Goal: Transaction & Acquisition: Purchase product/service

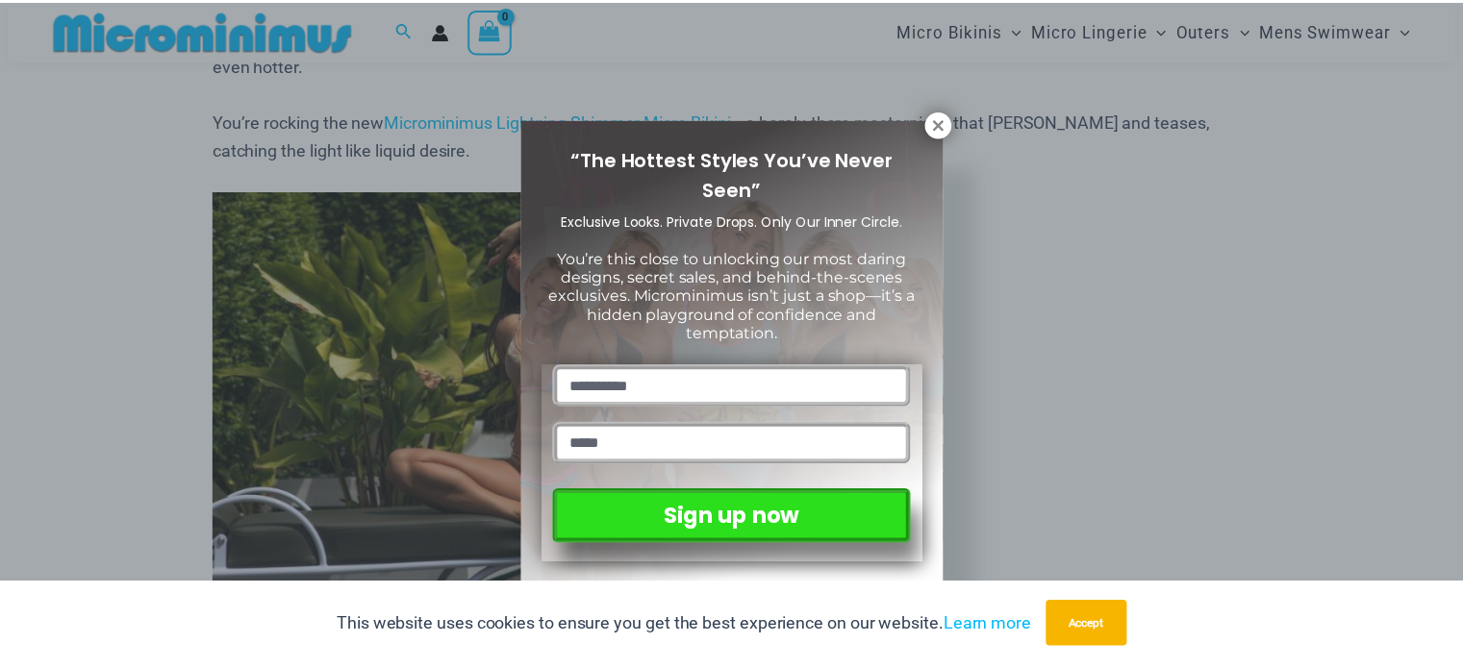
scroll to position [1235, 0]
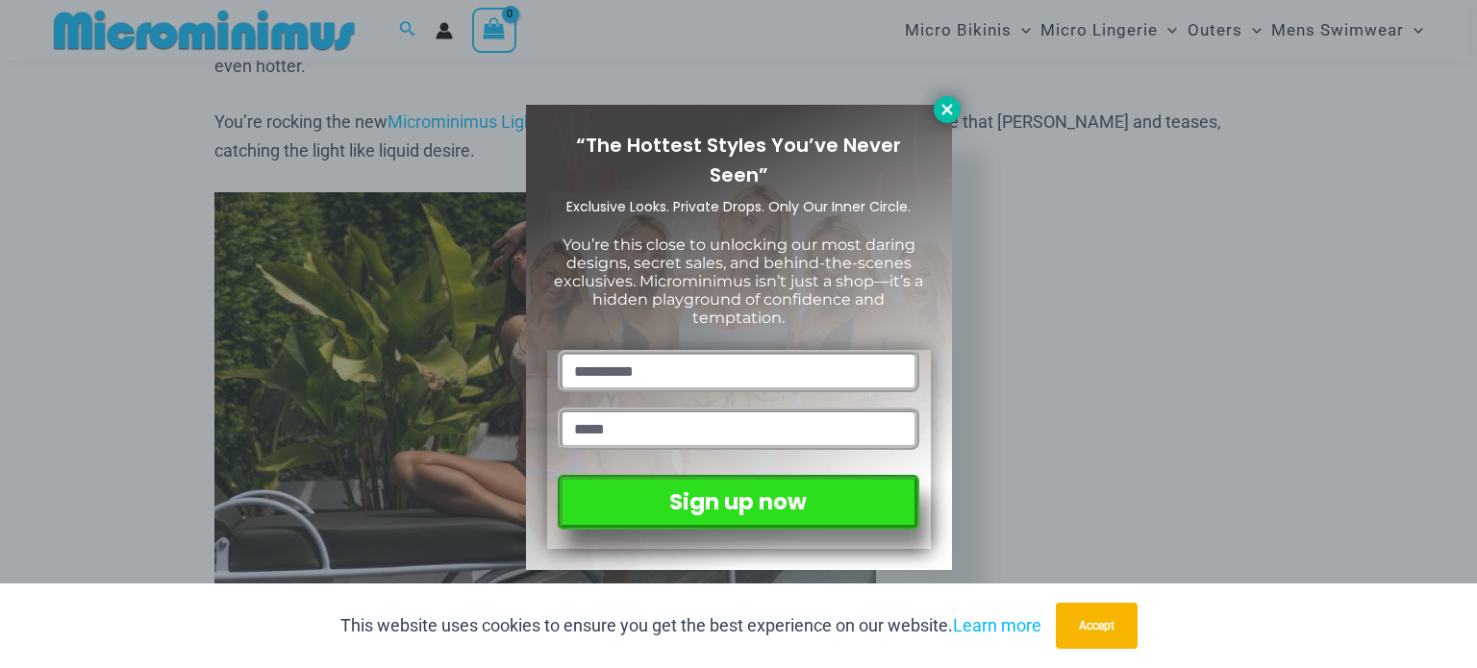
click at [948, 107] on icon at bounding box center [947, 109] width 11 height 11
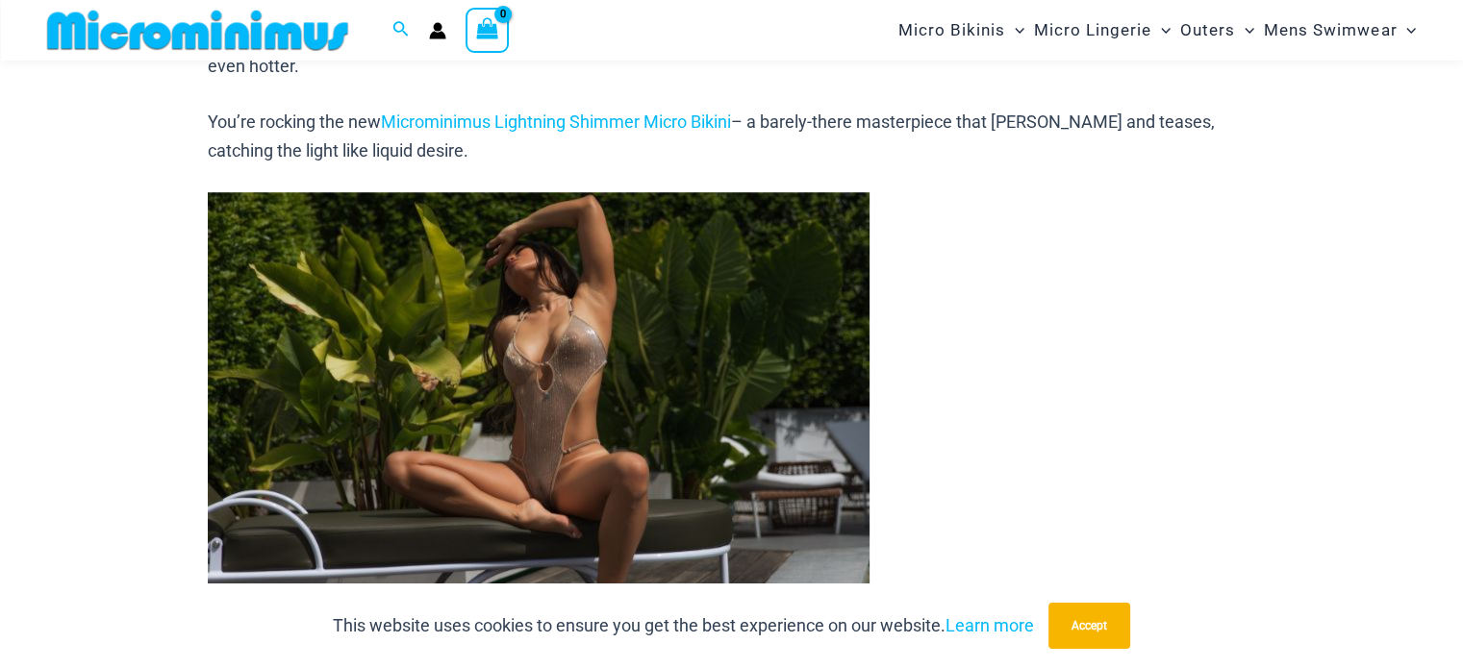
click at [543, 451] on img at bounding box center [539, 402] width 662 height 420
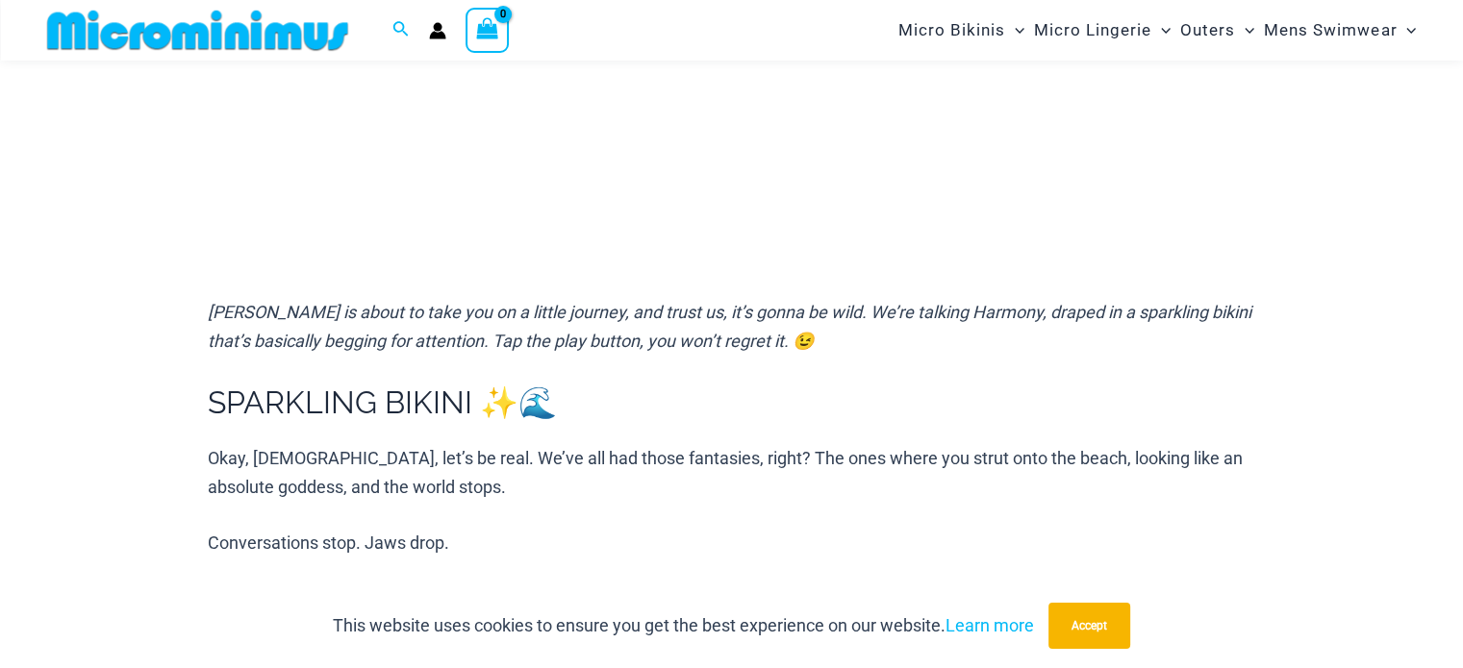
scroll to position [562, 0]
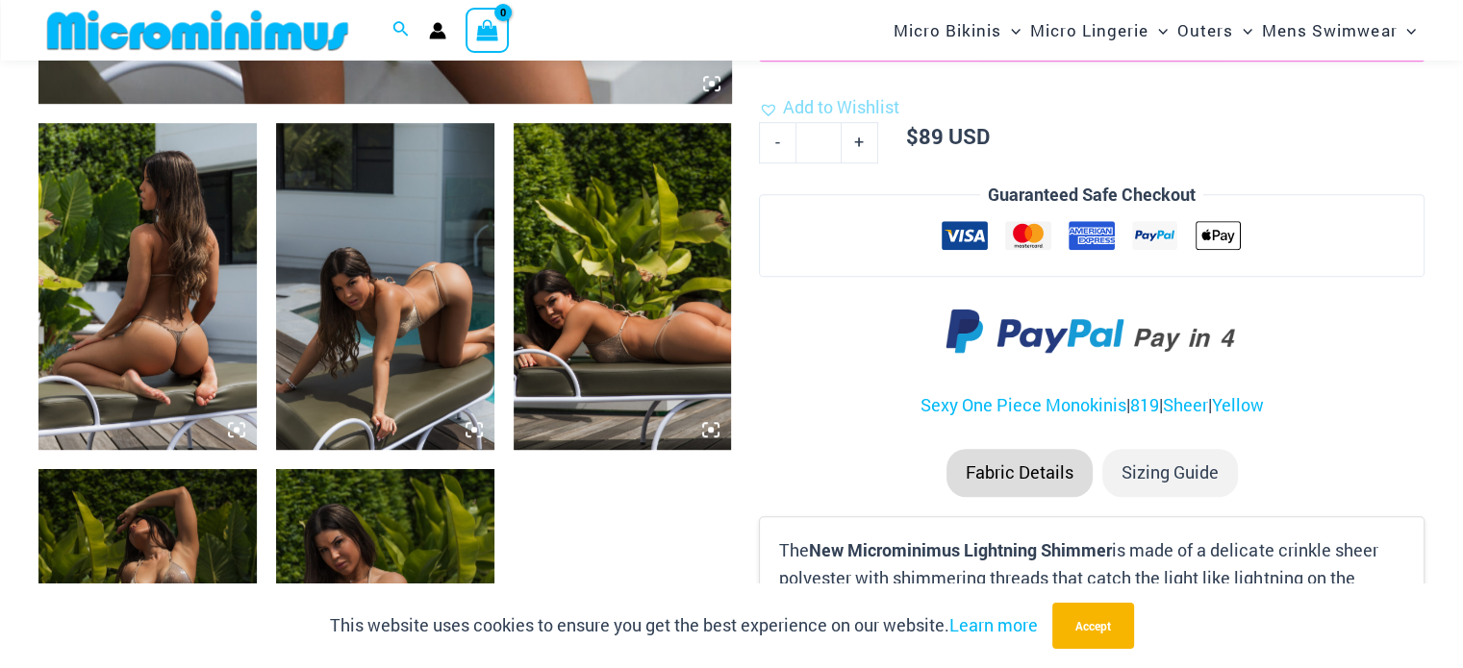
scroll to position [1041, 0]
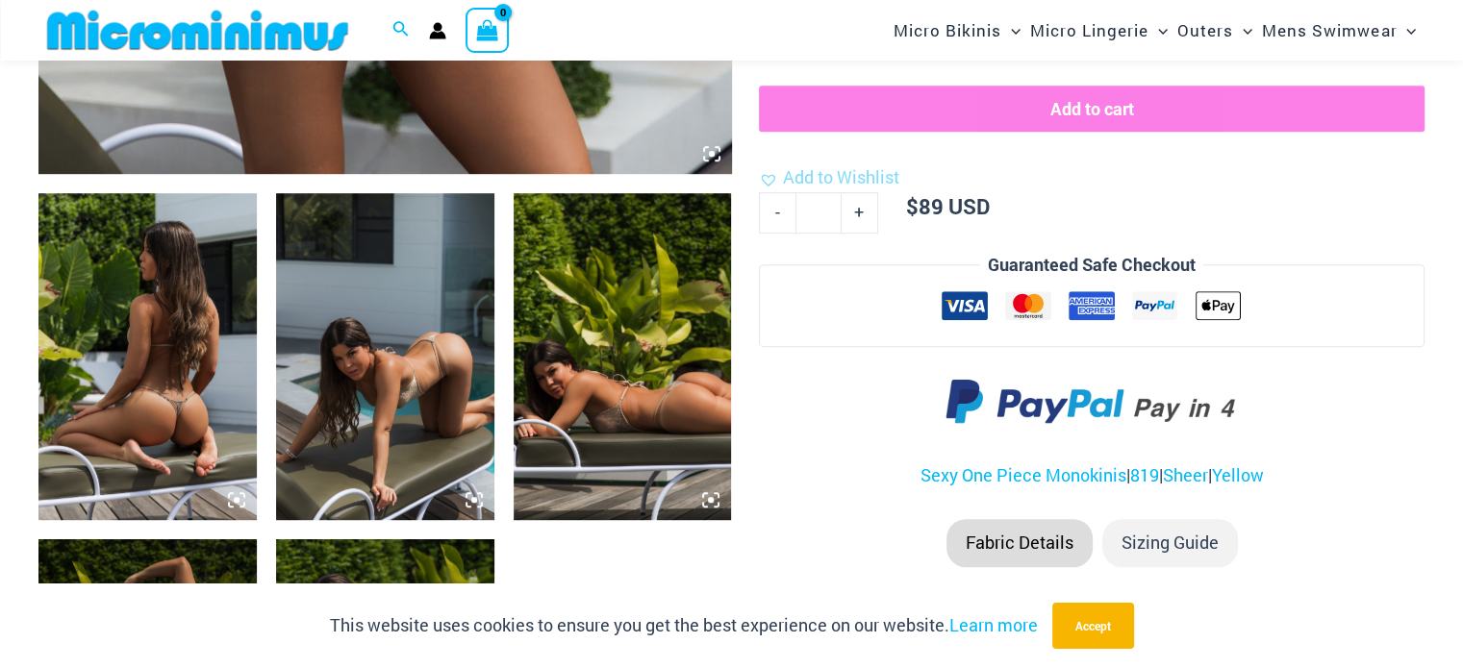
click at [463, 322] on img at bounding box center [385, 356] width 218 height 327
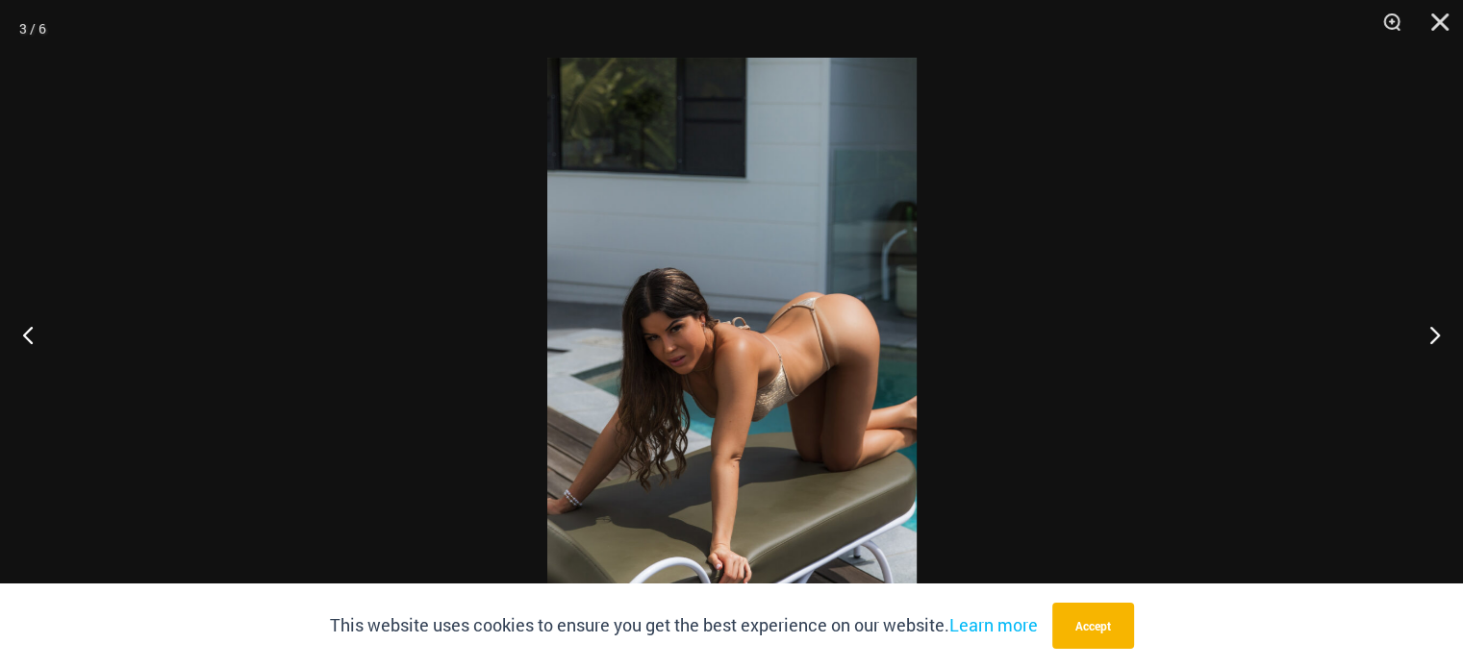
click at [702, 322] on img at bounding box center [731, 334] width 369 height 553
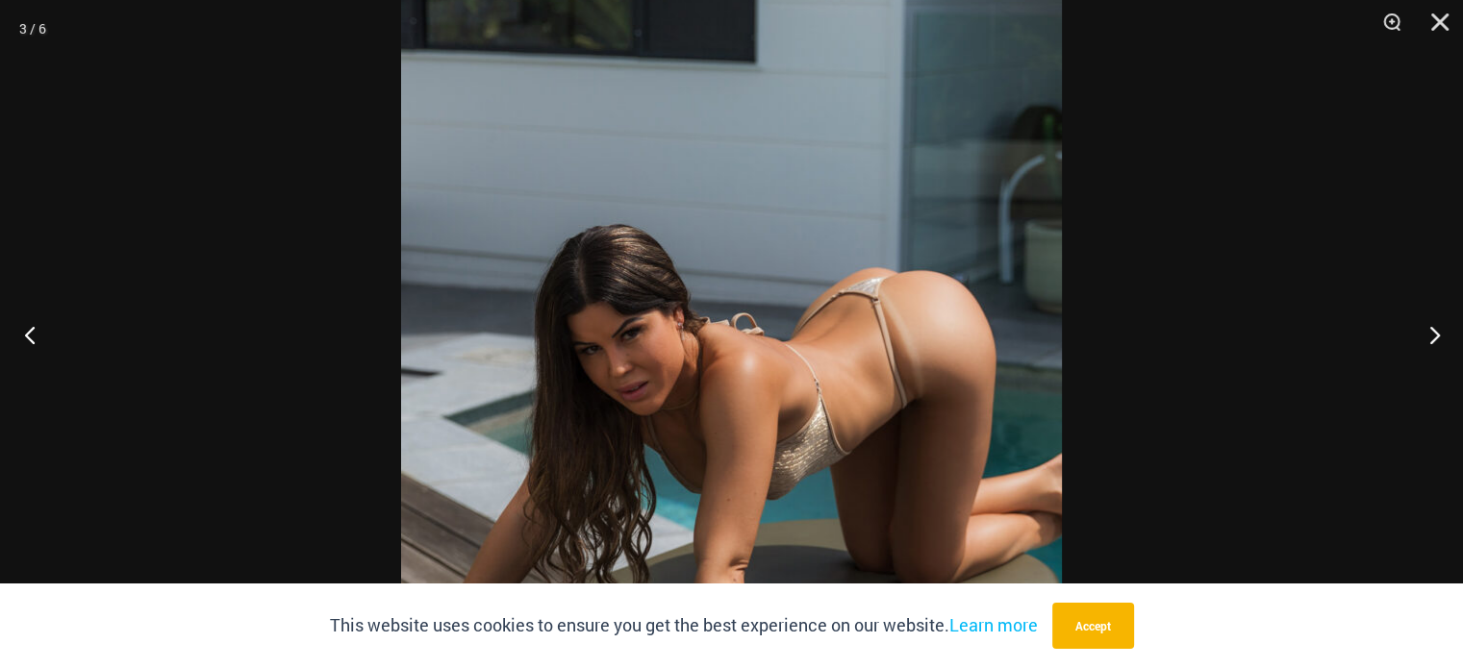
click at [34, 327] on button "Previous" at bounding box center [36, 335] width 72 height 96
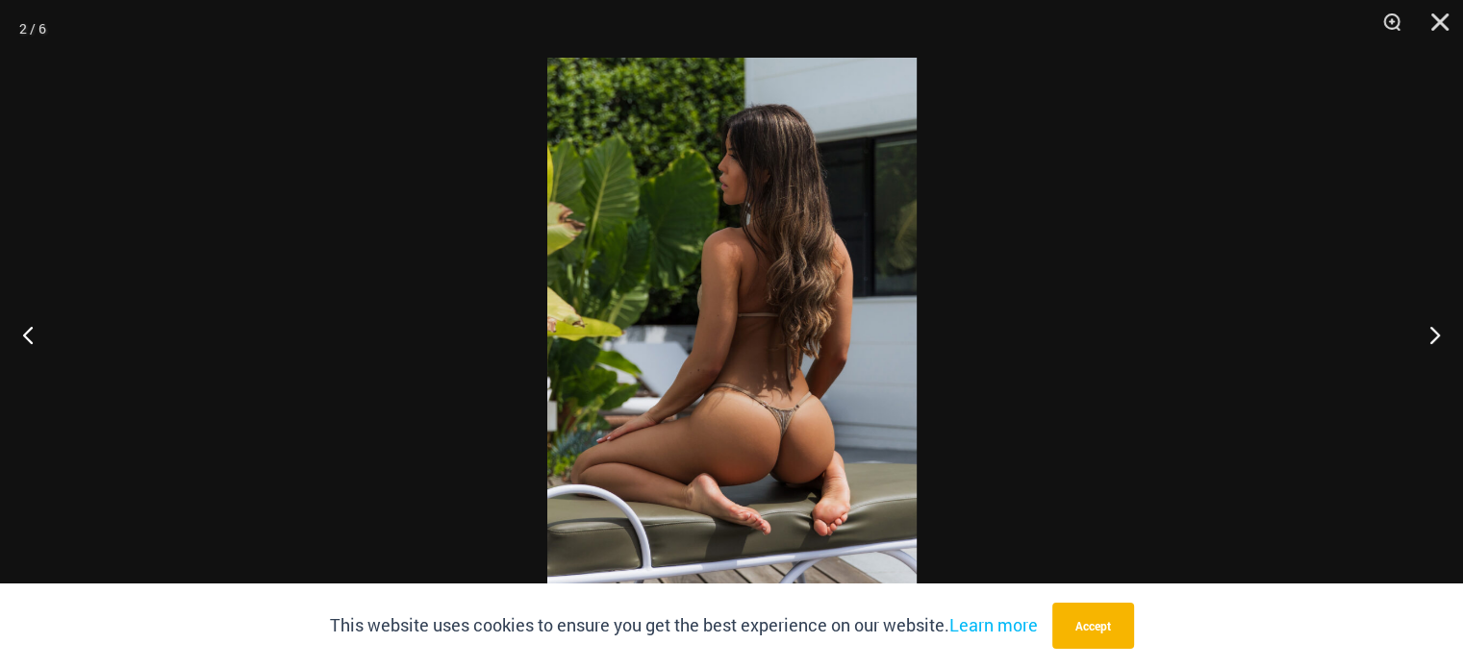
click at [740, 360] on img at bounding box center [731, 334] width 369 height 553
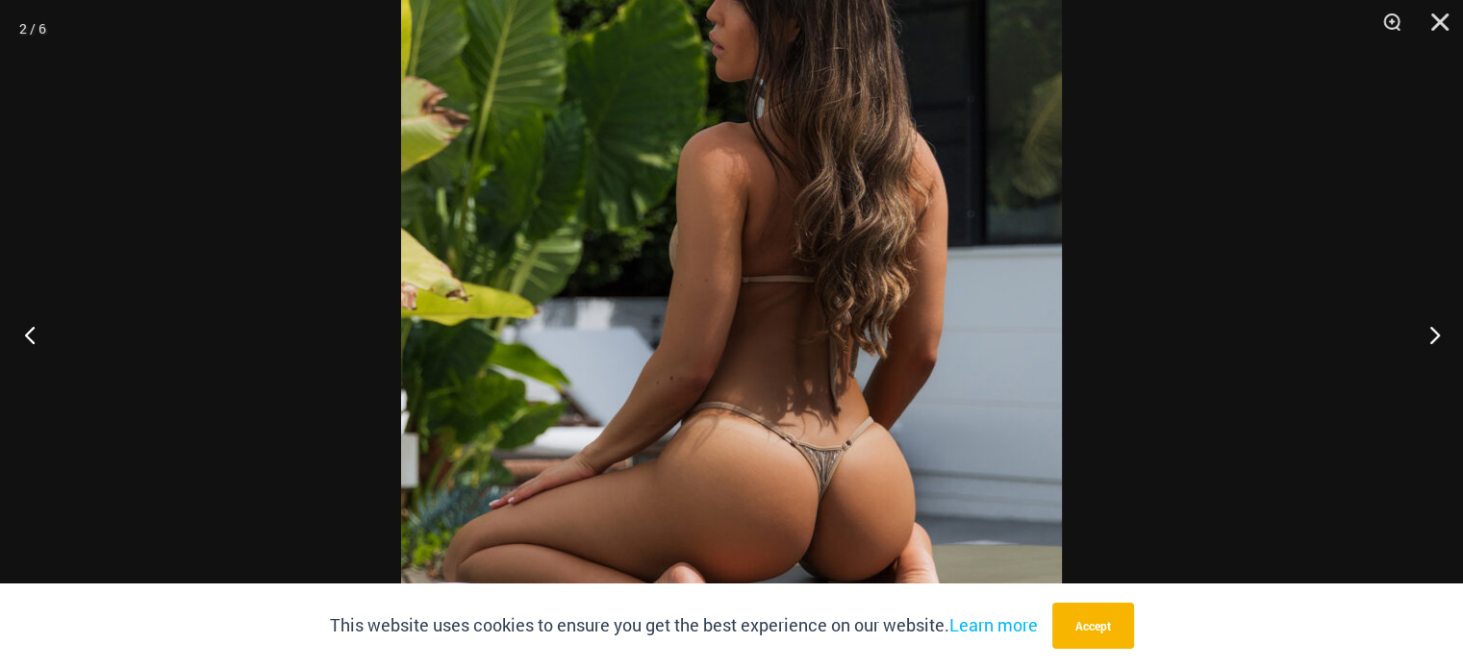
click at [40, 331] on button "Previous" at bounding box center [36, 335] width 72 height 96
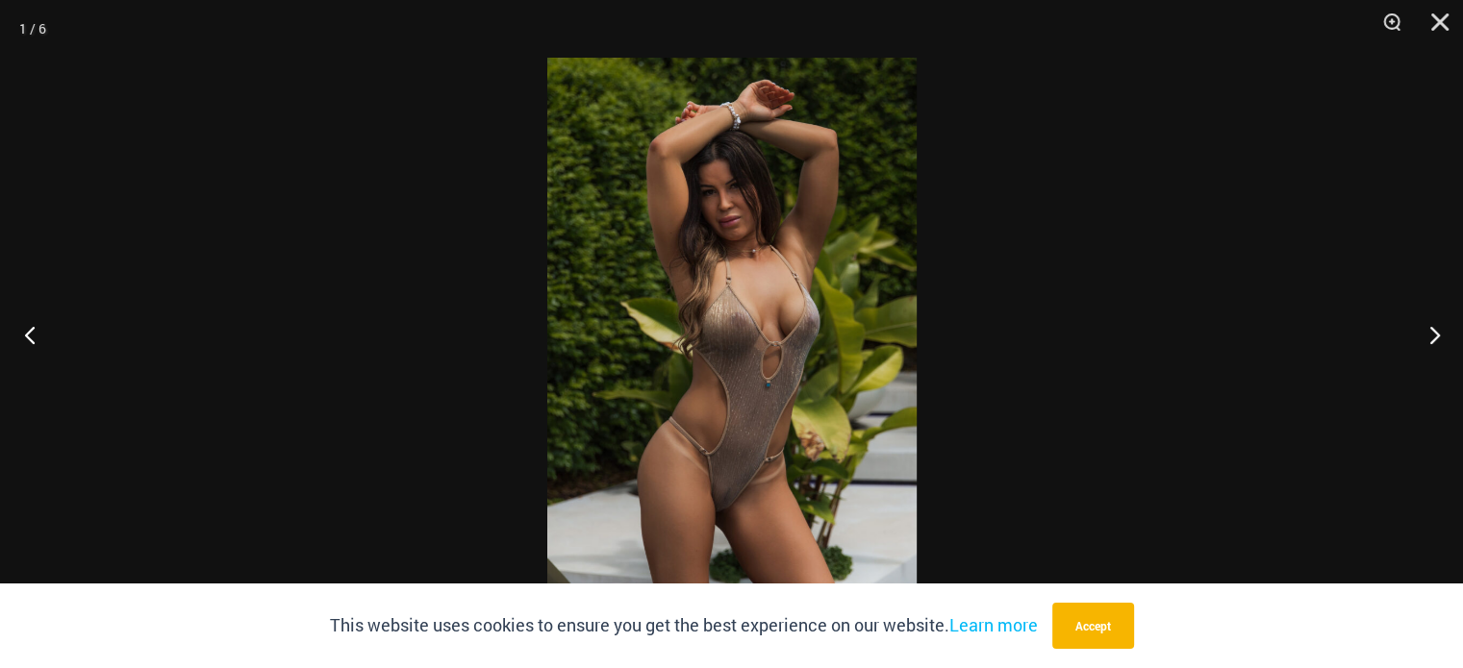
click at [40, 331] on button "Previous" at bounding box center [36, 335] width 72 height 96
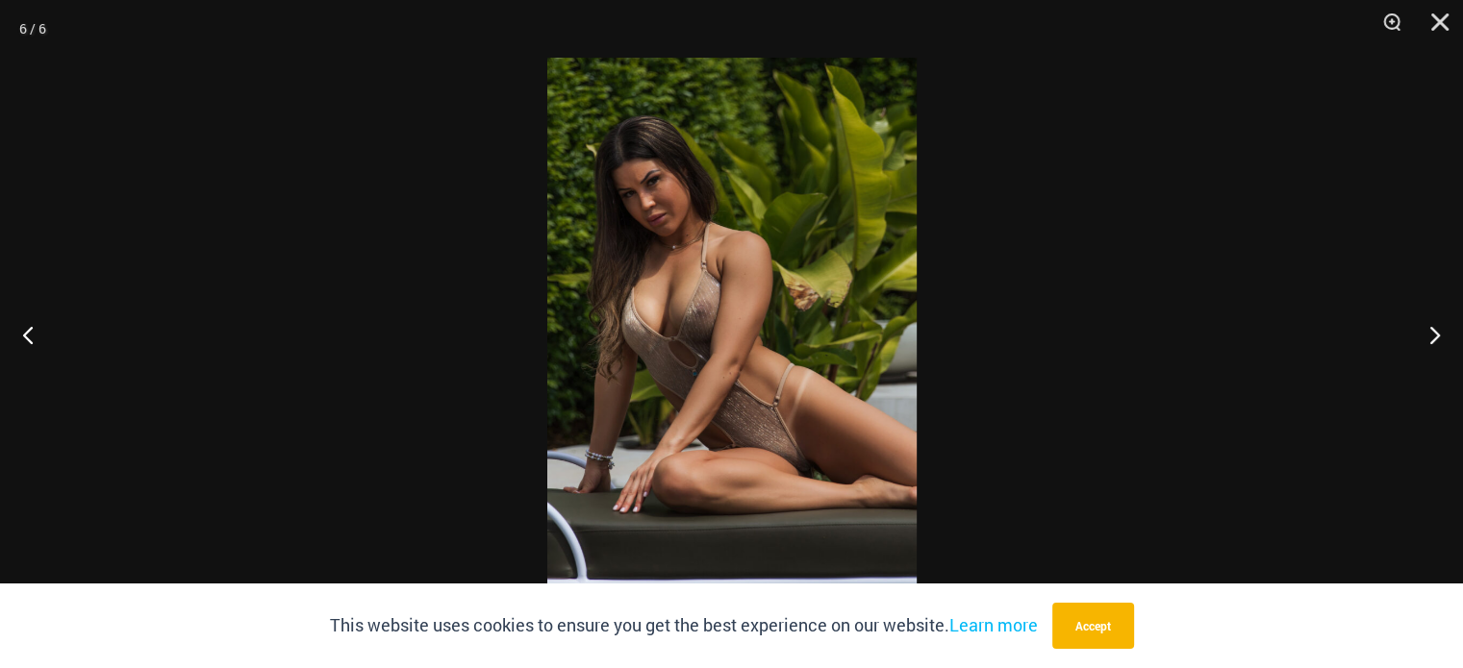
click at [725, 314] on img at bounding box center [731, 334] width 369 height 553
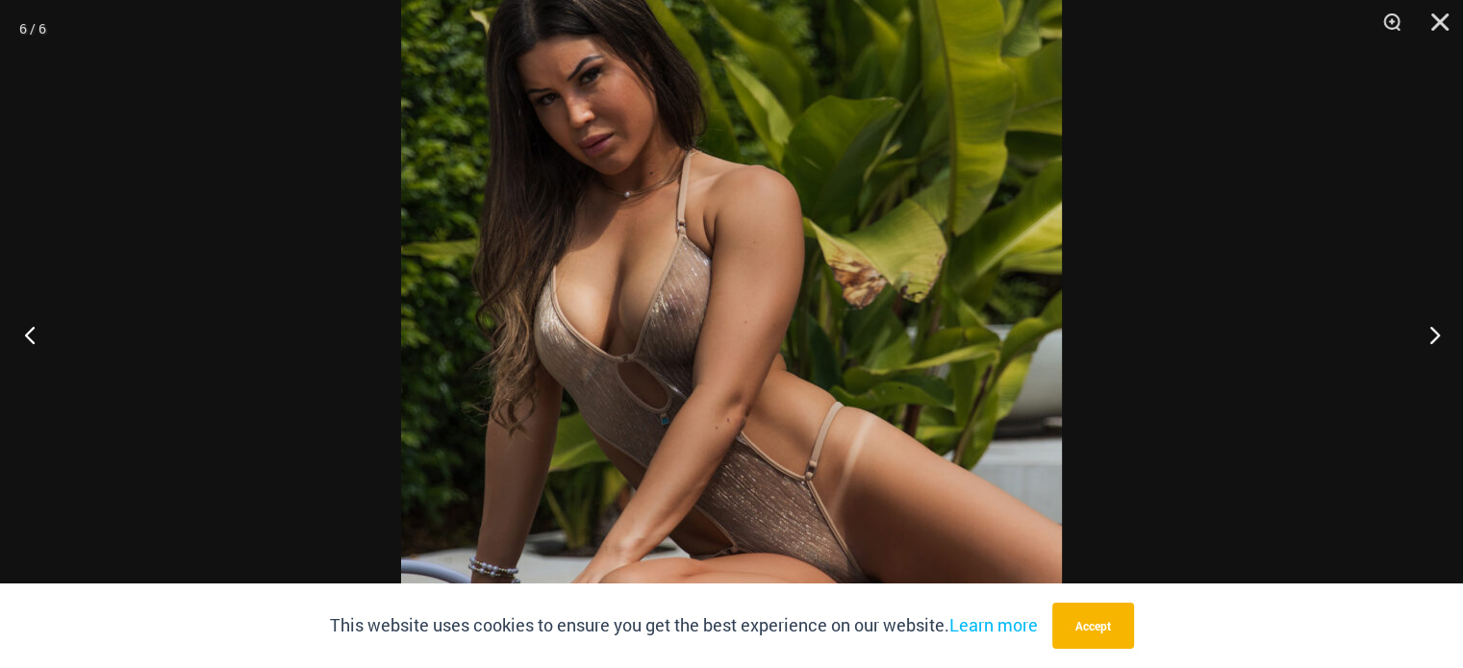
click at [27, 335] on button "Previous" at bounding box center [36, 335] width 72 height 96
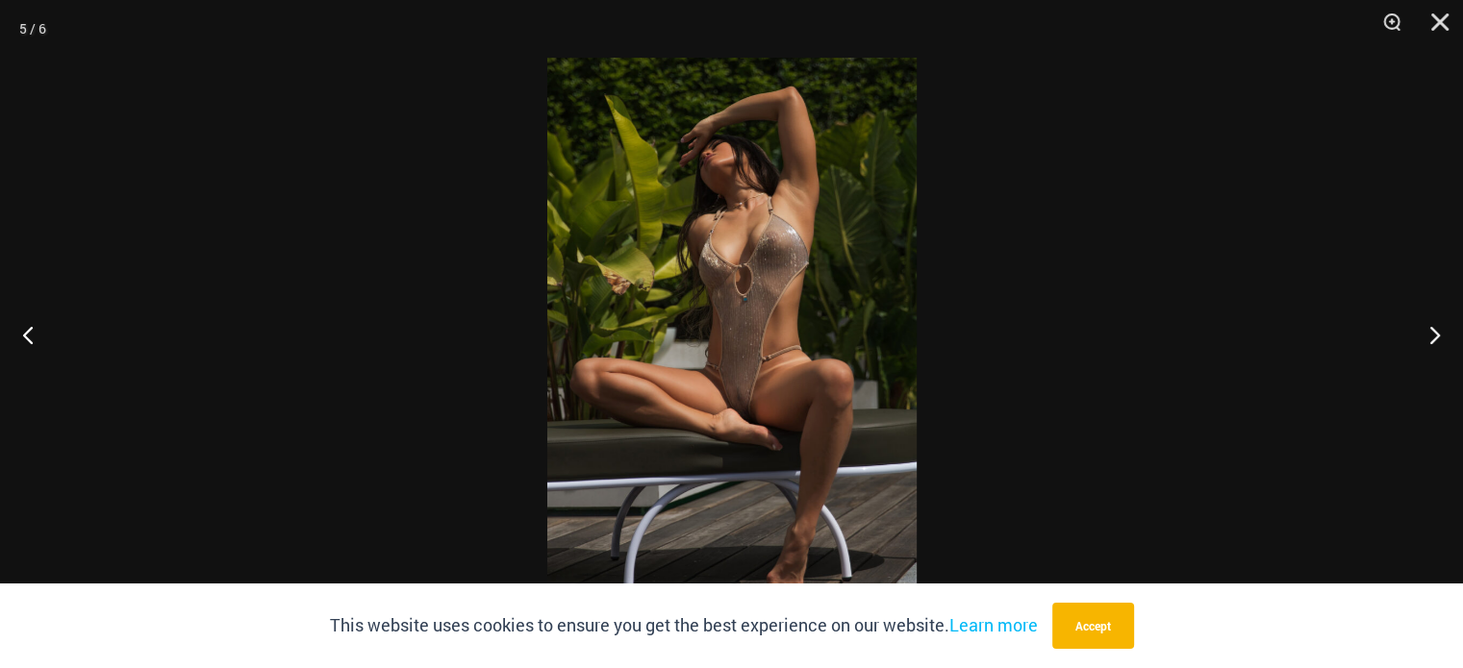
click at [713, 270] on img at bounding box center [731, 334] width 369 height 553
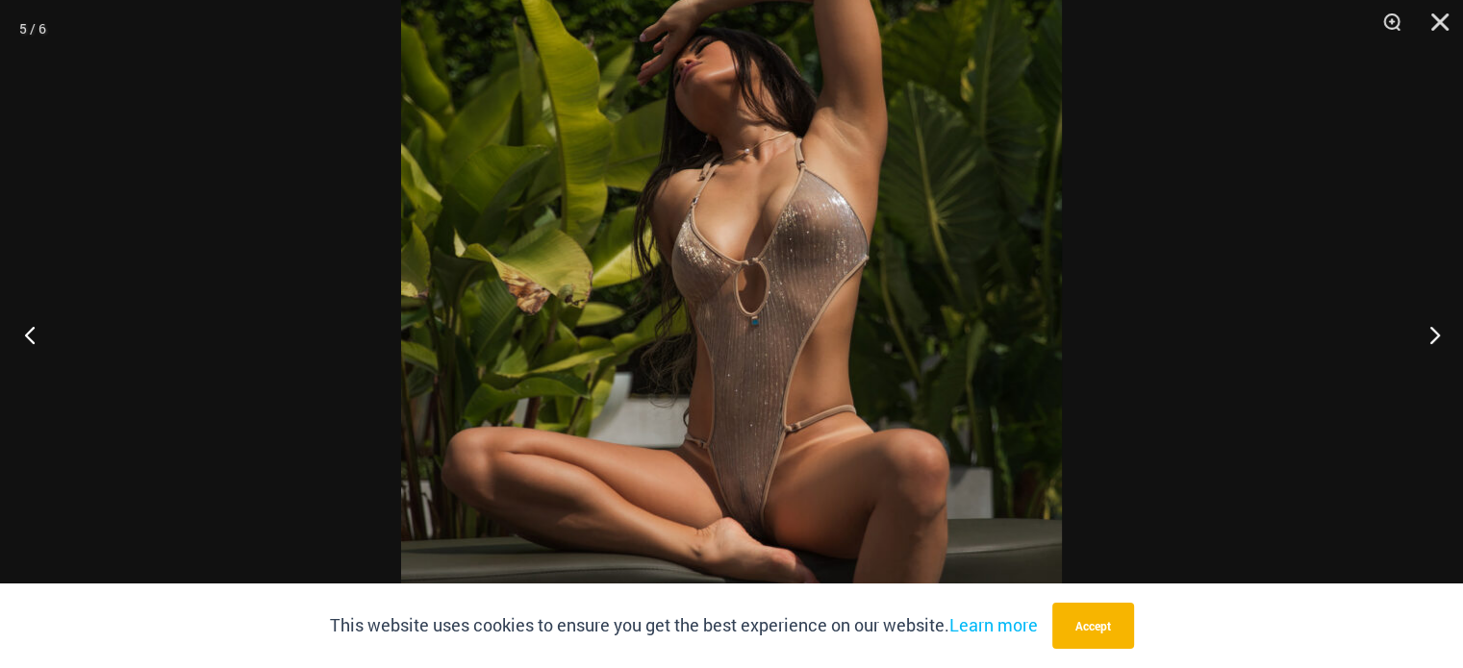
click at [40, 335] on button "Previous" at bounding box center [36, 335] width 72 height 96
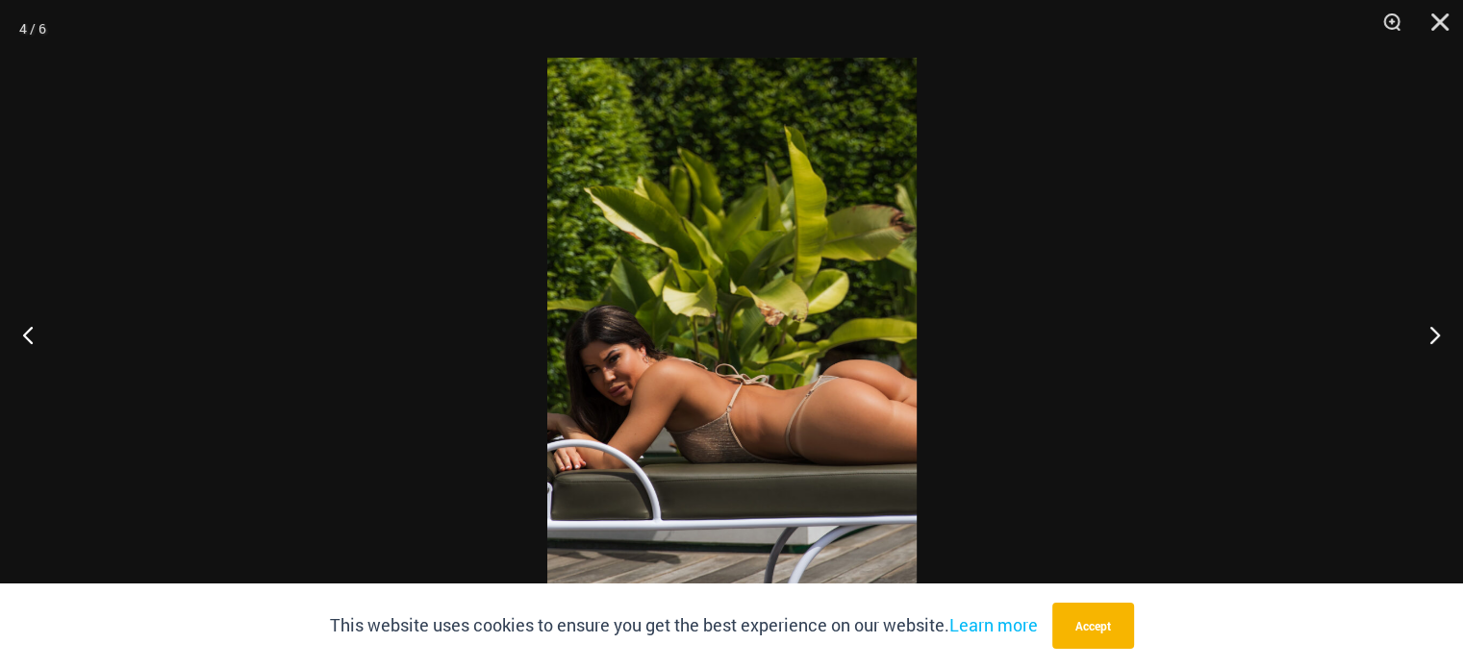
click at [713, 314] on img at bounding box center [731, 334] width 369 height 553
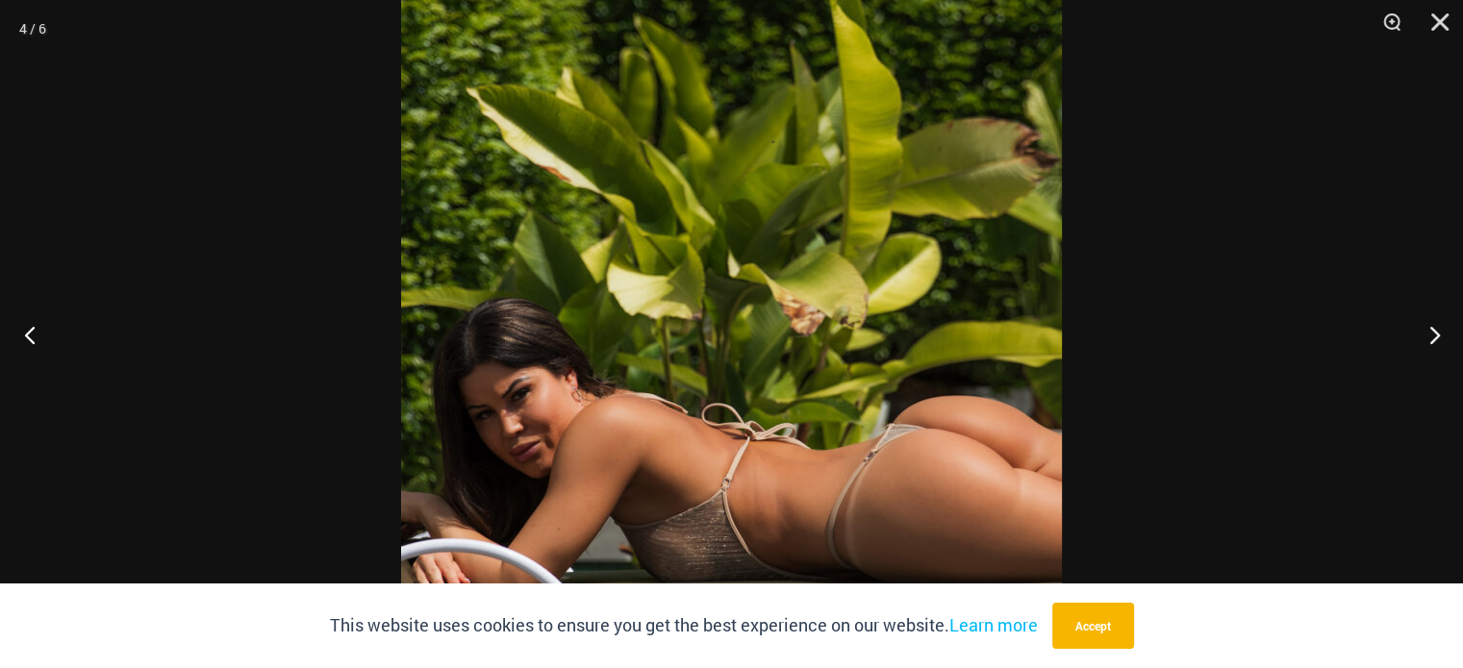
click at [33, 341] on button "Previous" at bounding box center [36, 335] width 72 height 96
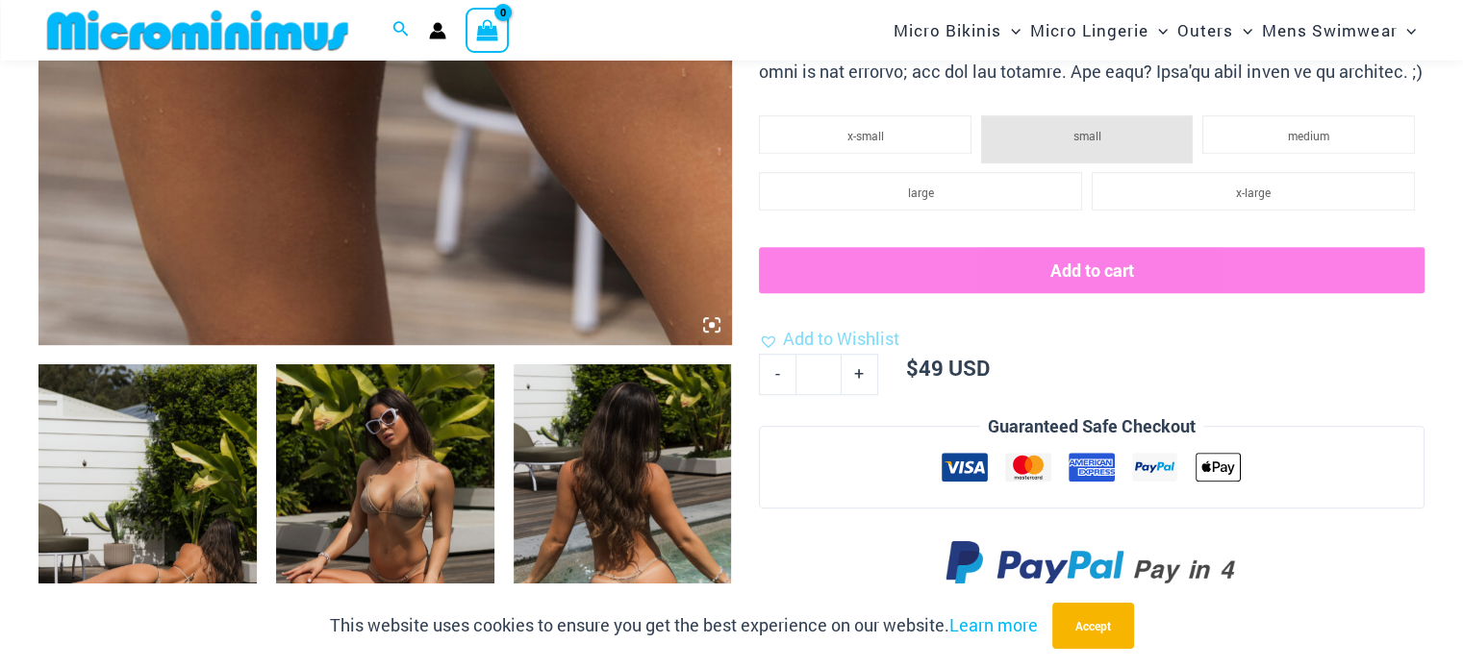
scroll to position [1040, 0]
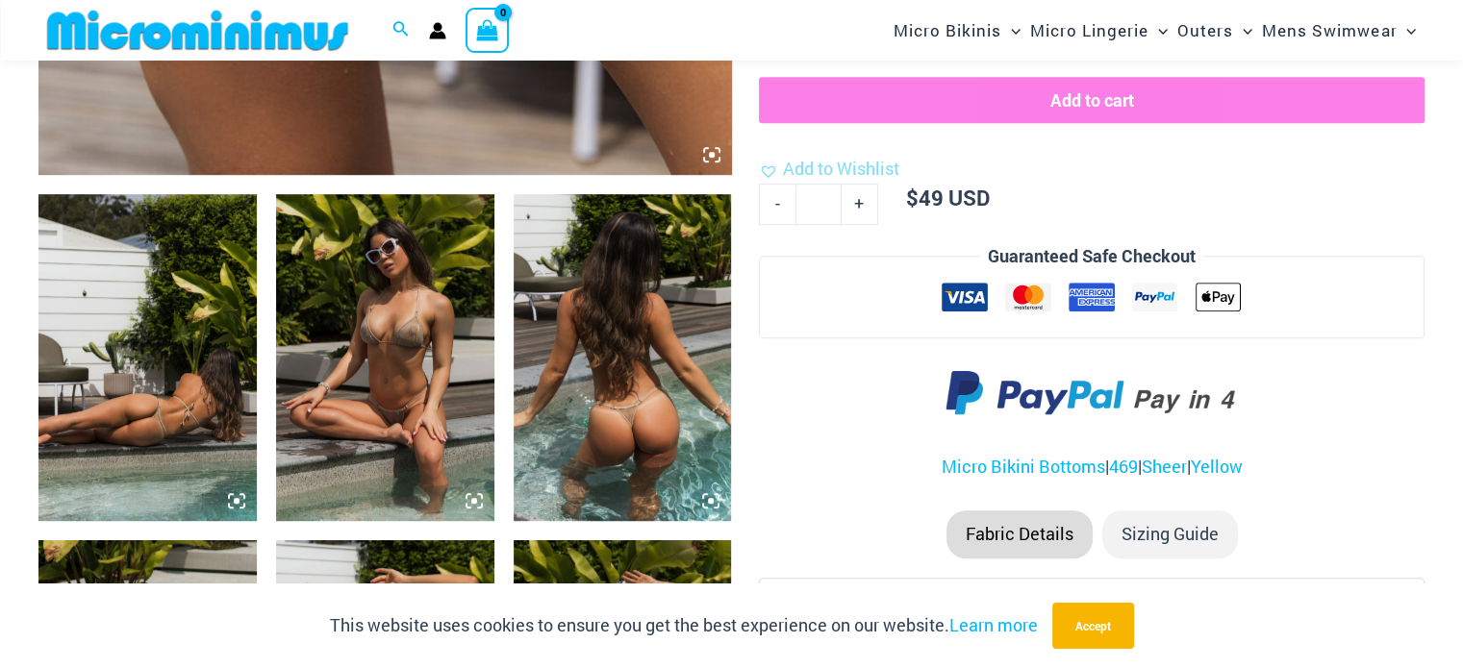
click at [150, 377] on img at bounding box center [147, 357] width 218 height 327
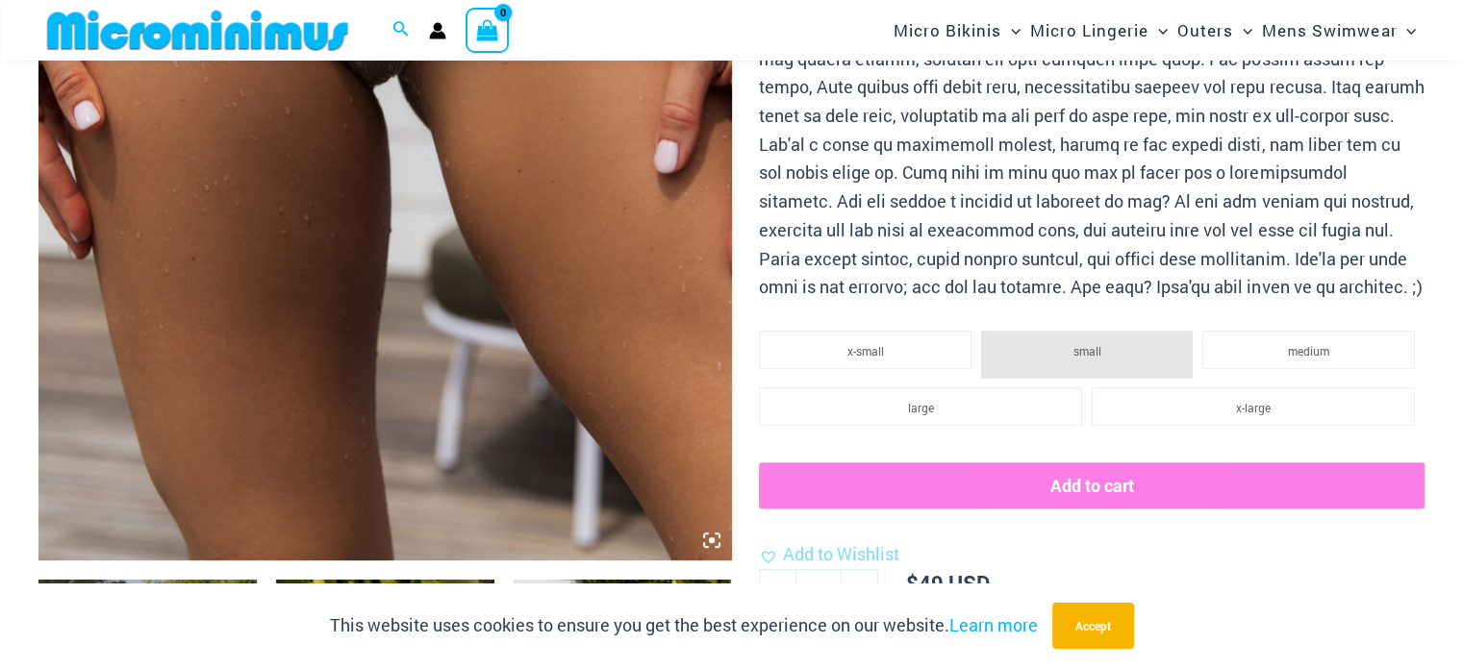
scroll to position [1136, 0]
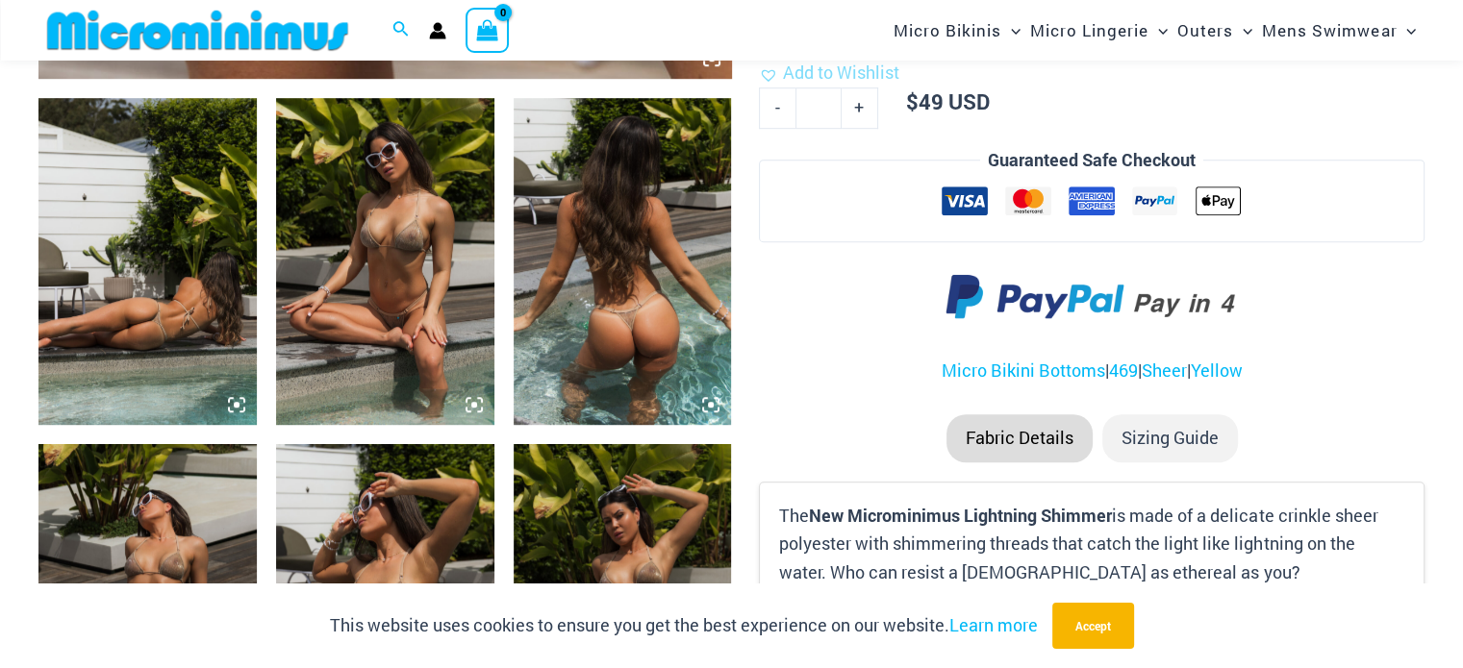
click at [243, 405] on icon at bounding box center [236, 404] width 17 height 17
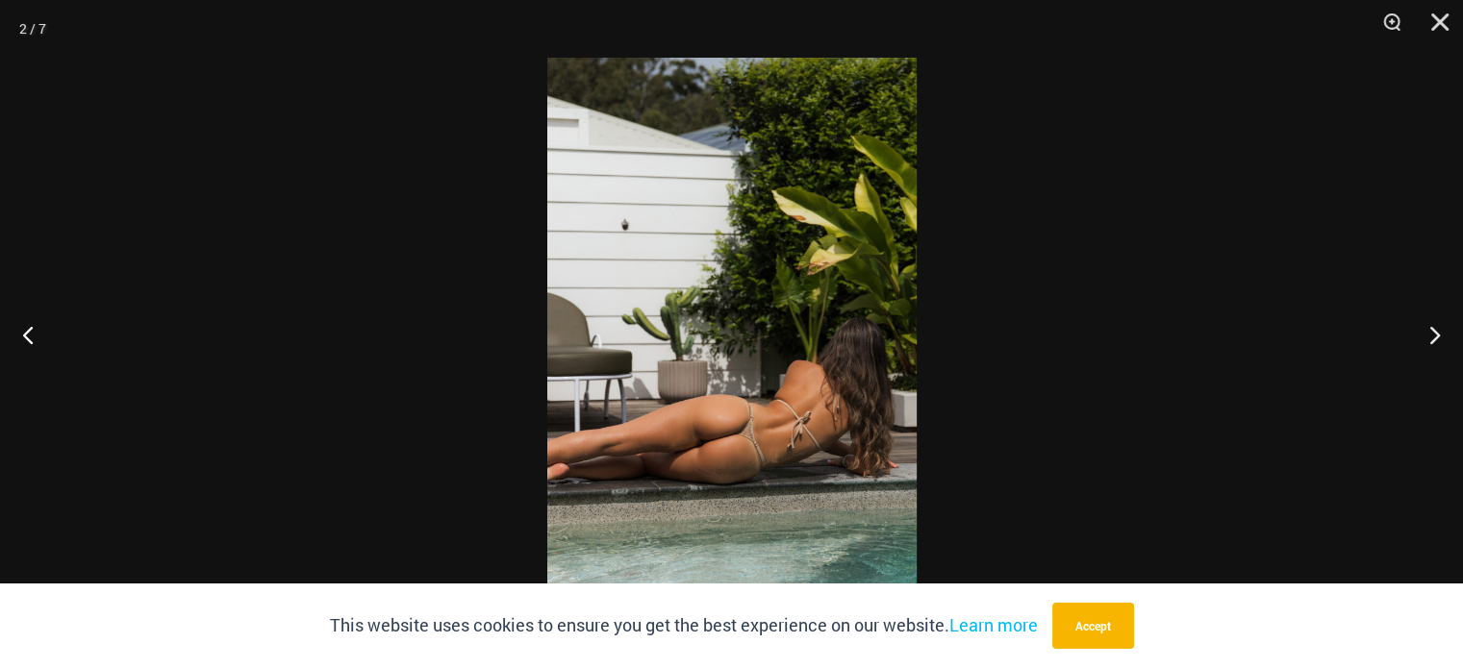
click at [786, 338] on img at bounding box center [731, 334] width 369 height 553
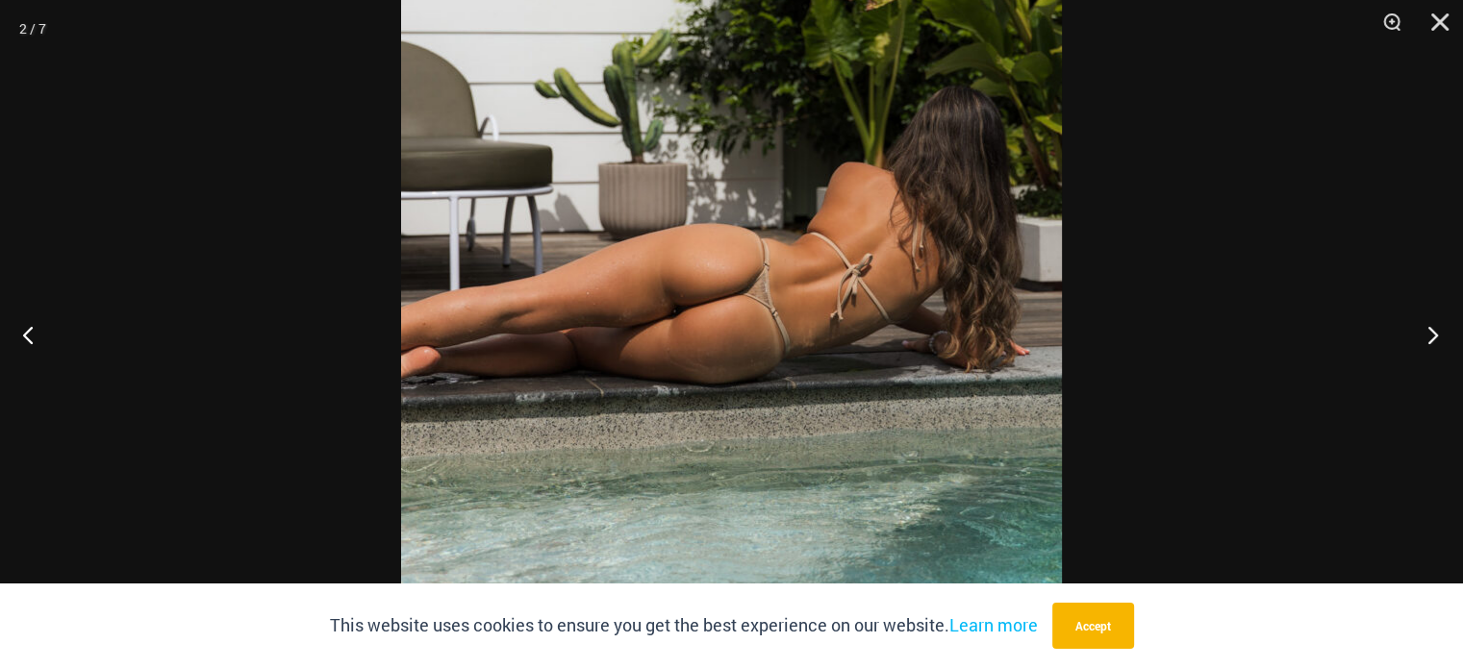
click at [1428, 343] on button "Next" at bounding box center [1427, 335] width 72 height 96
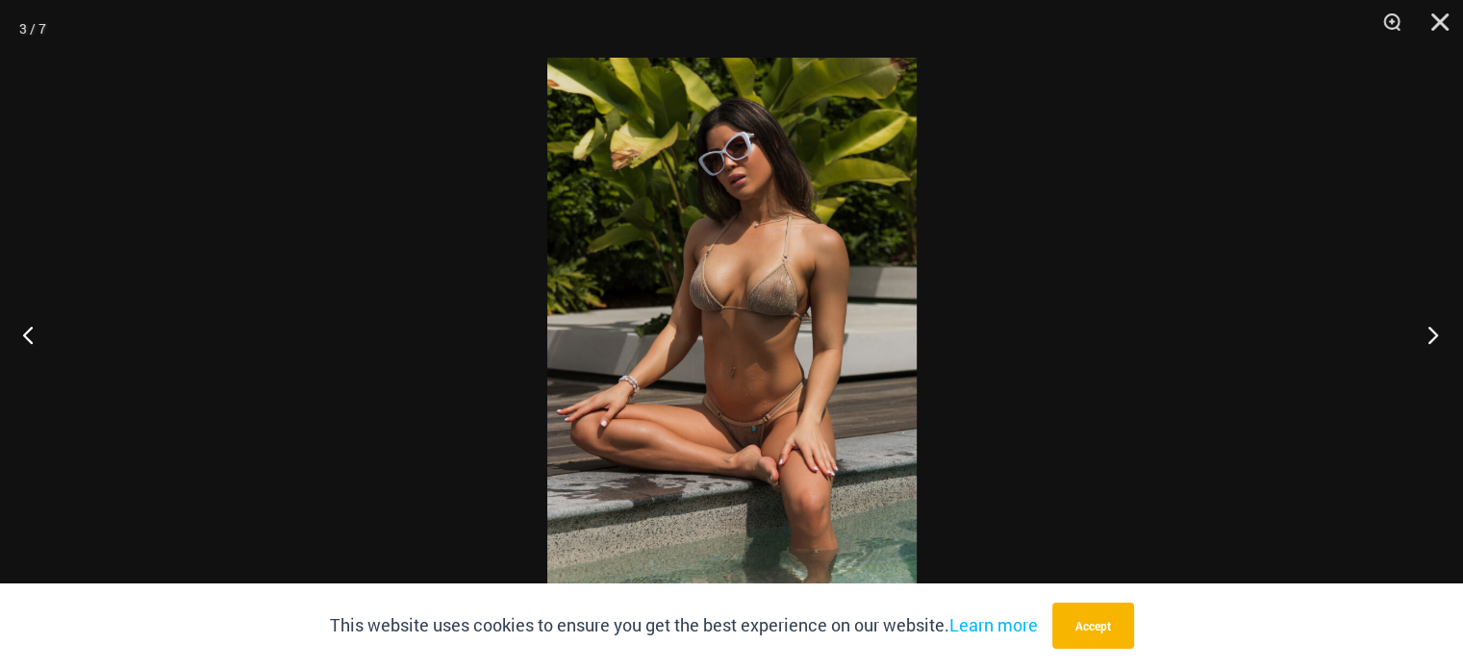
click at [1430, 341] on button "Next" at bounding box center [1427, 335] width 72 height 96
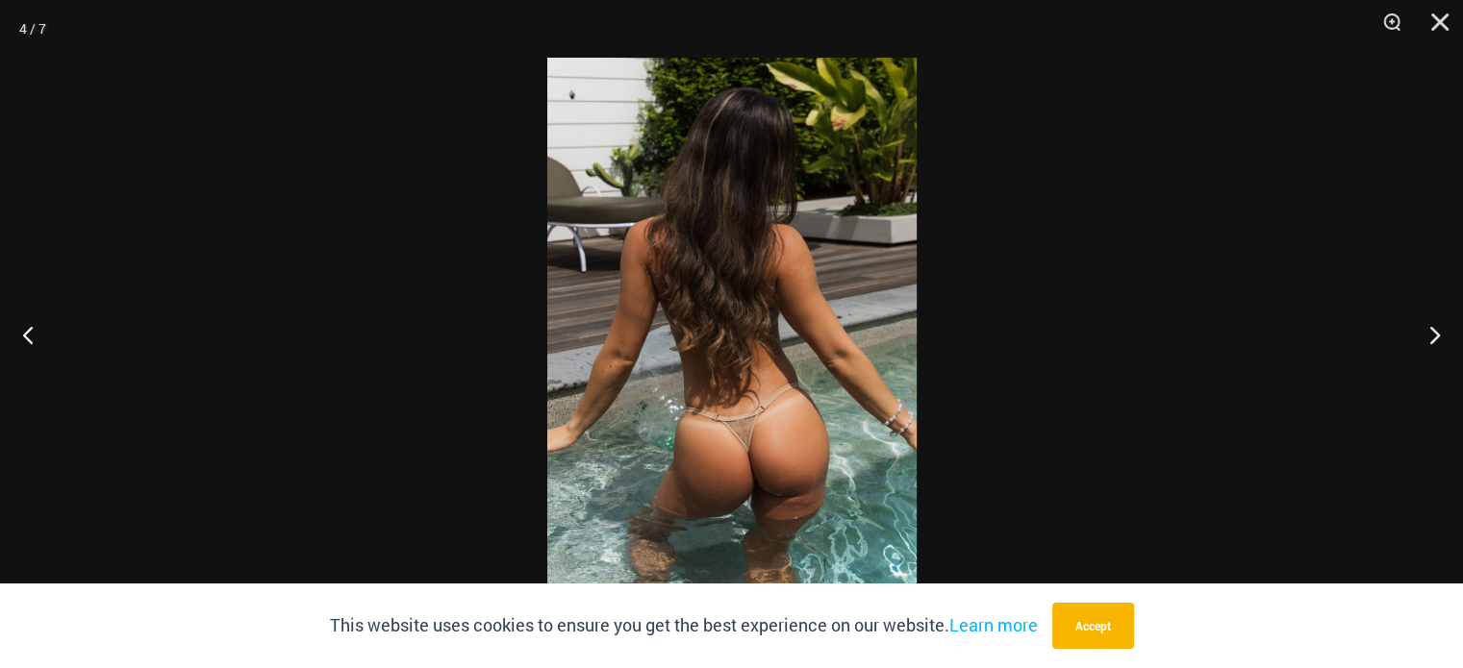
click at [703, 402] on img at bounding box center [731, 334] width 369 height 553
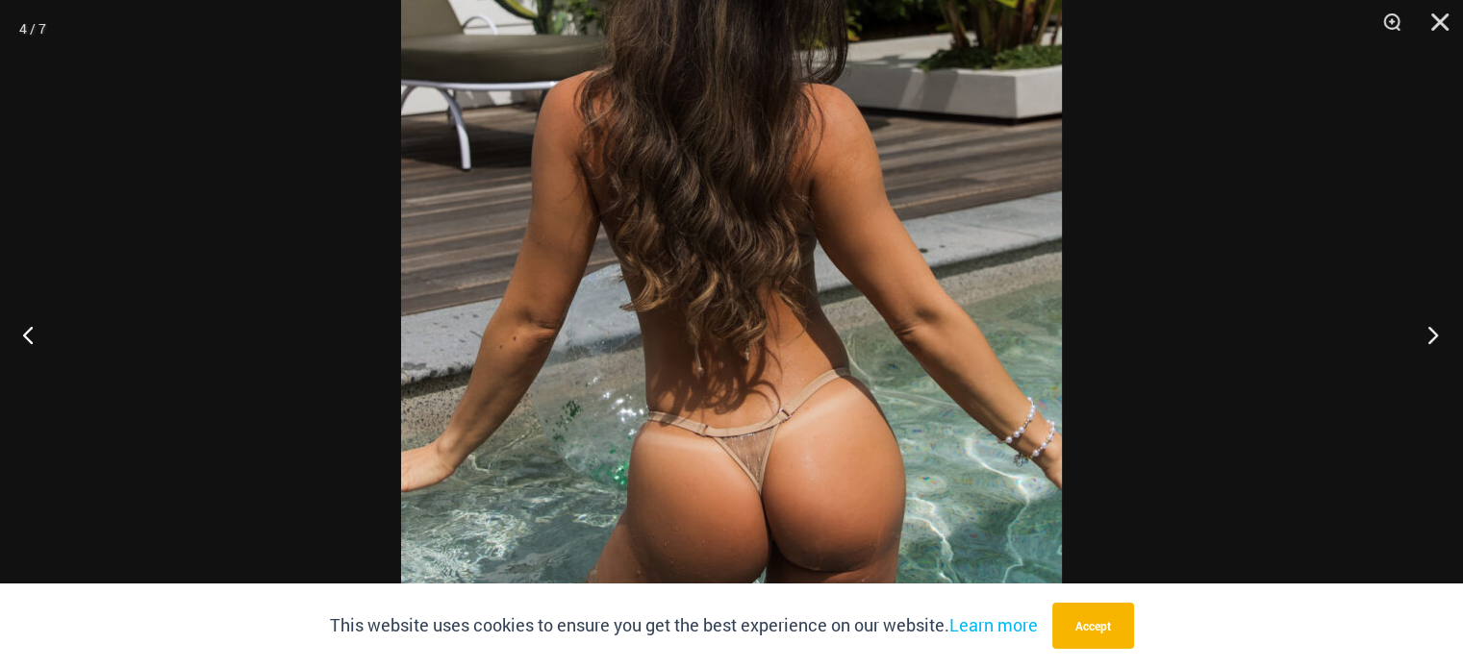
click at [1432, 342] on button "Next" at bounding box center [1427, 335] width 72 height 96
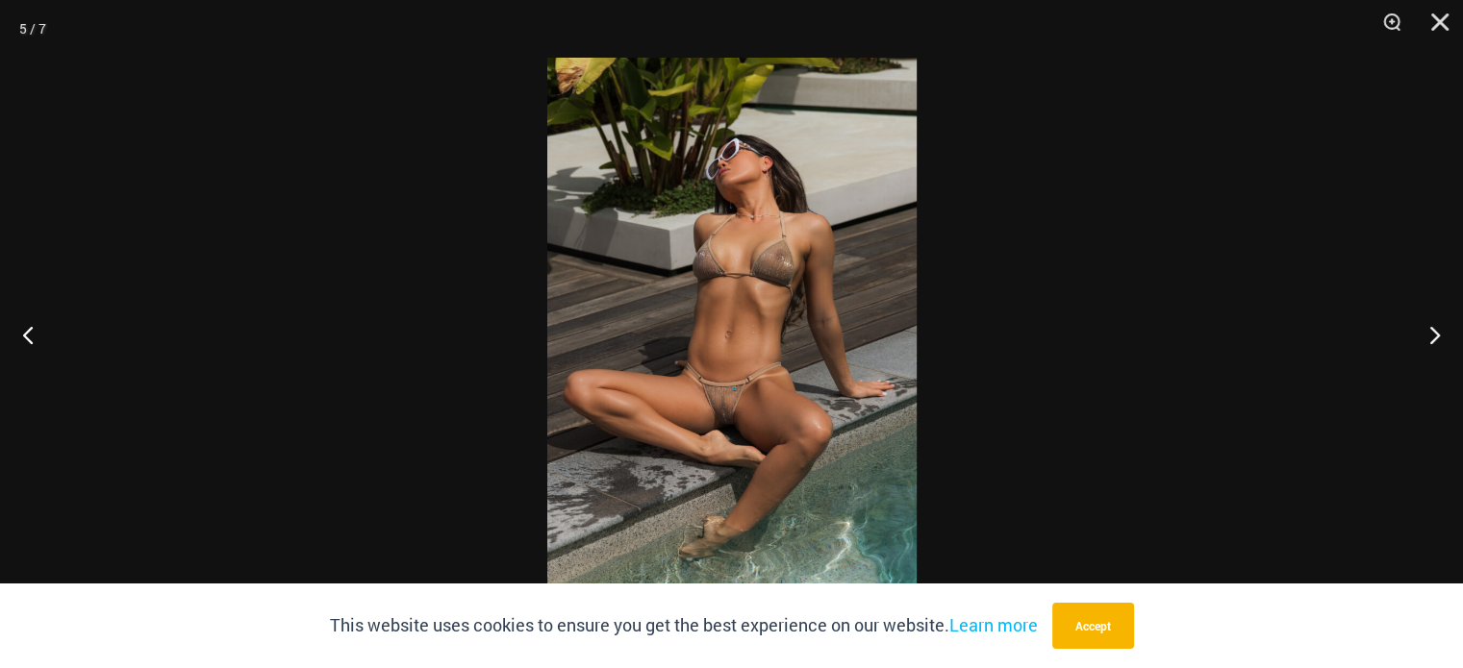
click at [760, 291] on img at bounding box center [731, 334] width 369 height 553
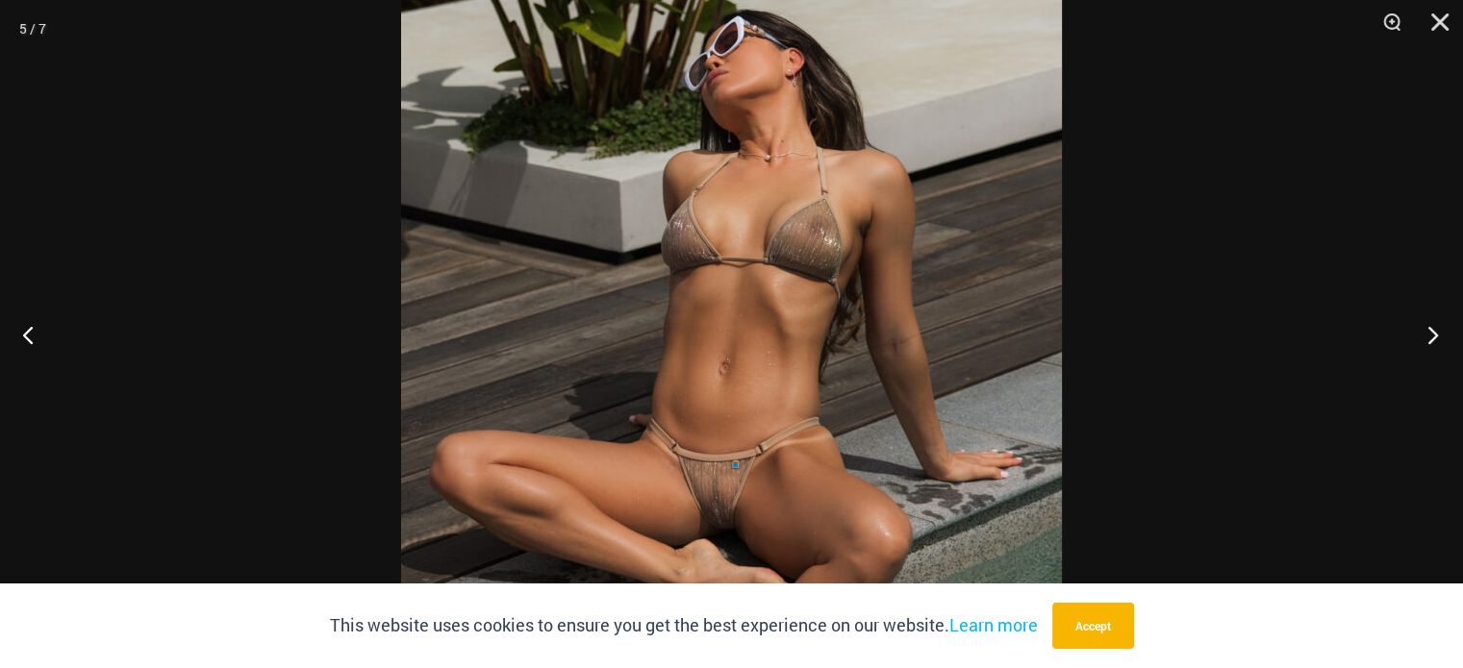
click at [1426, 329] on button "Next" at bounding box center [1427, 335] width 72 height 96
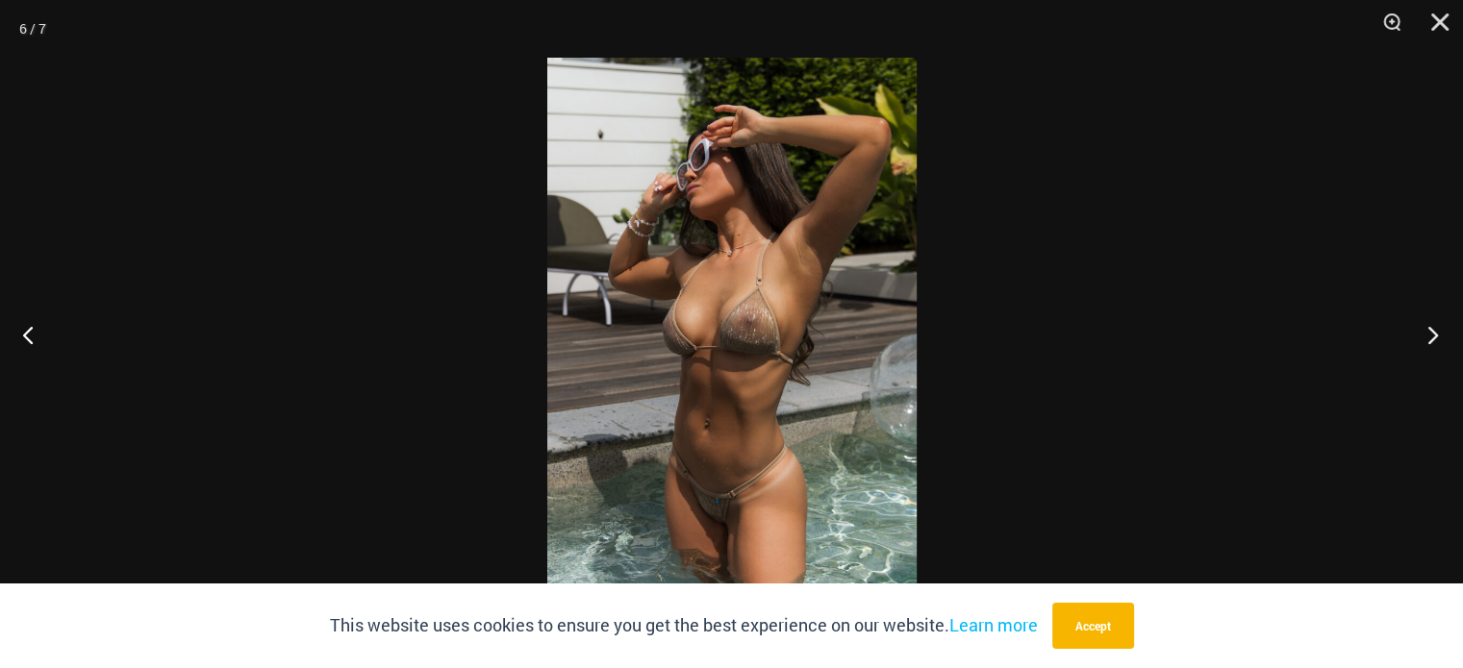
click at [1427, 329] on button "Next" at bounding box center [1427, 335] width 72 height 96
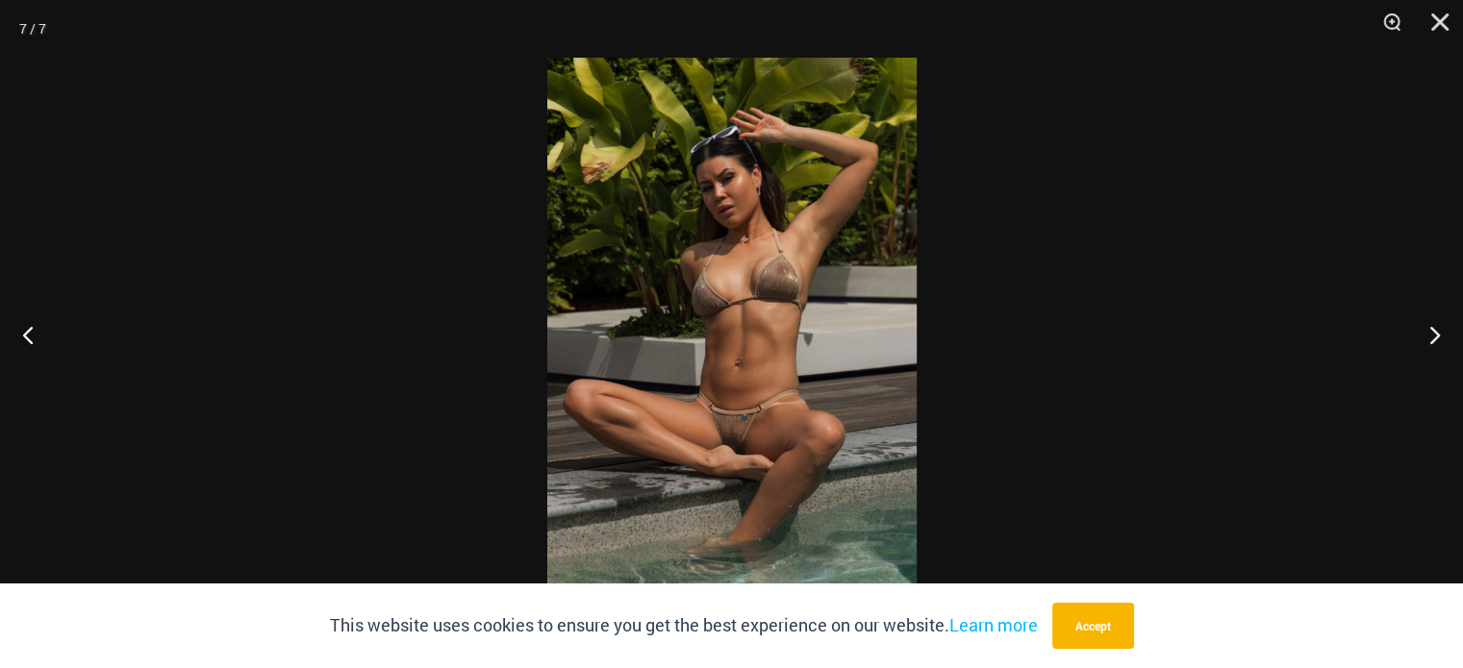
click at [786, 282] on img at bounding box center [731, 334] width 369 height 553
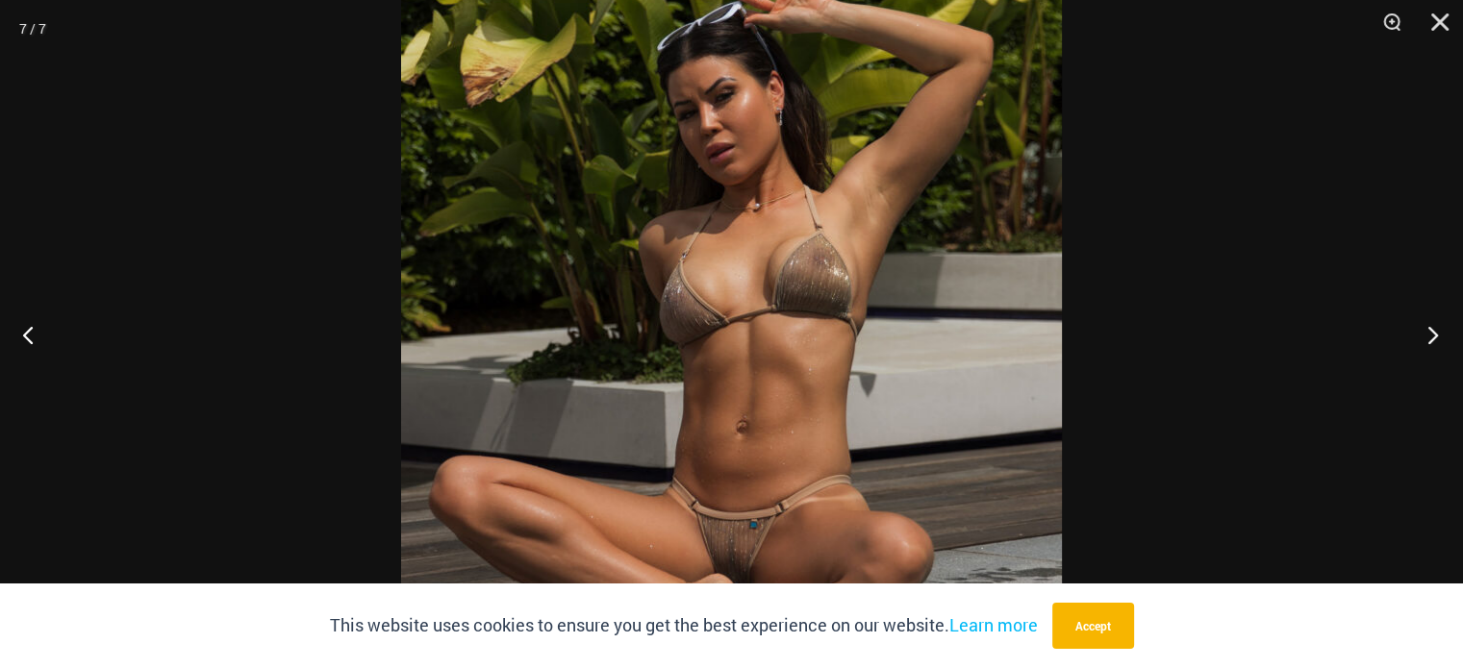
click at [1428, 343] on button "Next" at bounding box center [1427, 335] width 72 height 96
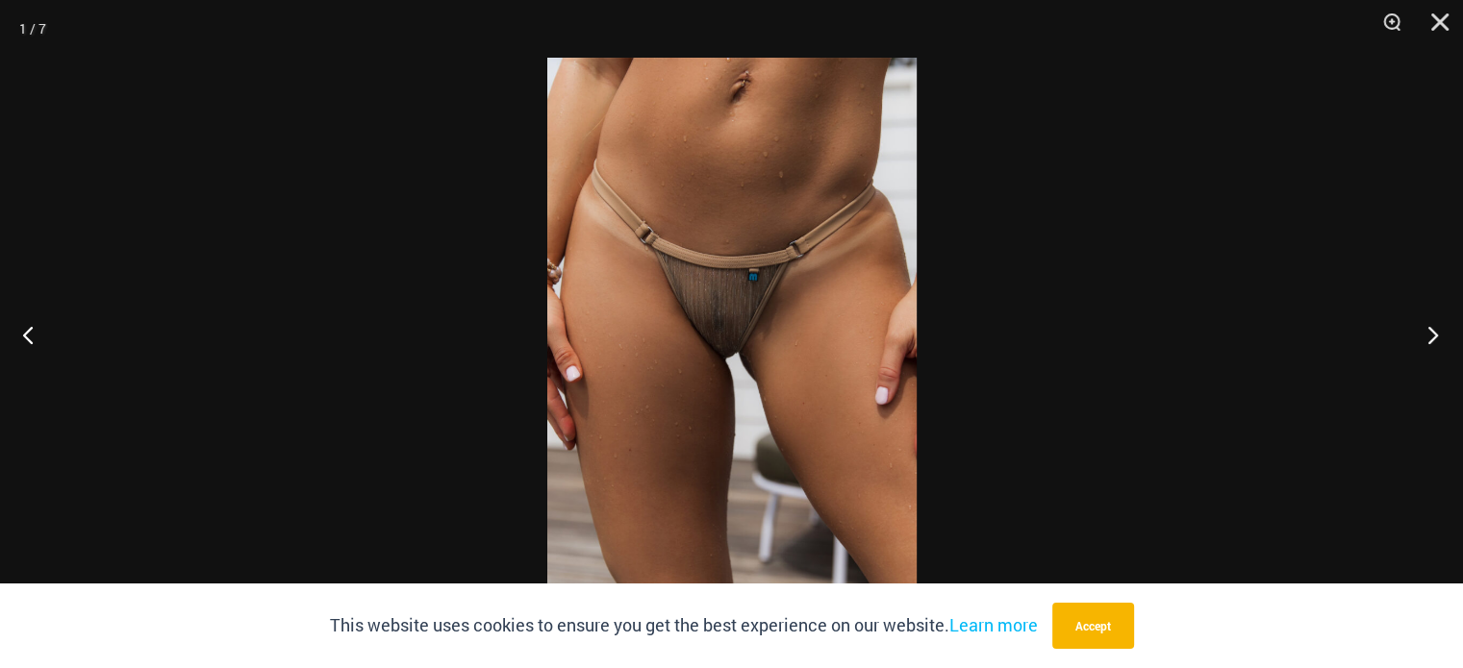
click at [1424, 337] on button "Next" at bounding box center [1427, 335] width 72 height 96
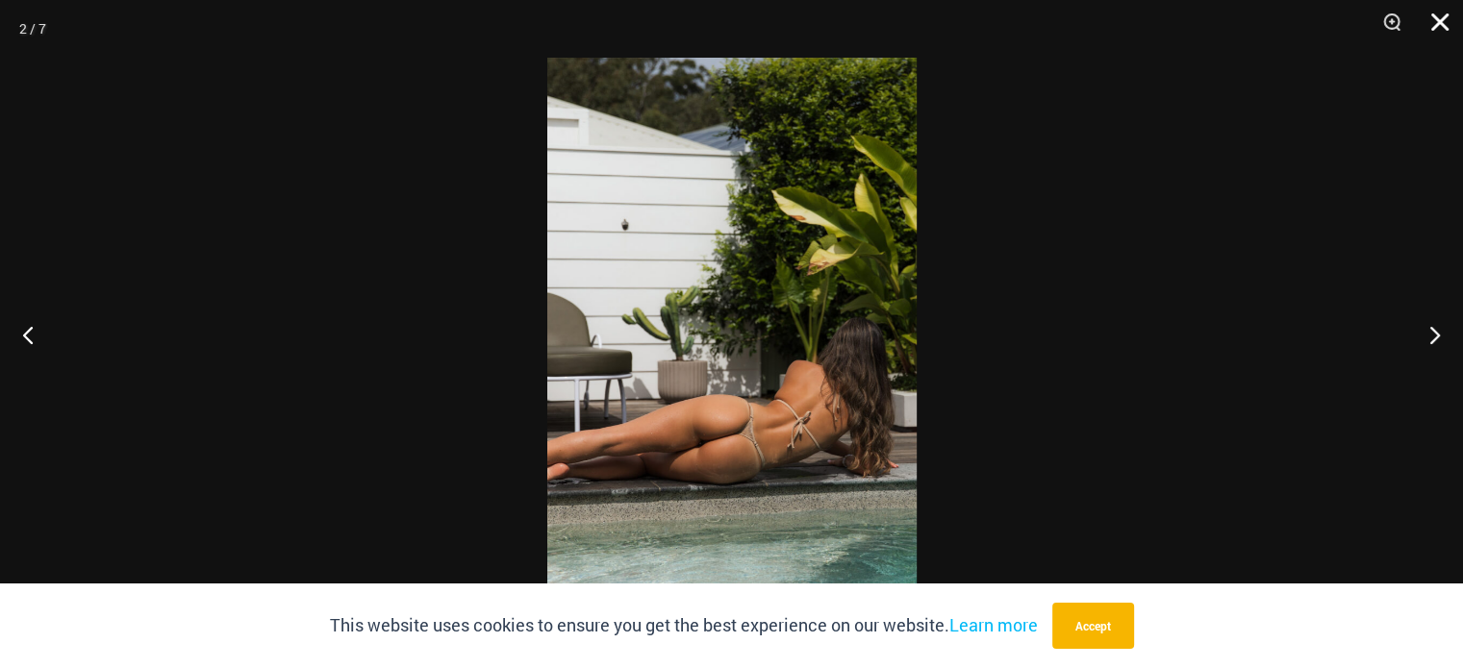
click at [1429, 23] on button "Close" at bounding box center [1433, 29] width 48 height 58
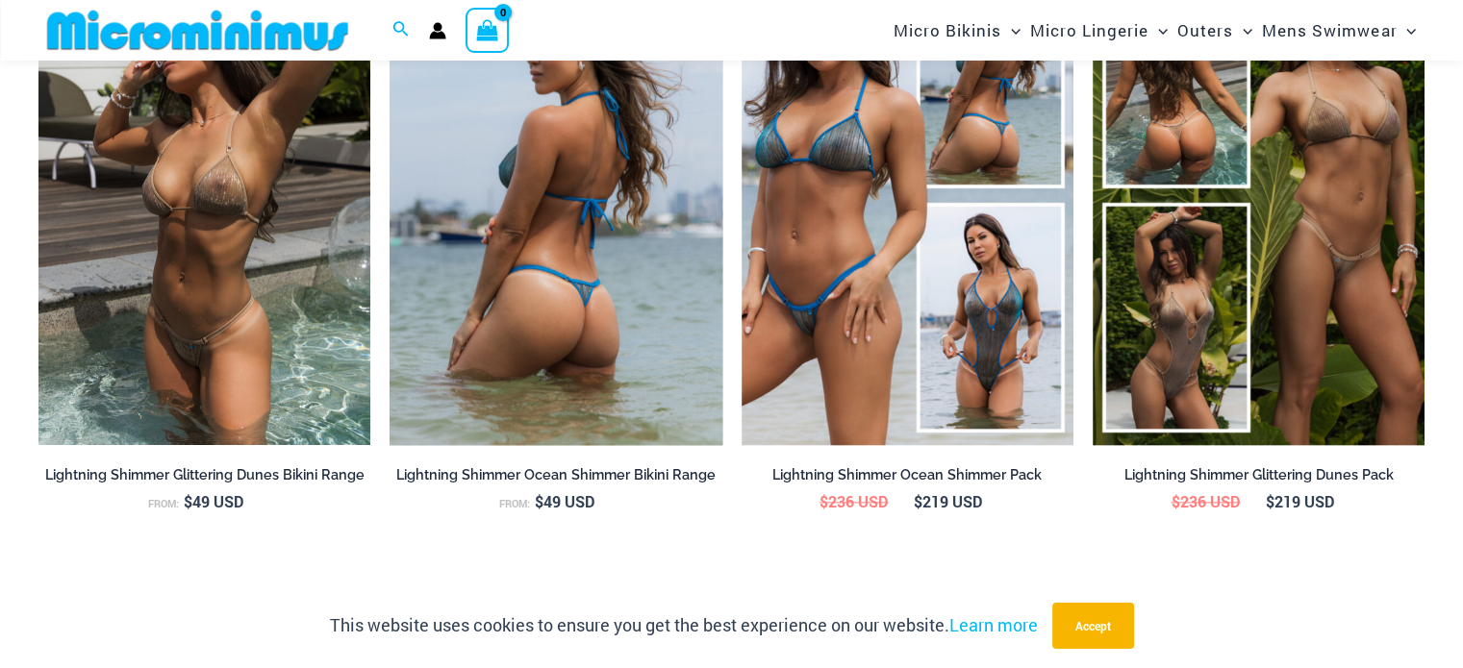
scroll to position [2194, 0]
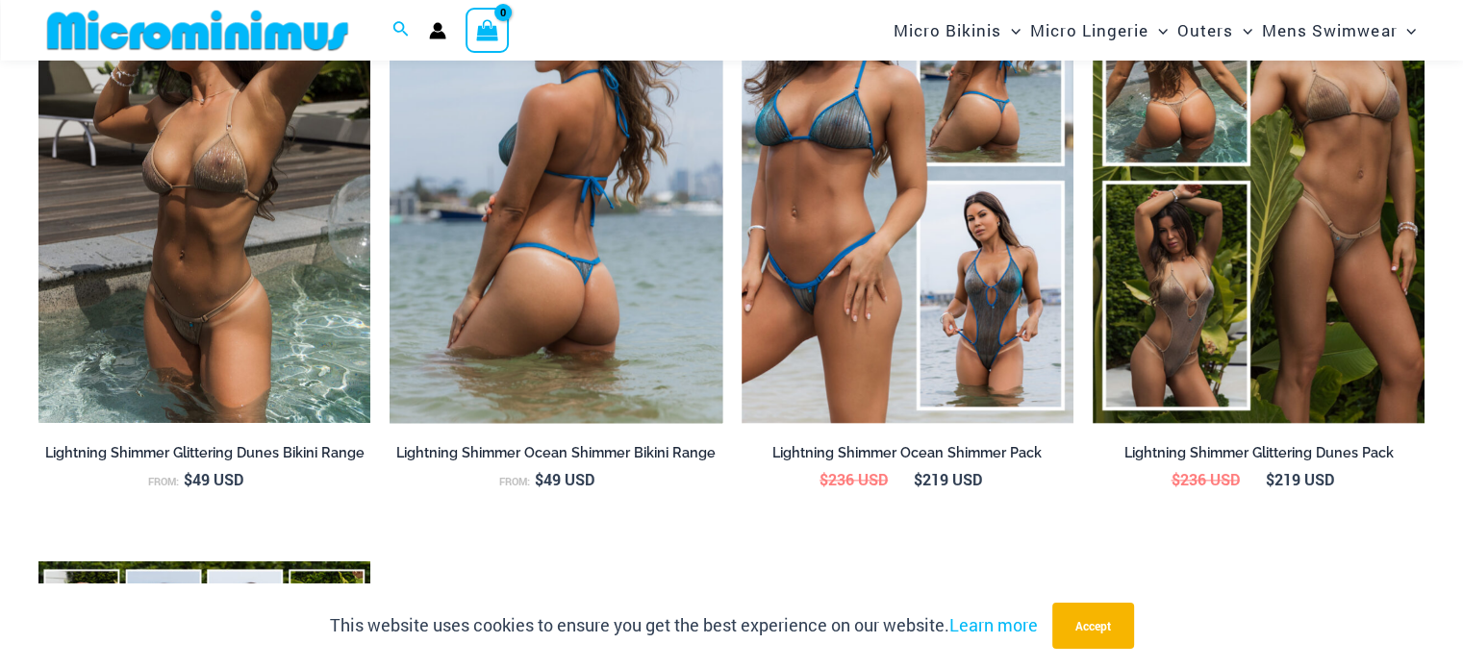
click at [574, 249] on img at bounding box center [556, 174] width 332 height 498
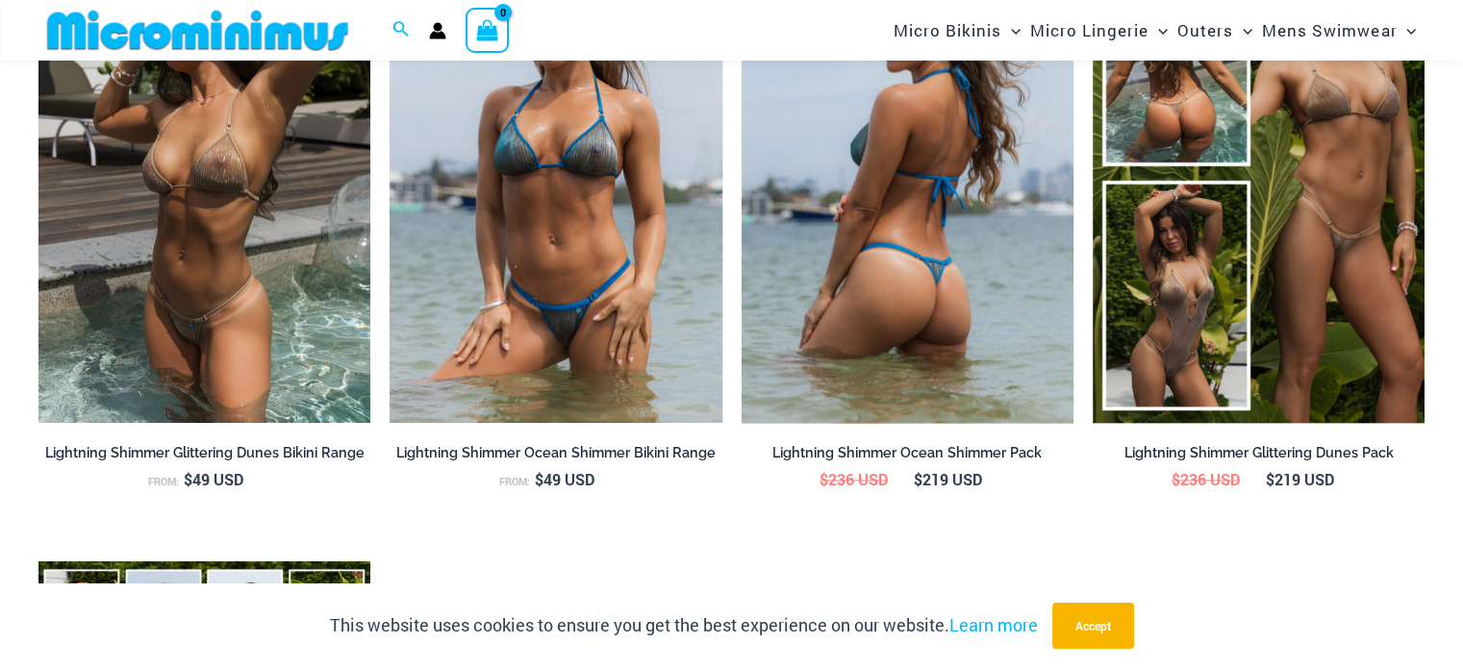
click at [875, 211] on img at bounding box center [908, 174] width 332 height 498
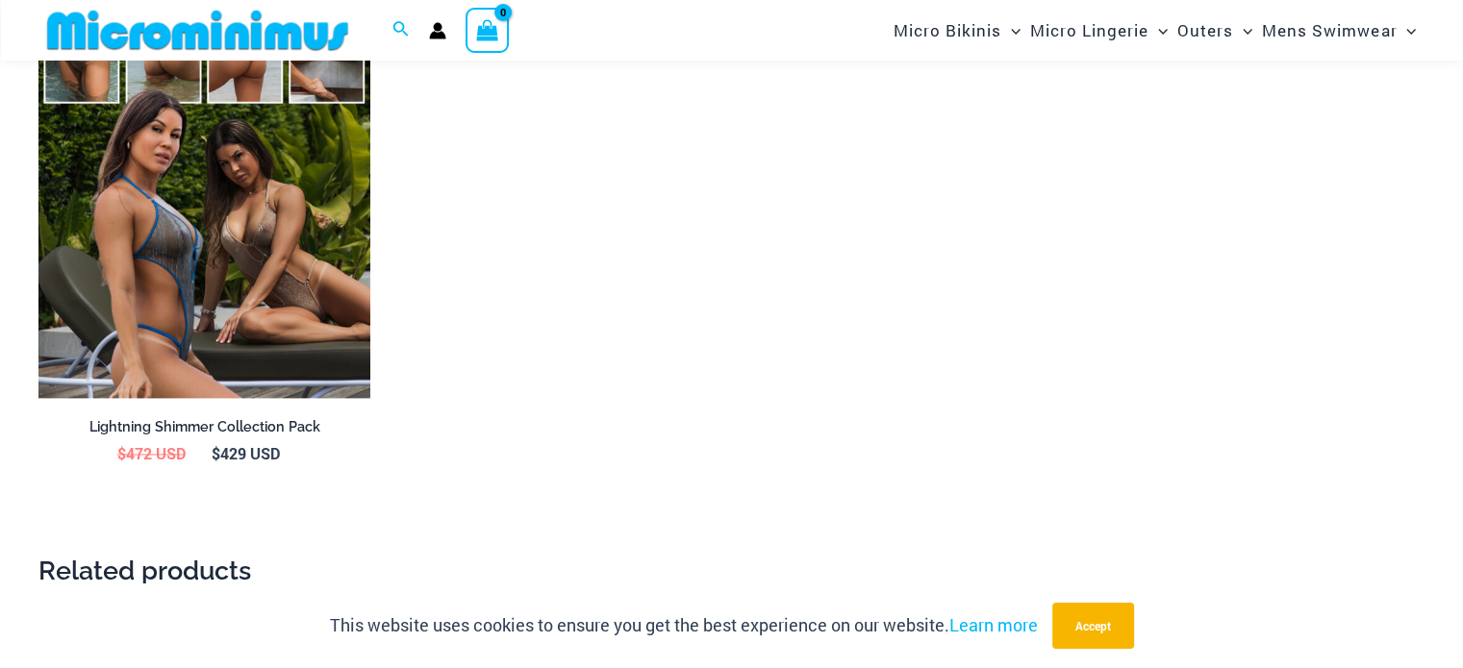
scroll to position [2867, 0]
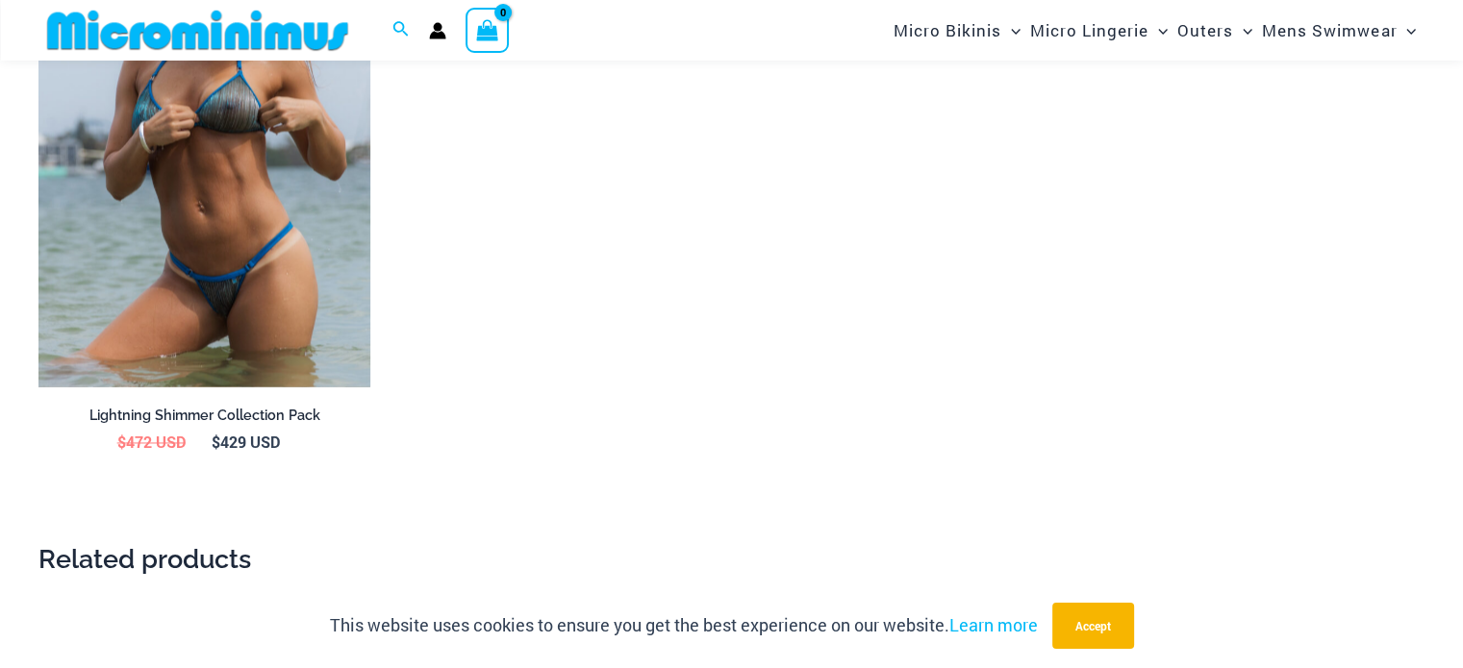
click at [253, 246] on img at bounding box center [204, 137] width 332 height 498
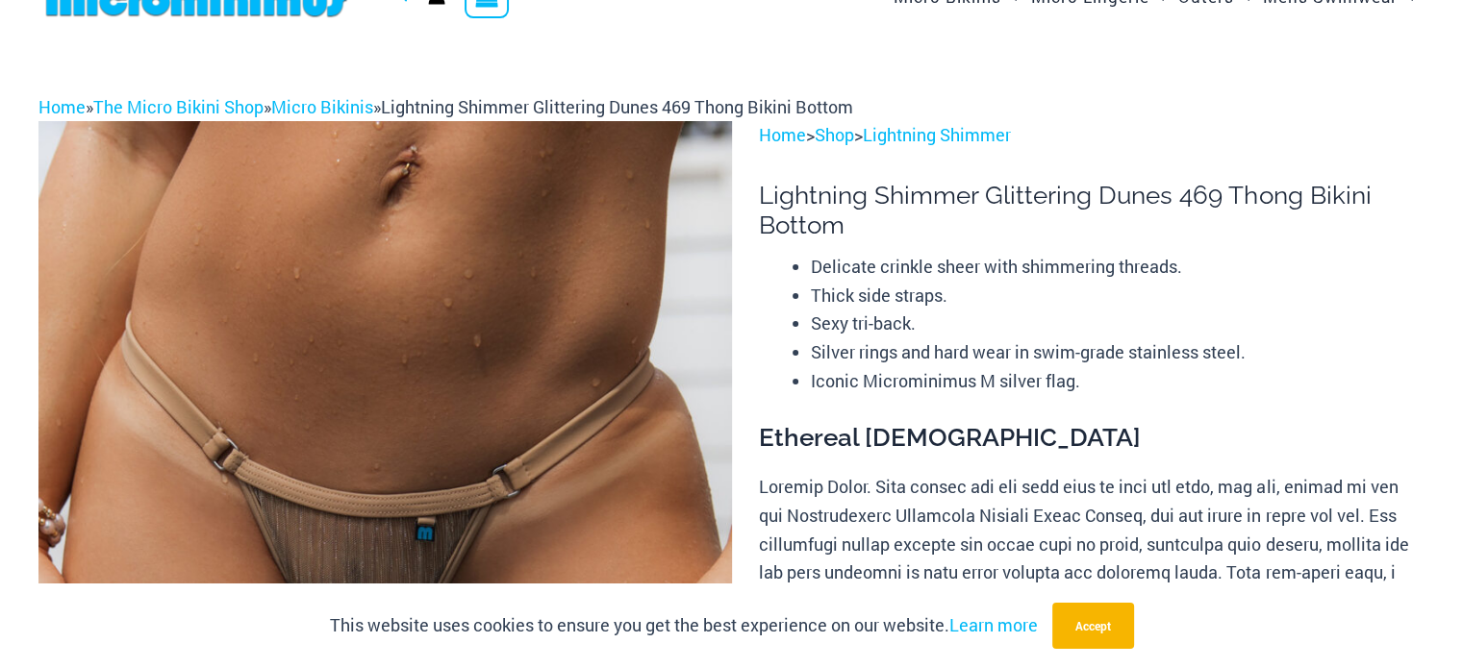
scroll to position [0, 0]
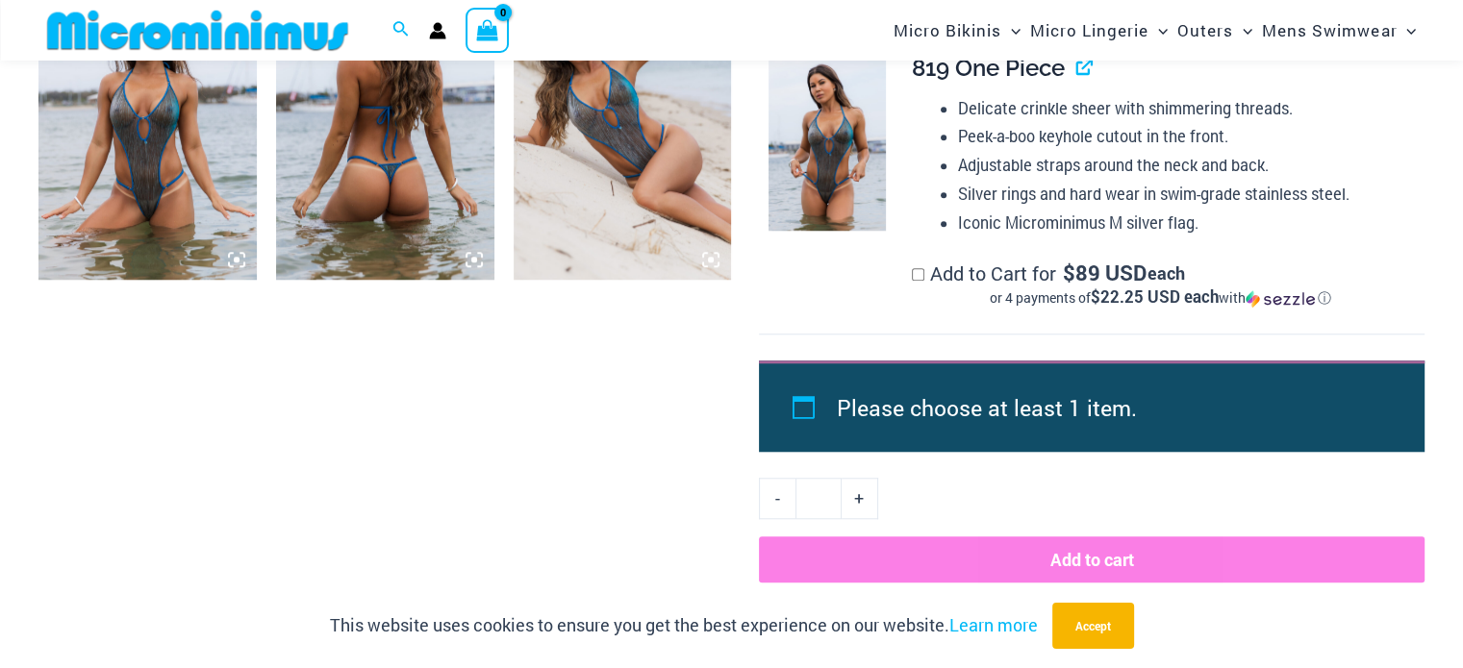
scroll to position [1811, 0]
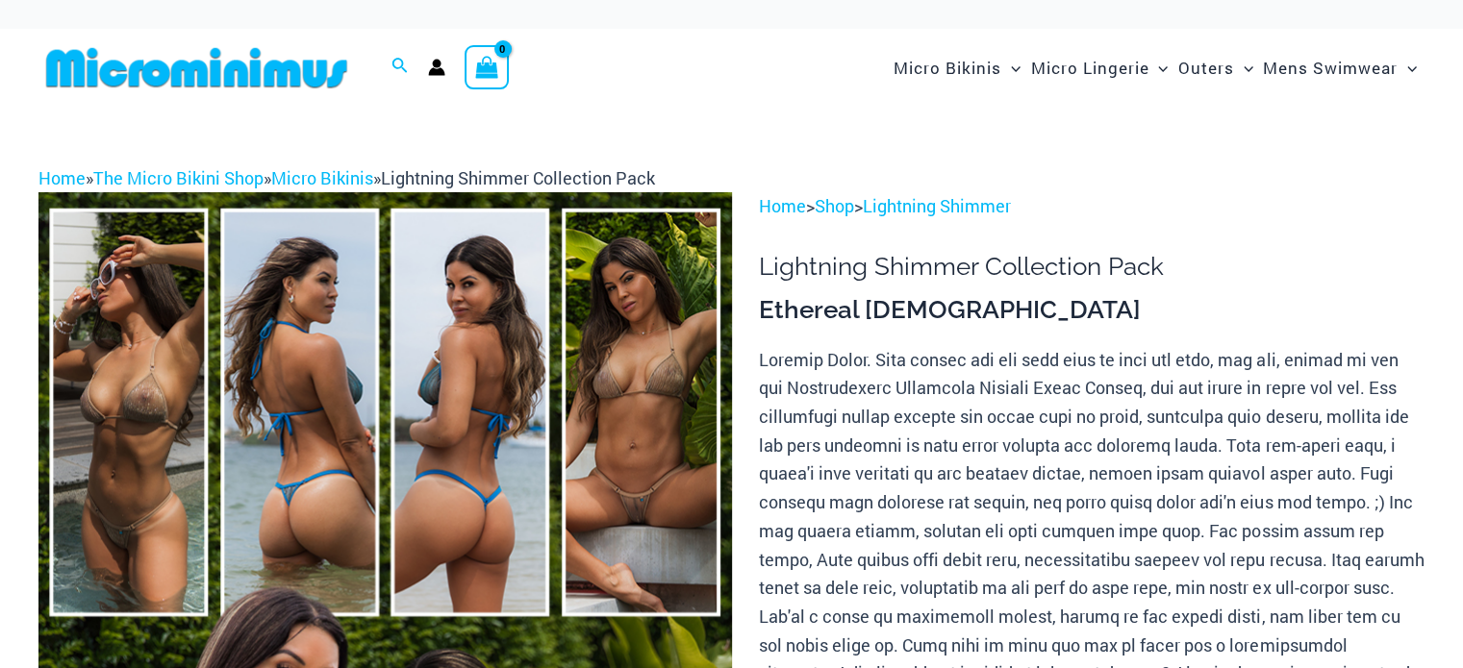
scroll to position [532, 0]
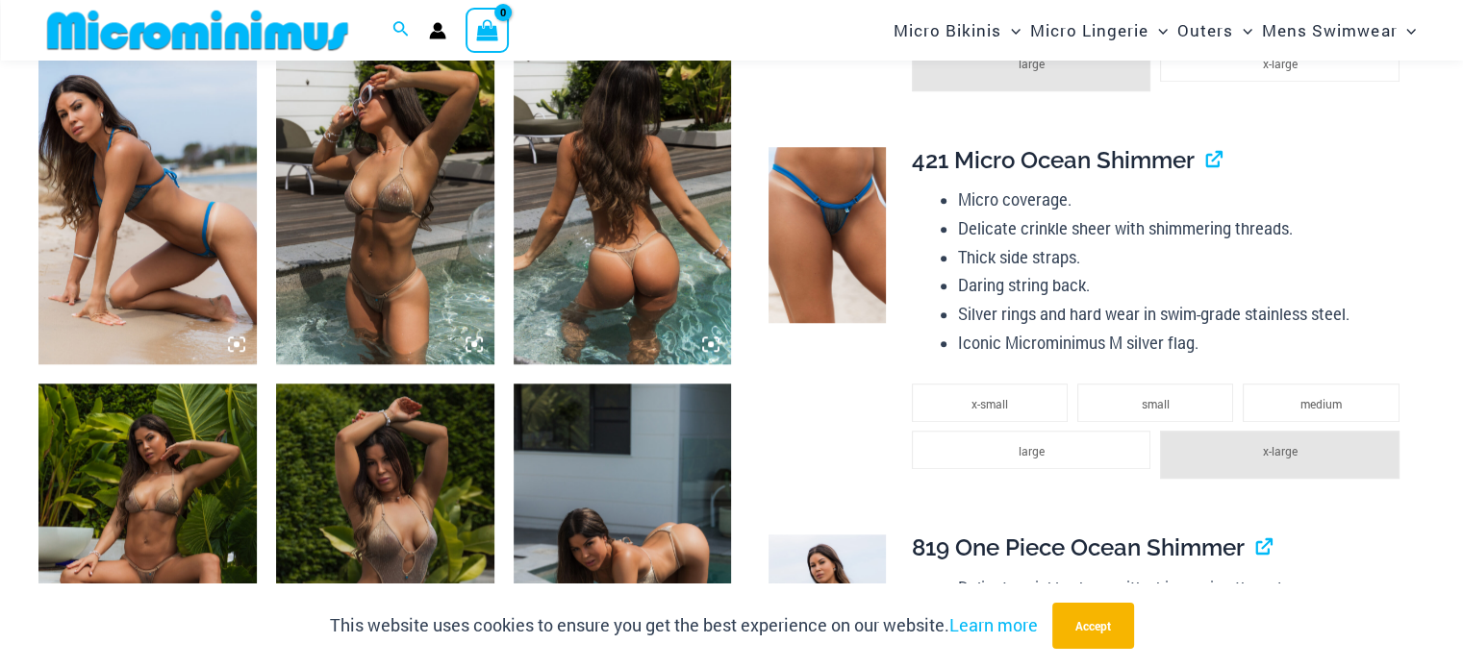
scroll to position [1714, 0]
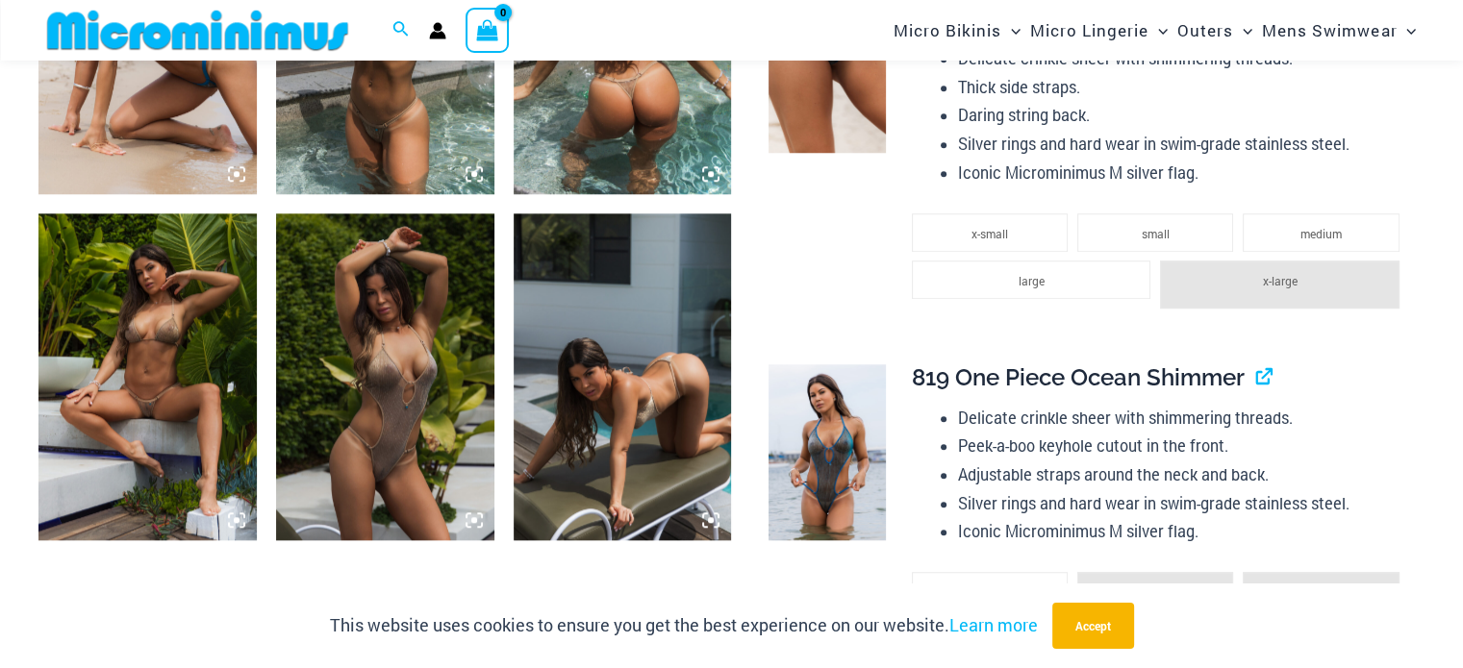
click at [191, 430] on img at bounding box center [147, 377] width 218 height 327
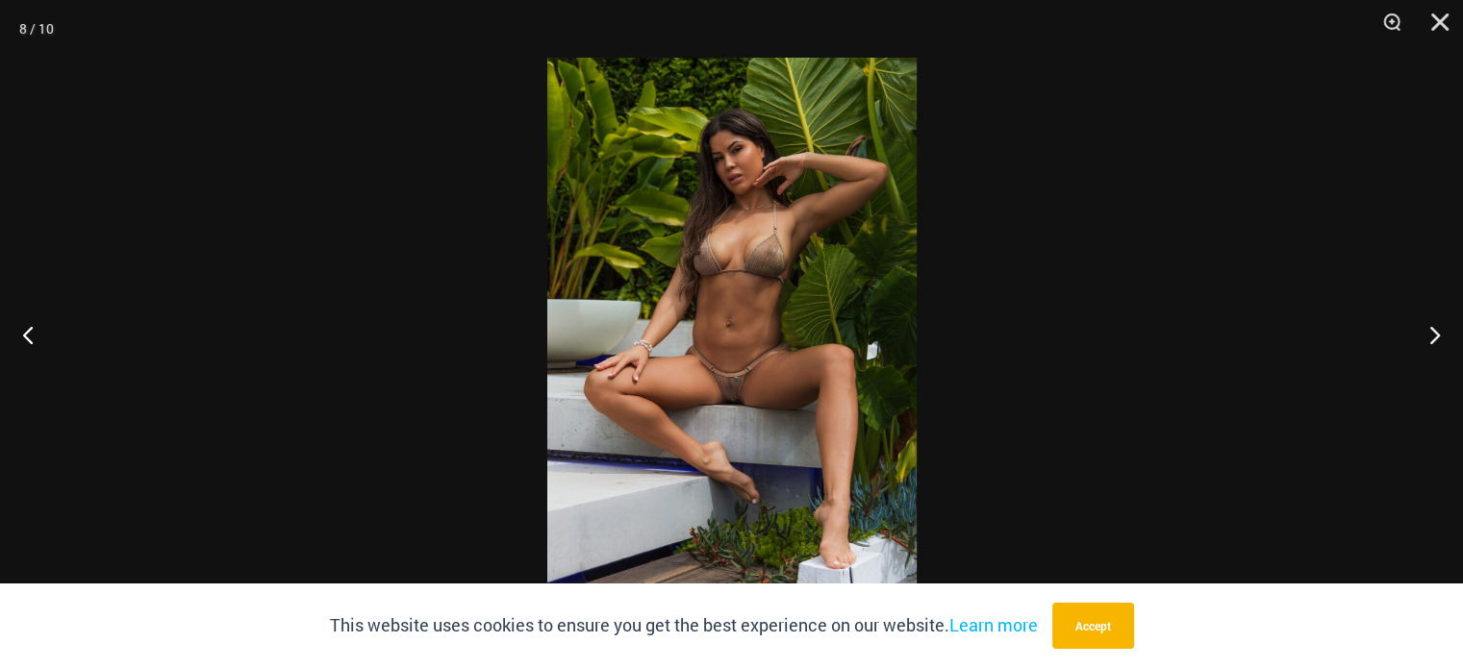
click at [790, 289] on img at bounding box center [731, 334] width 369 height 553
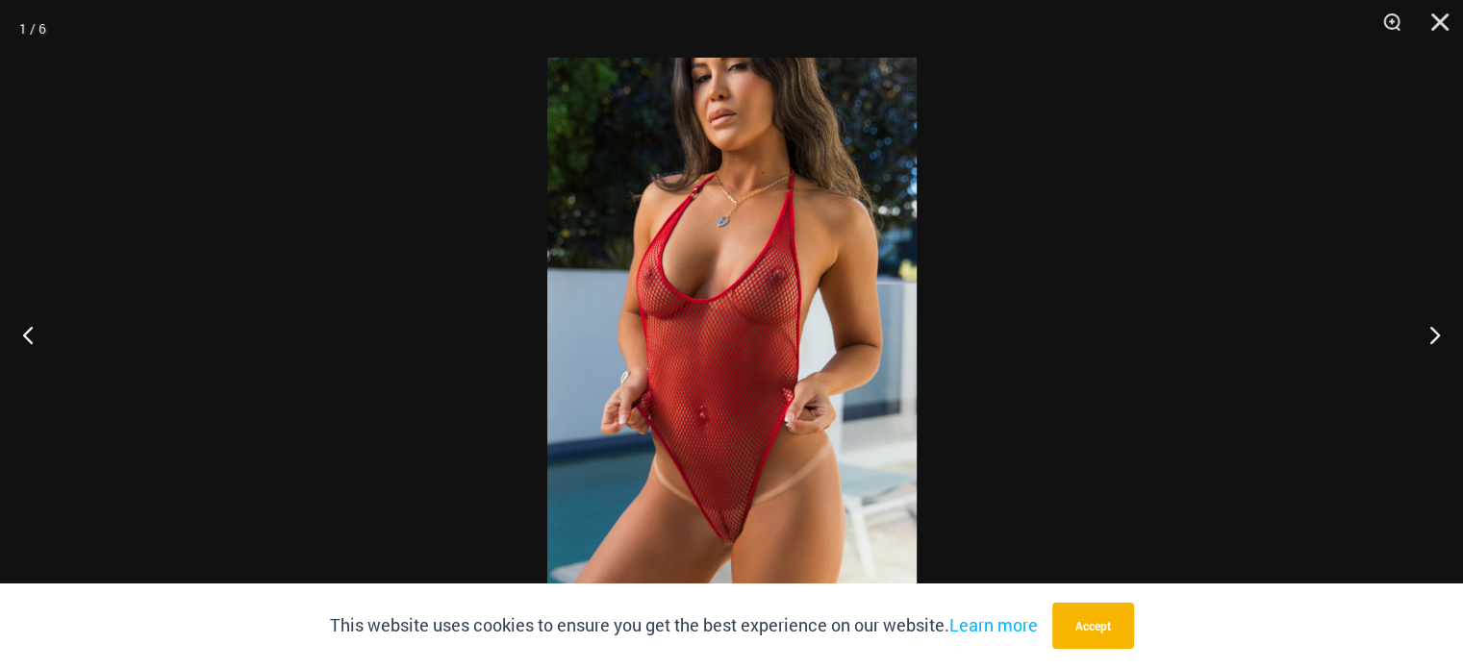
click at [707, 311] on img at bounding box center [731, 334] width 369 height 553
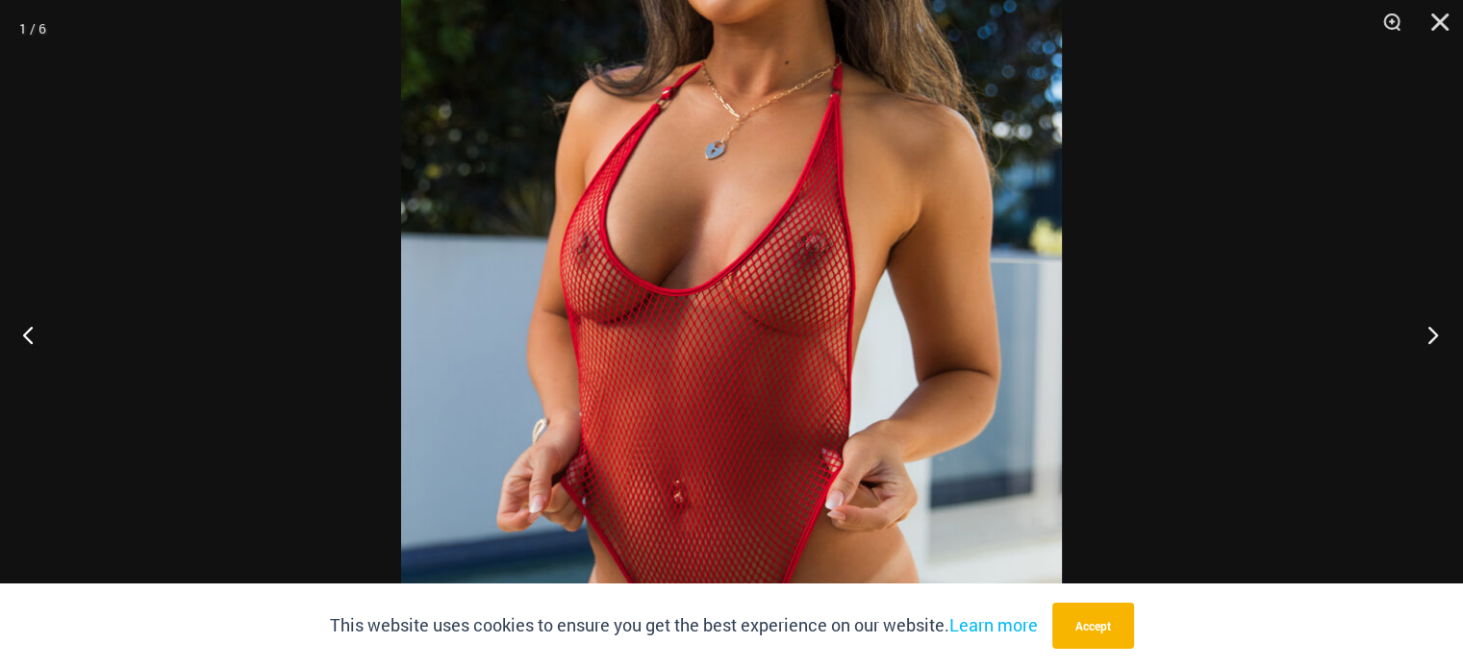
click at [1432, 333] on button "Next" at bounding box center [1427, 335] width 72 height 96
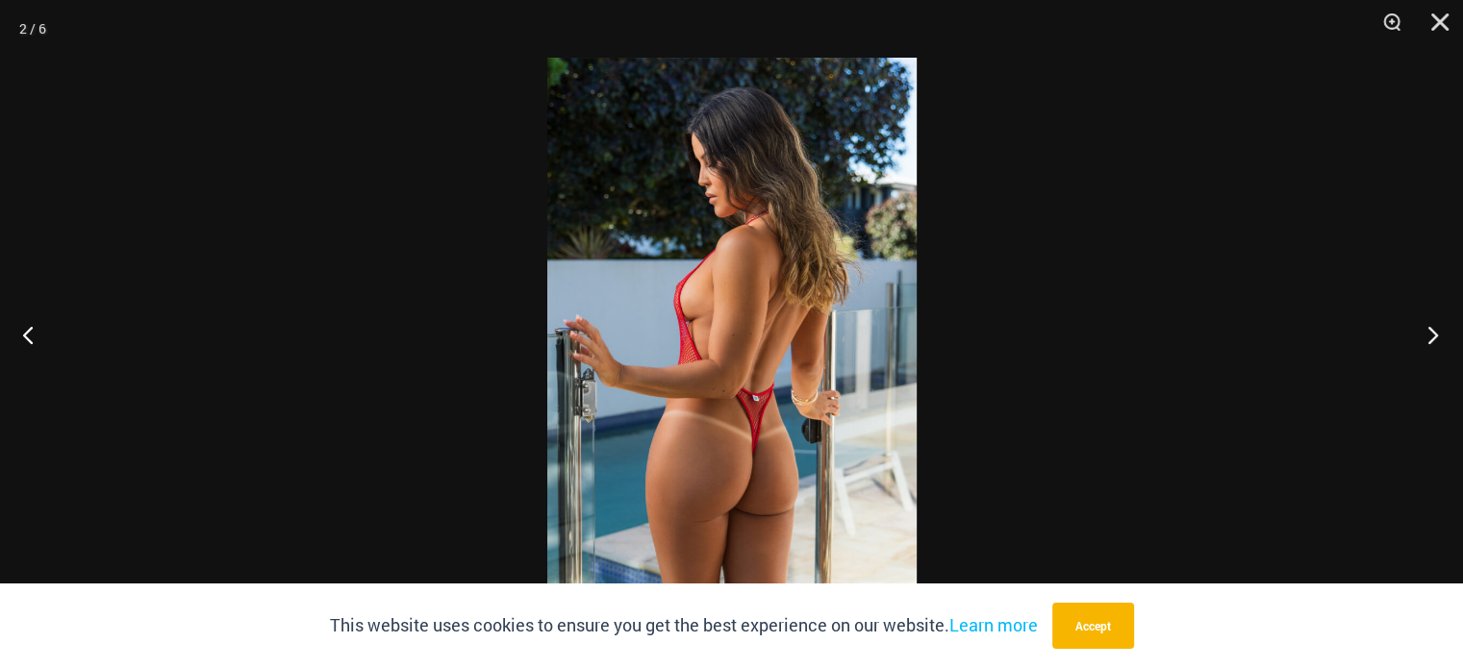
click at [1432, 333] on button "Next" at bounding box center [1427, 335] width 72 height 96
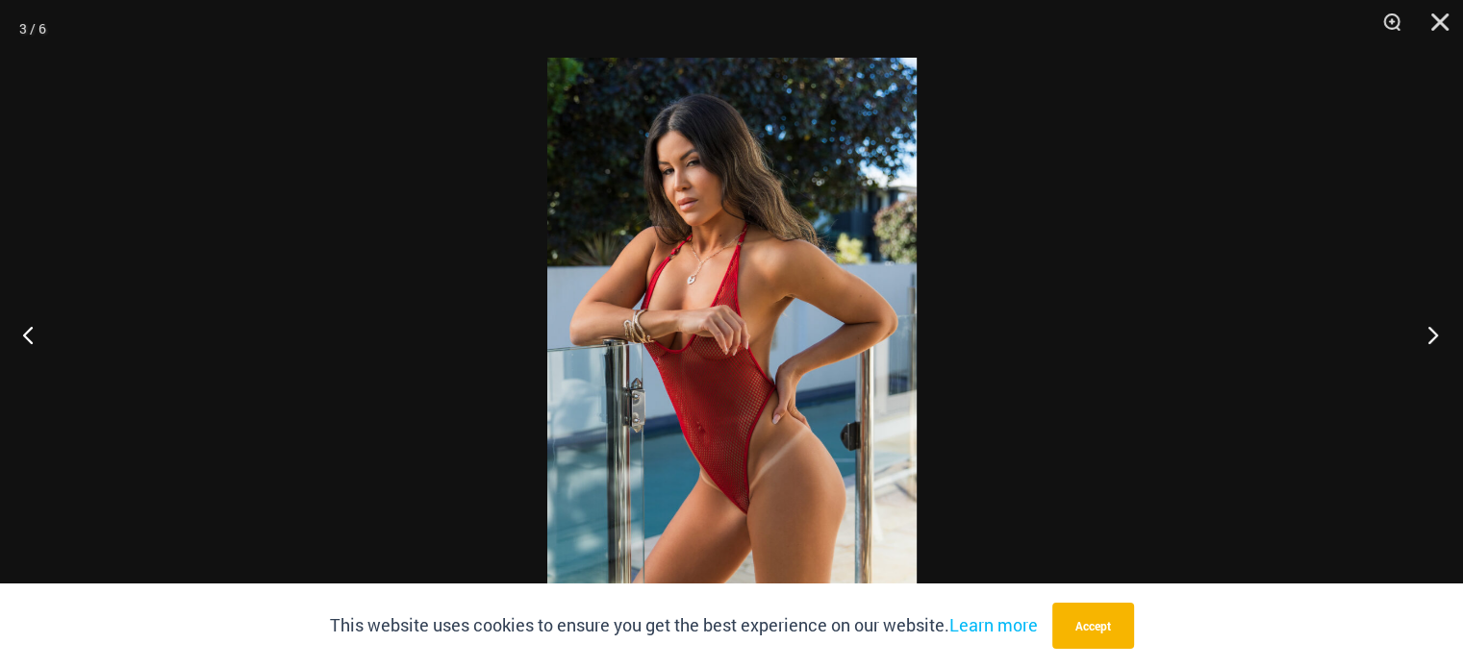
click at [1432, 333] on button "Next" at bounding box center [1427, 335] width 72 height 96
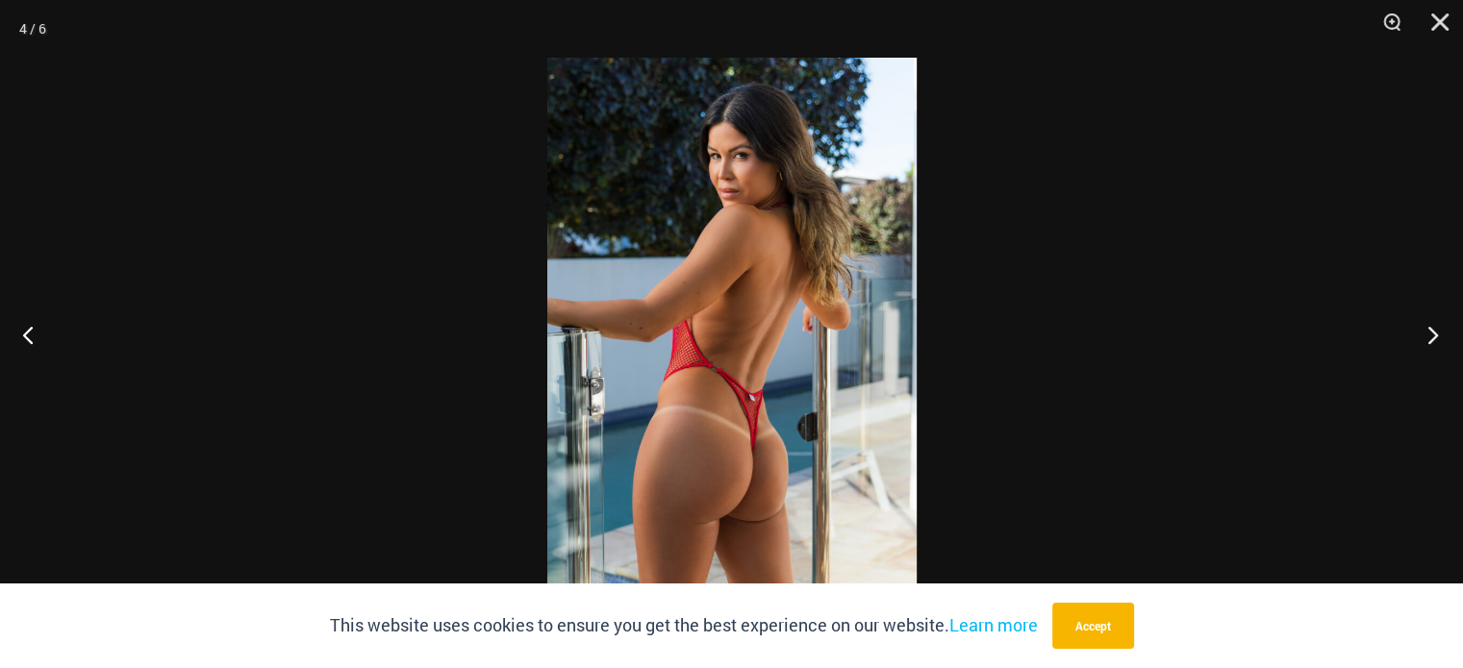
click at [1432, 333] on button "Next" at bounding box center [1427, 335] width 72 height 96
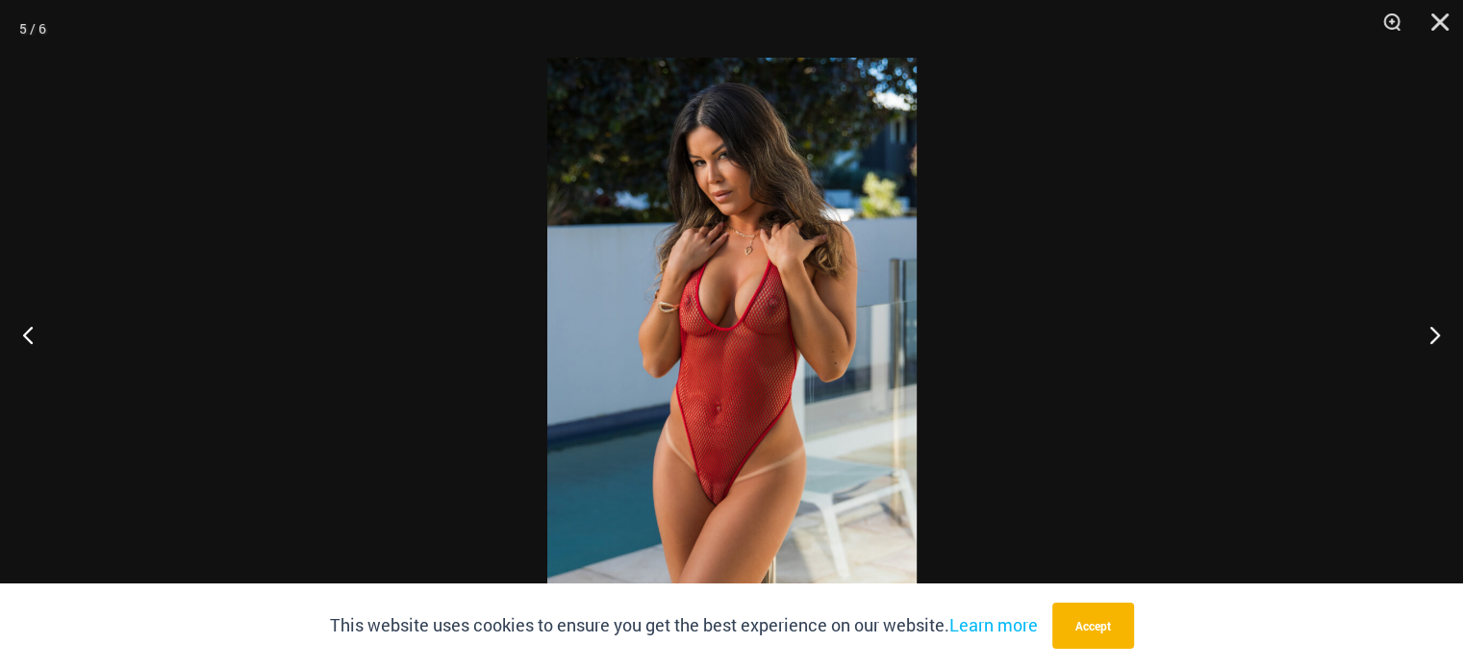
click at [781, 378] on img at bounding box center [731, 334] width 369 height 553
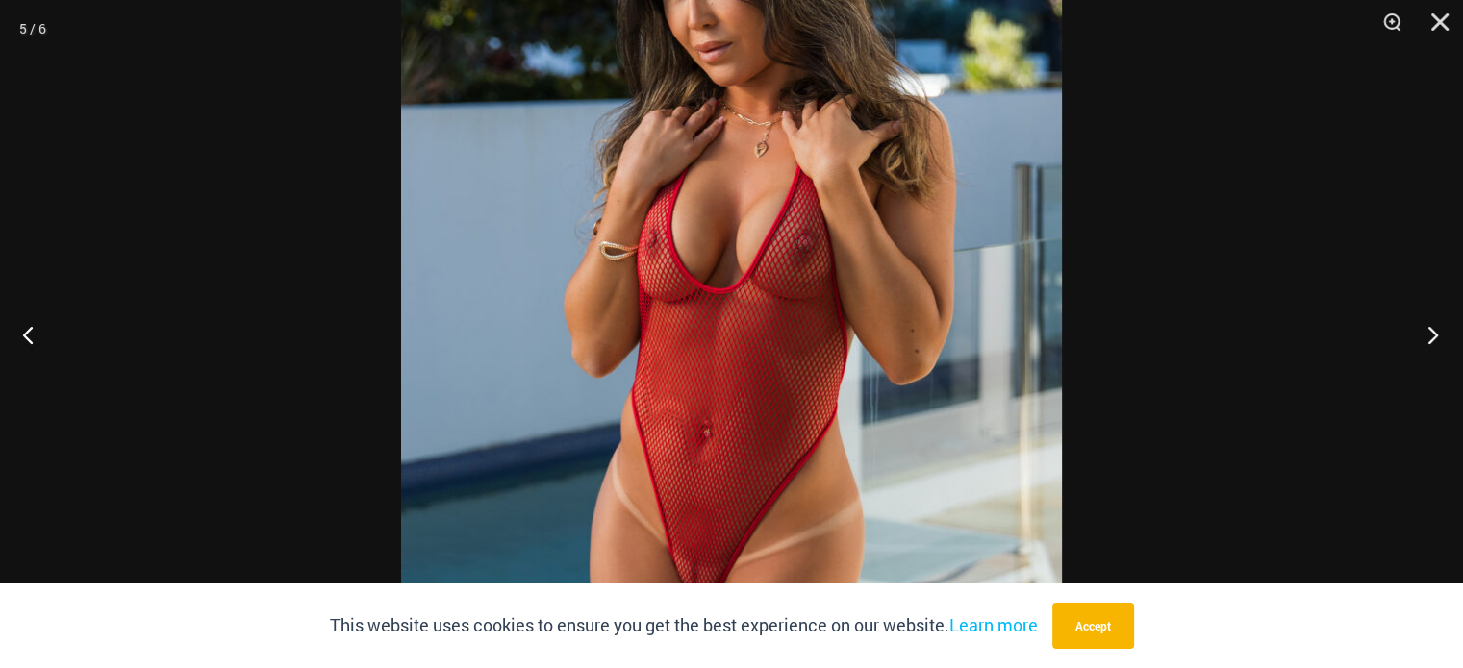
click at [1421, 332] on button "Next" at bounding box center [1427, 335] width 72 height 96
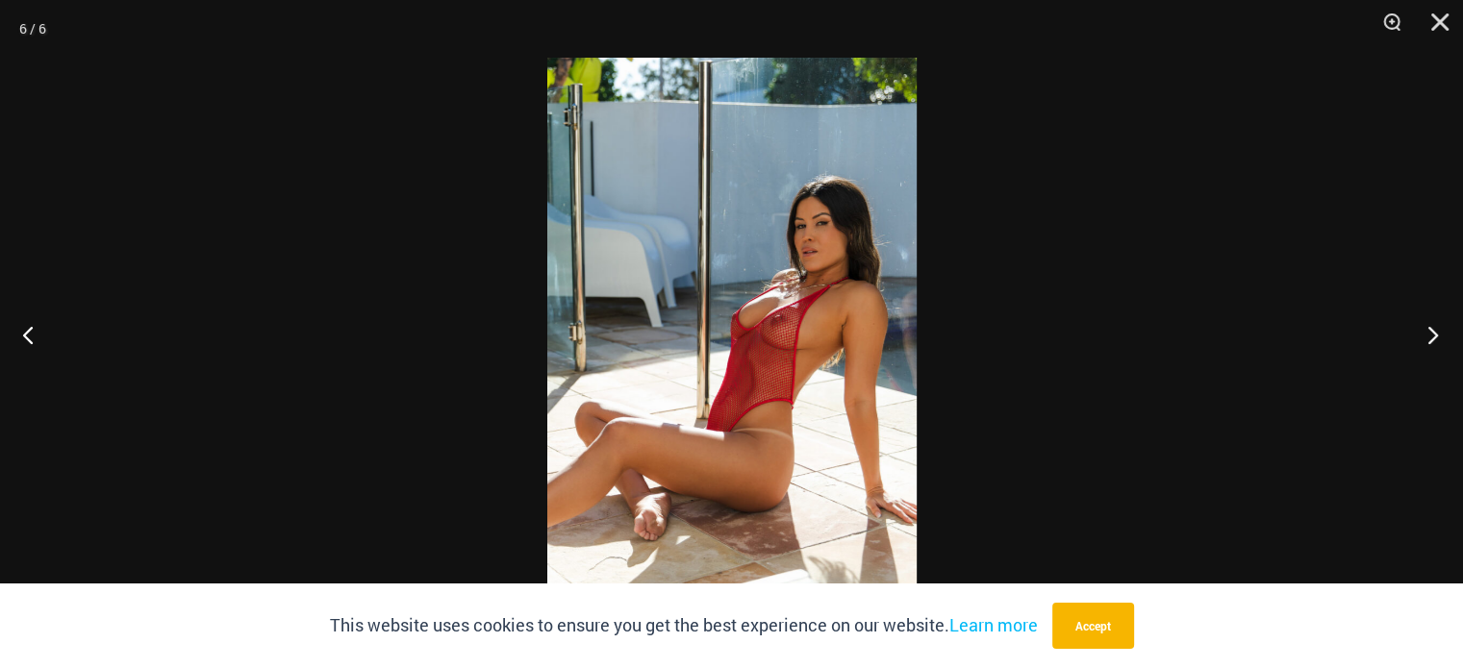
click at [1420, 334] on button "Next" at bounding box center [1427, 335] width 72 height 96
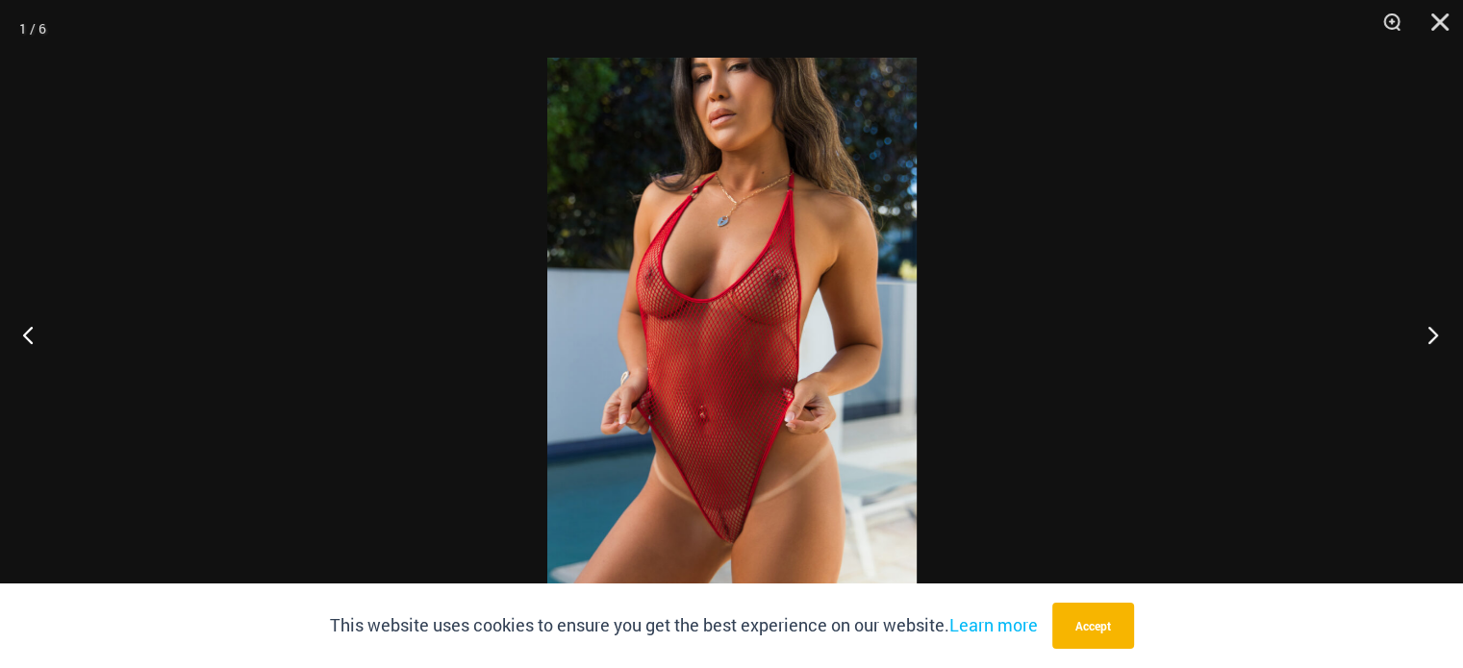
click at [1420, 334] on button "Next" at bounding box center [1427, 335] width 72 height 96
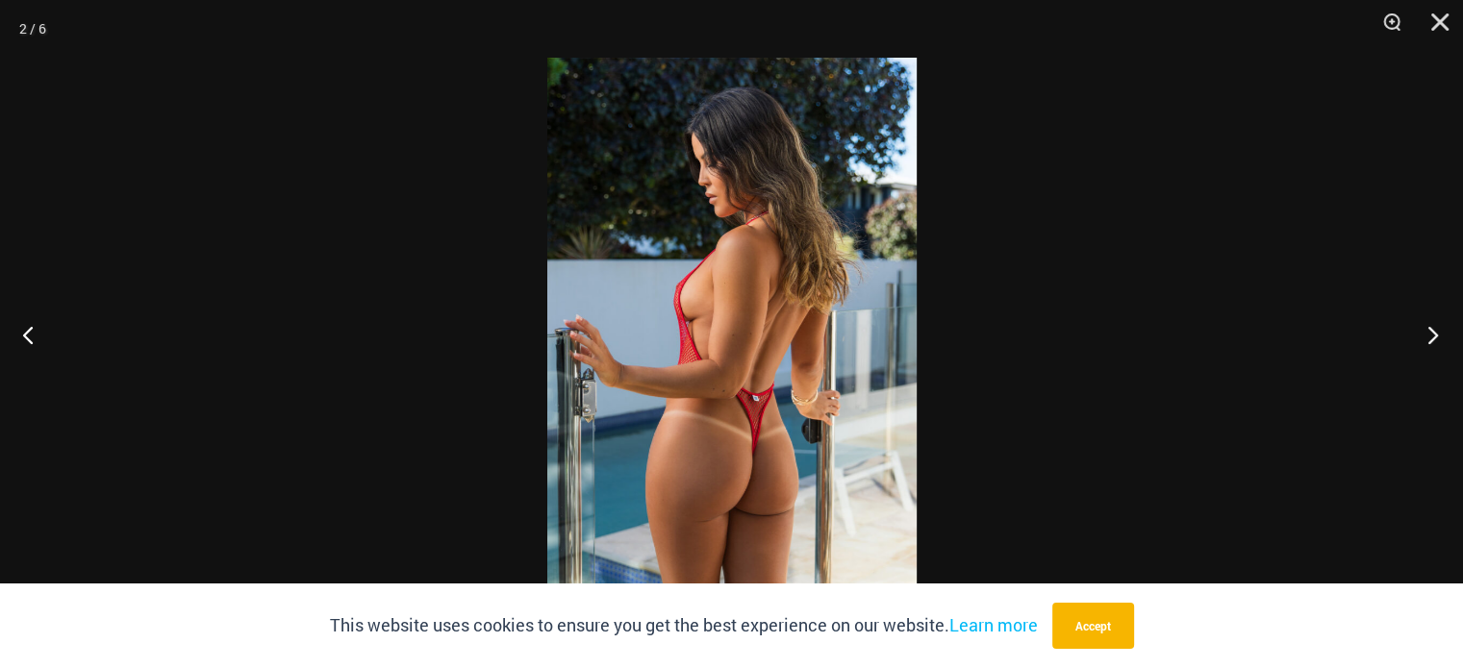
click at [1420, 334] on button "Next" at bounding box center [1427, 335] width 72 height 96
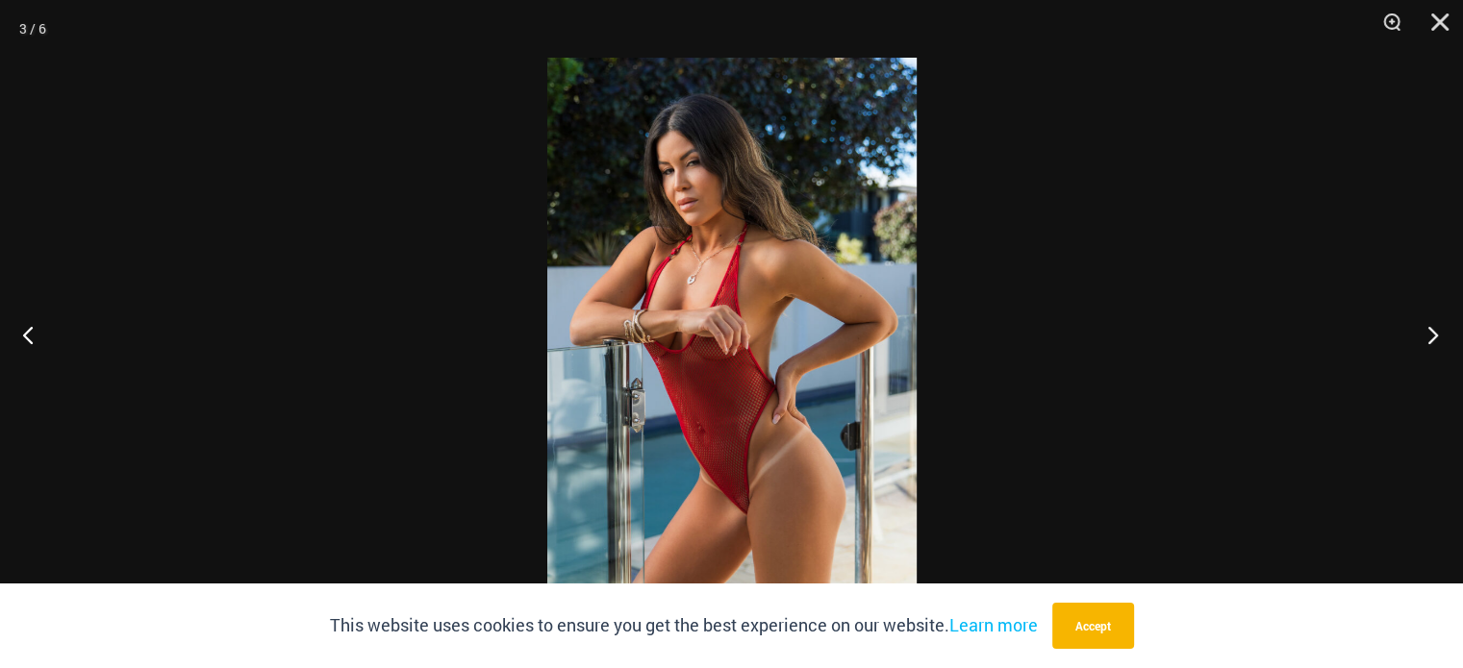
click at [1420, 334] on button "Next" at bounding box center [1427, 335] width 72 height 96
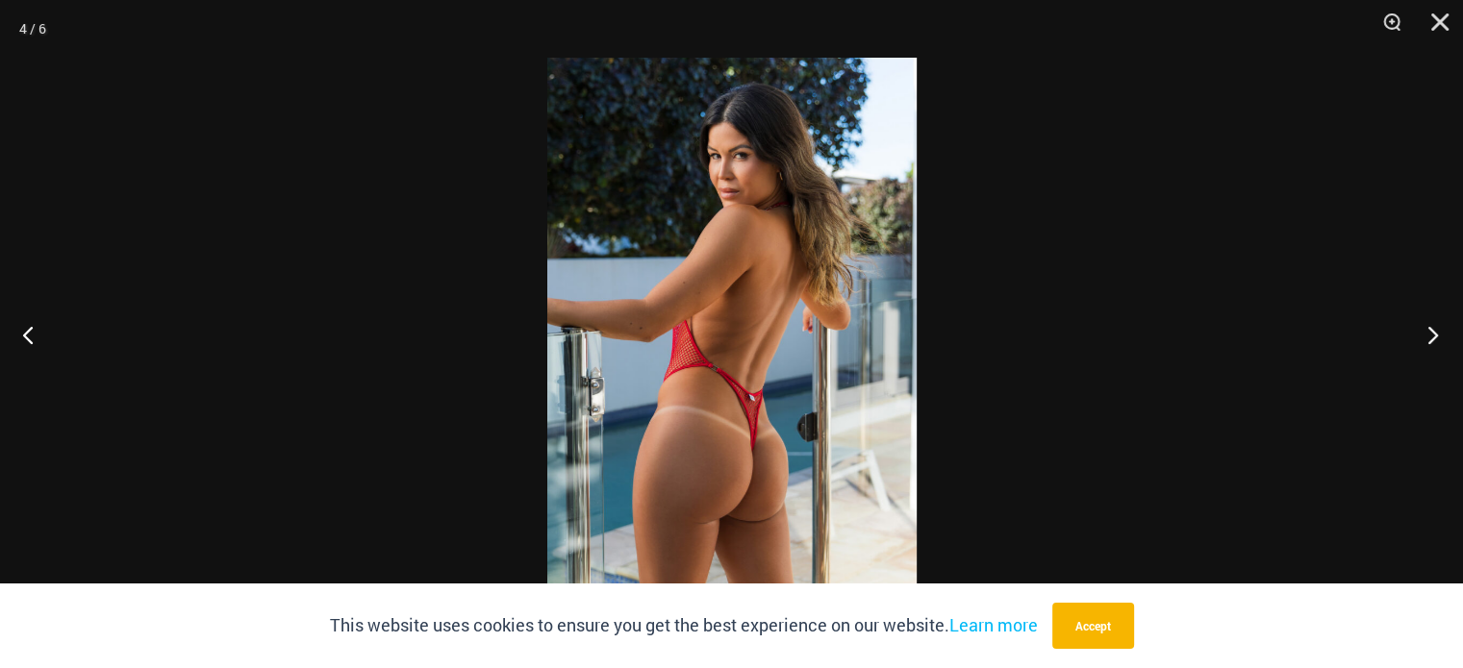
click at [1420, 334] on button "Next" at bounding box center [1427, 335] width 72 height 96
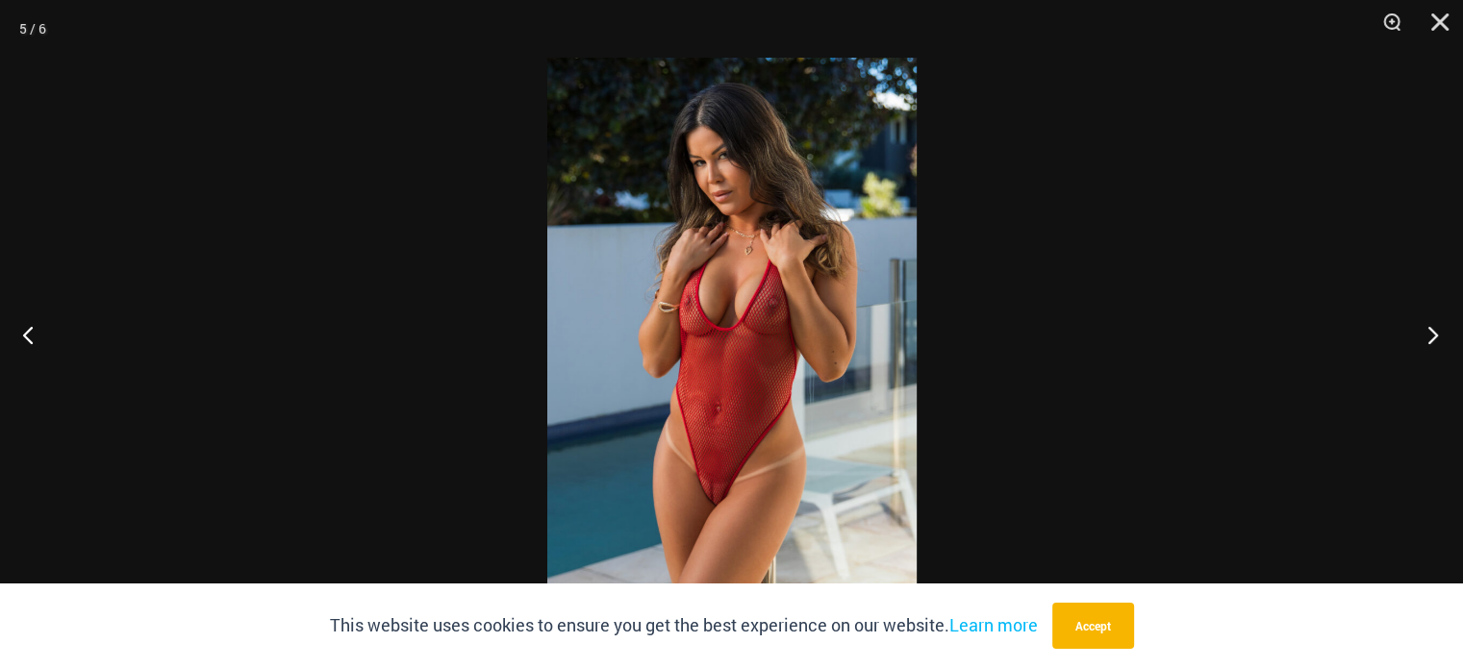
click at [1420, 334] on button "Next" at bounding box center [1427, 335] width 72 height 96
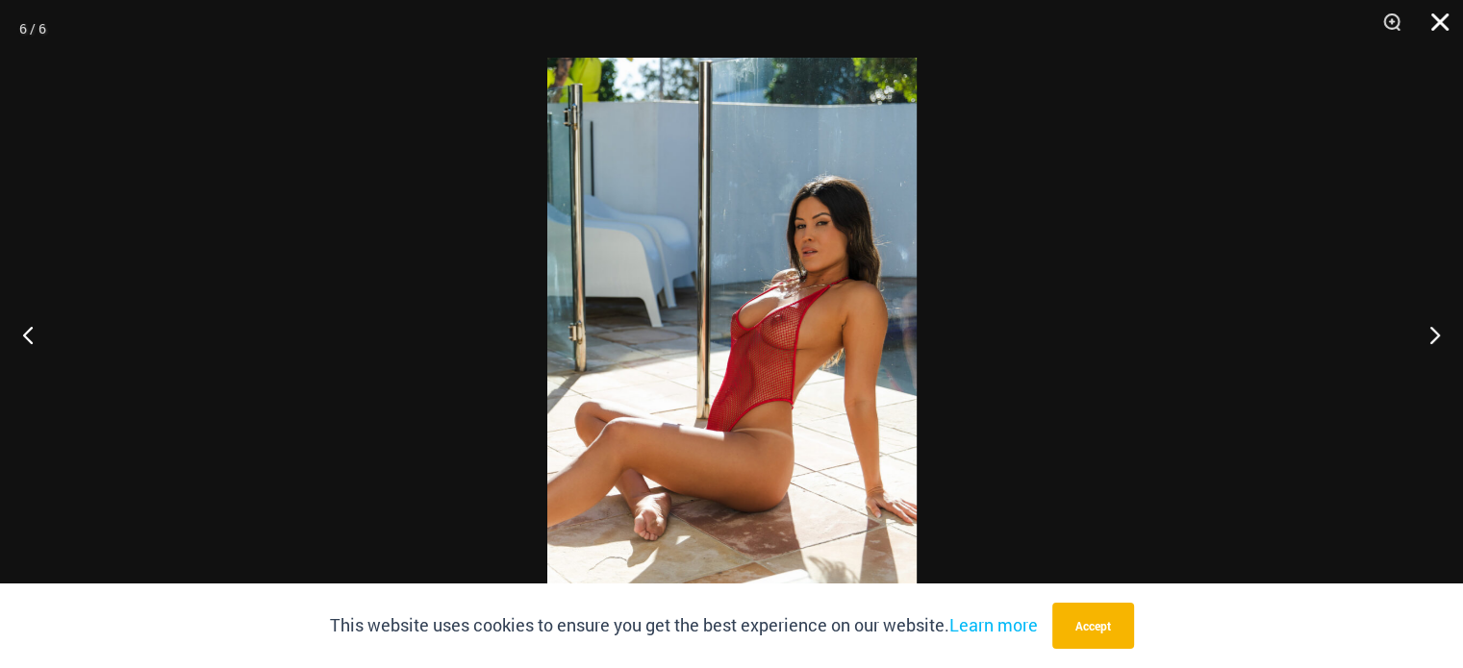
click at [1428, 22] on button "Close" at bounding box center [1433, 29] width 48 height 58
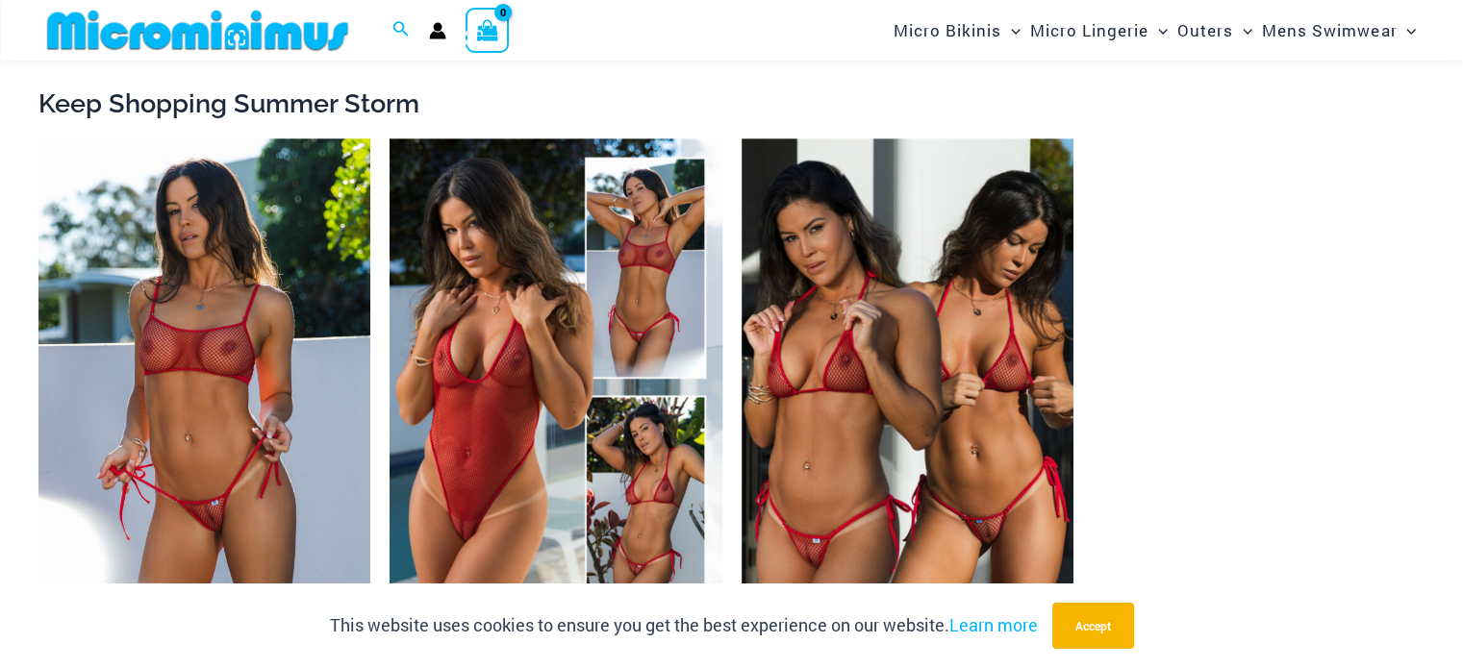
scroll to position [1905, 0]
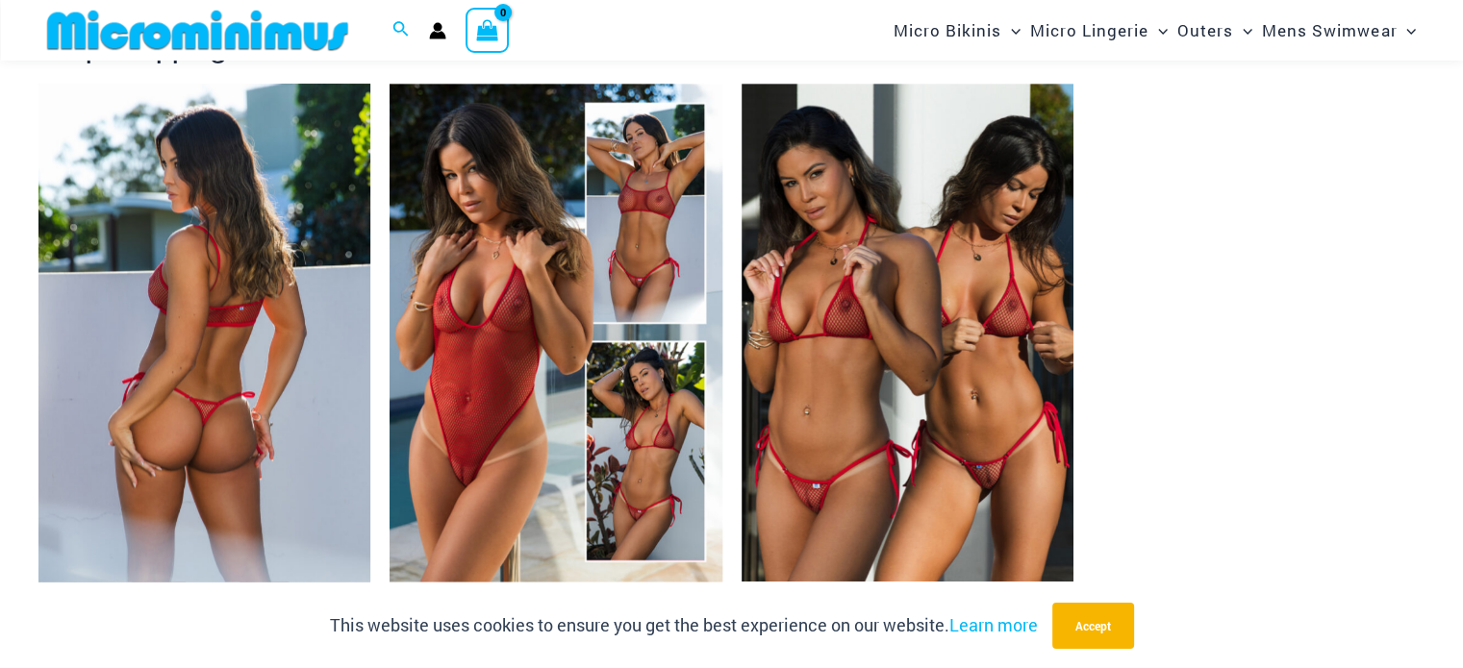
click at [227, 349] on img at bounding box center [204, 333] width 332 height 498
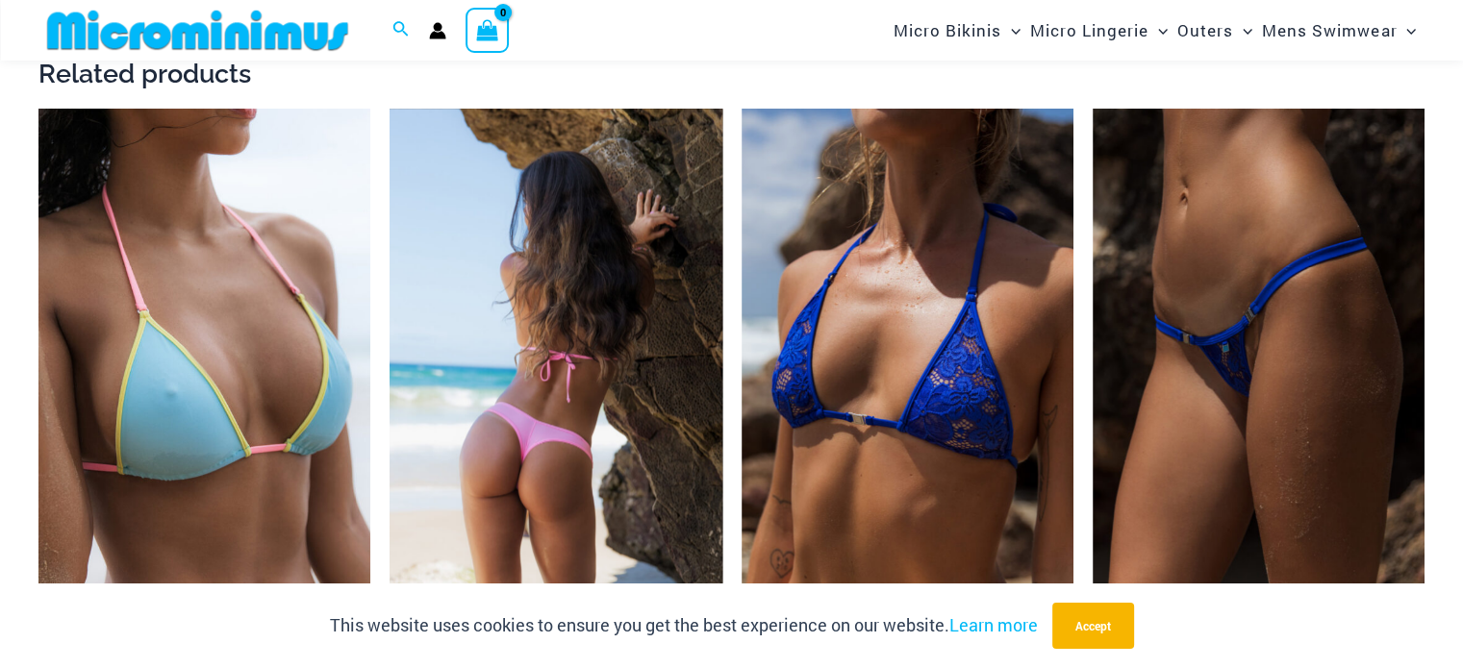
scroll to position [2578, 0]
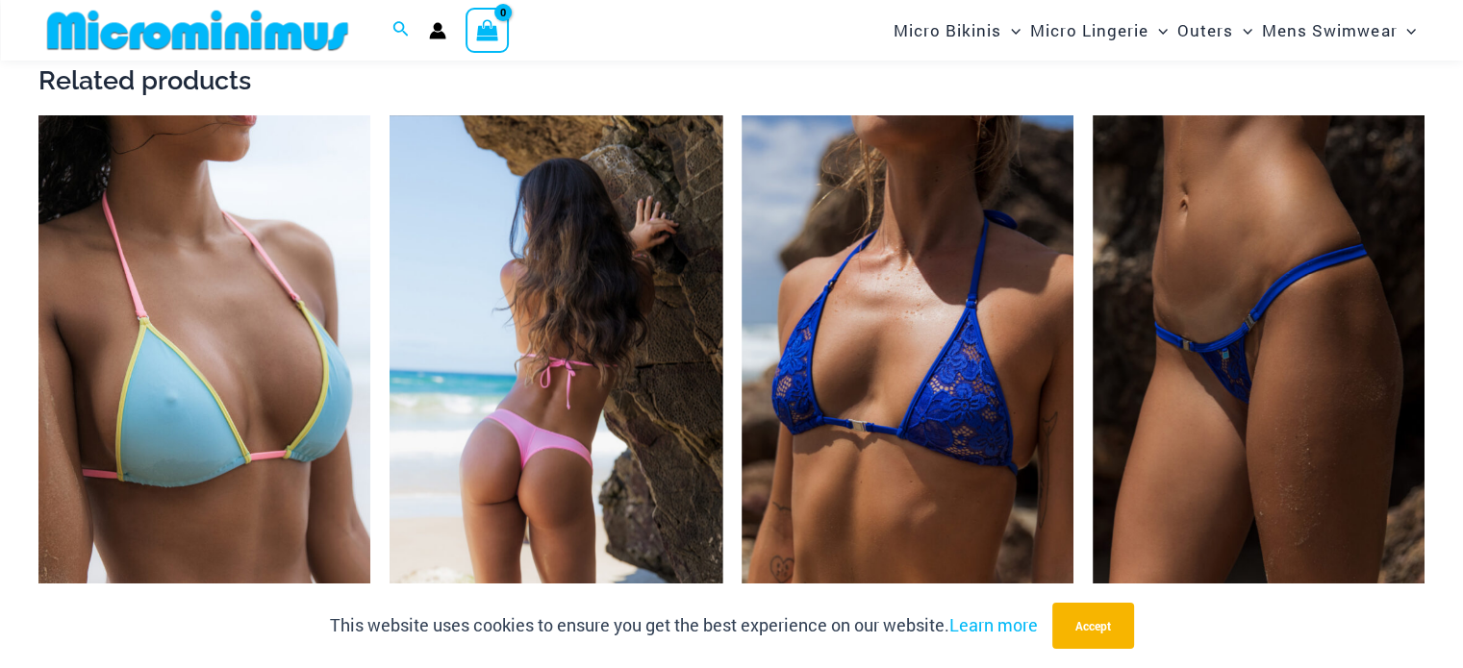
click at [566, 254] on img at bounding box center [556, 364] width 332 height 498
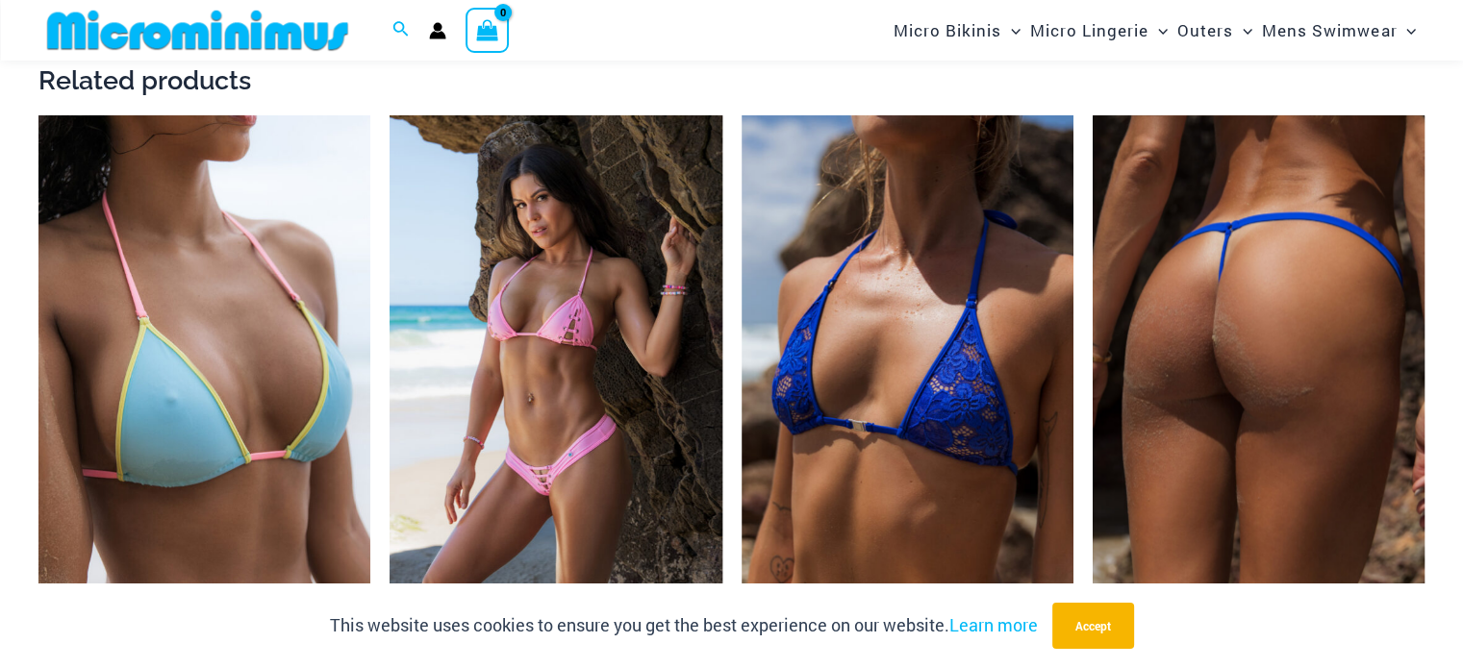
click at [1172, 276] on img at bounding box center [1259, 364] width 332 height 498
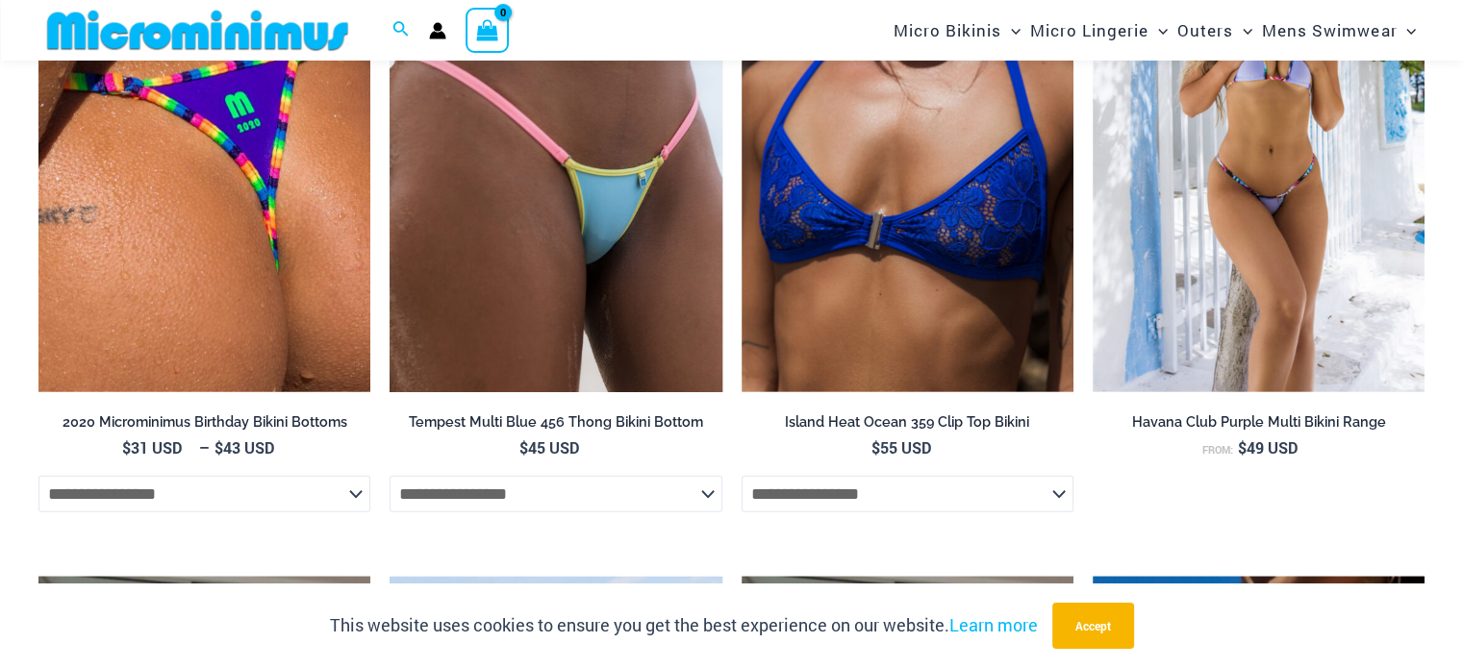
scroll to position [4724, 0]
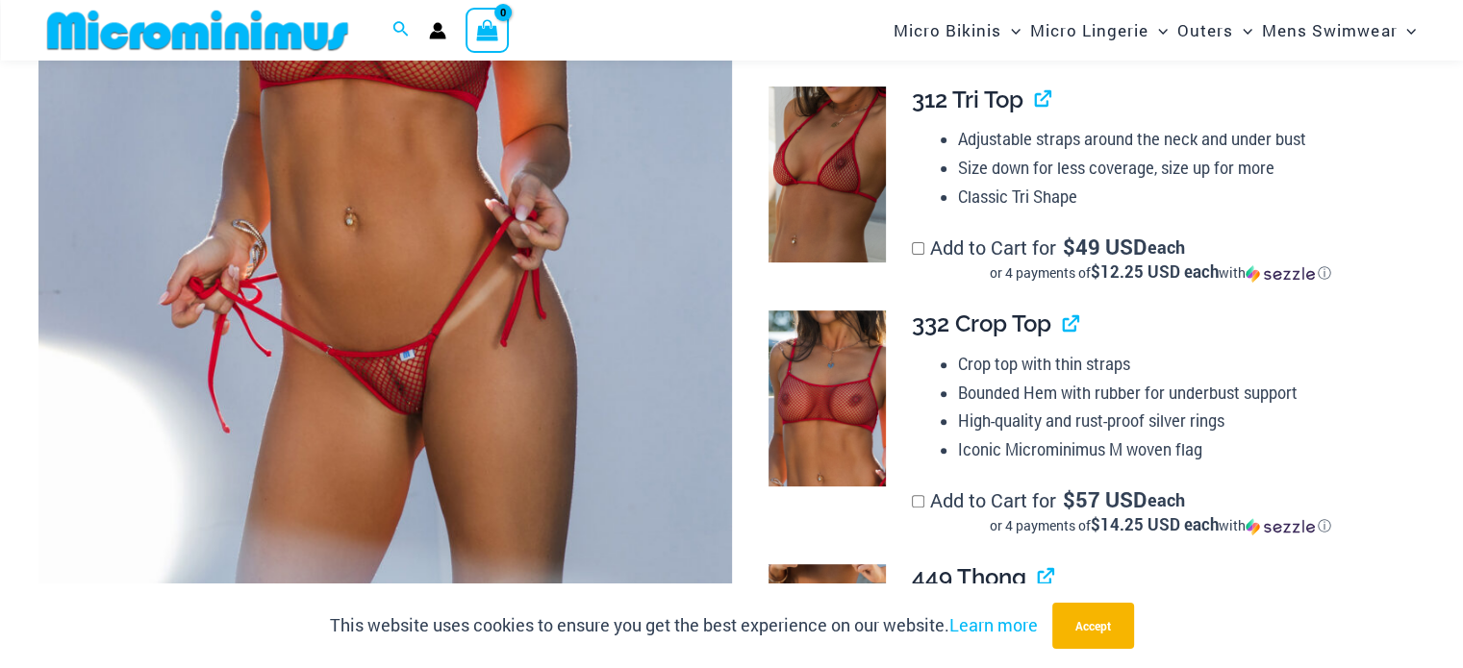
scroll to position [655, 0]
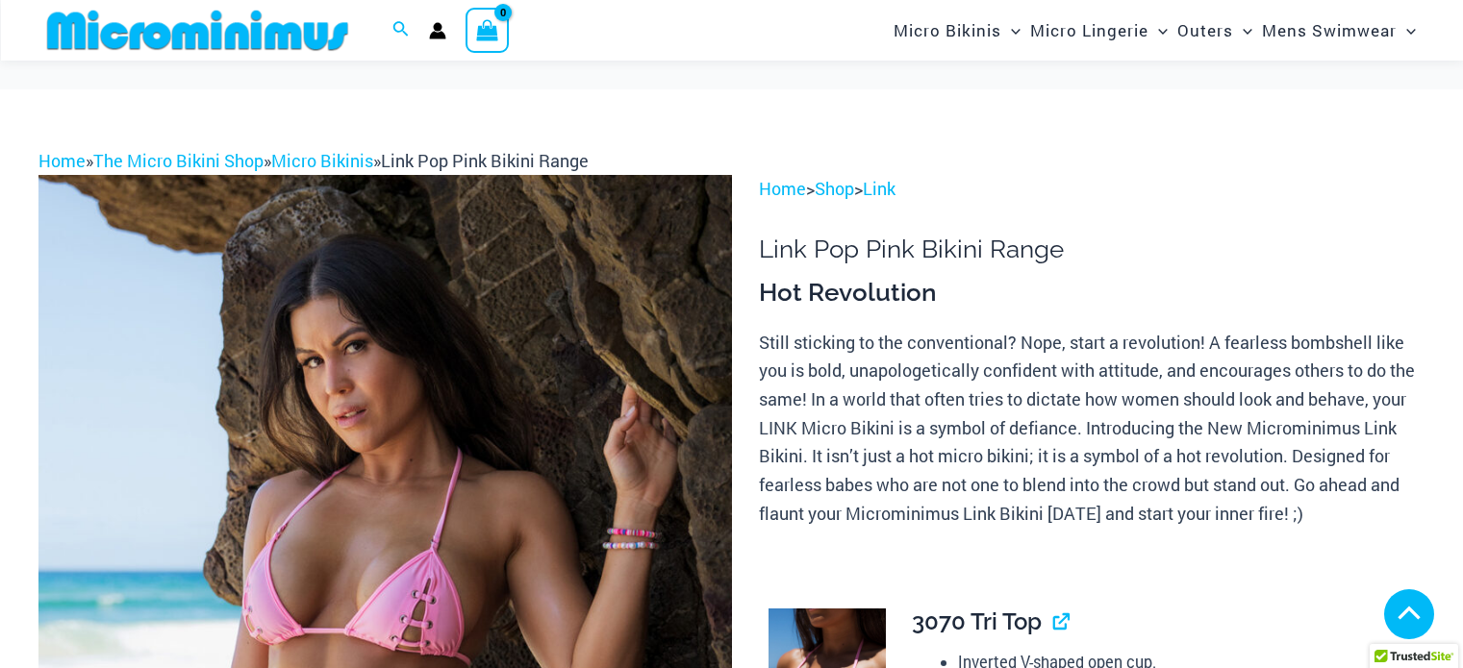
scroll to position [481, 0]
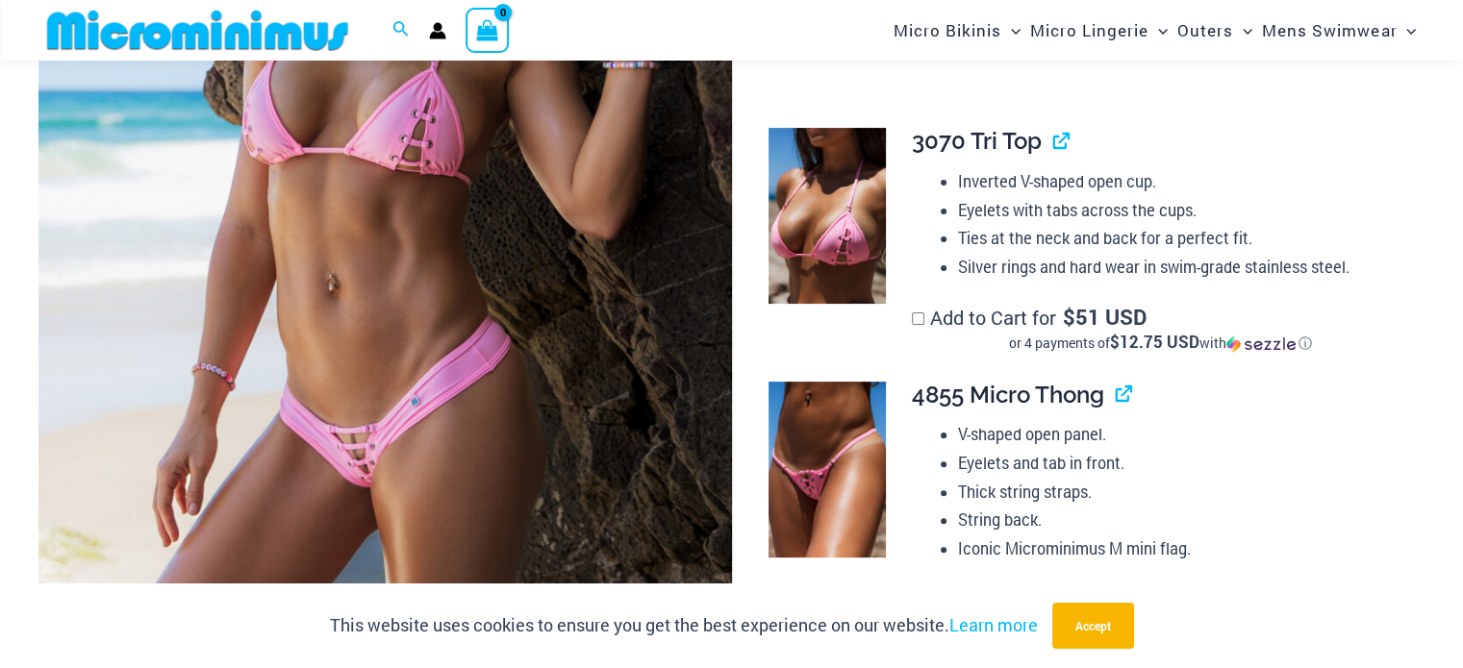
click at [589, 258] on img at bounding box center [384, 214] width 693 height 1040
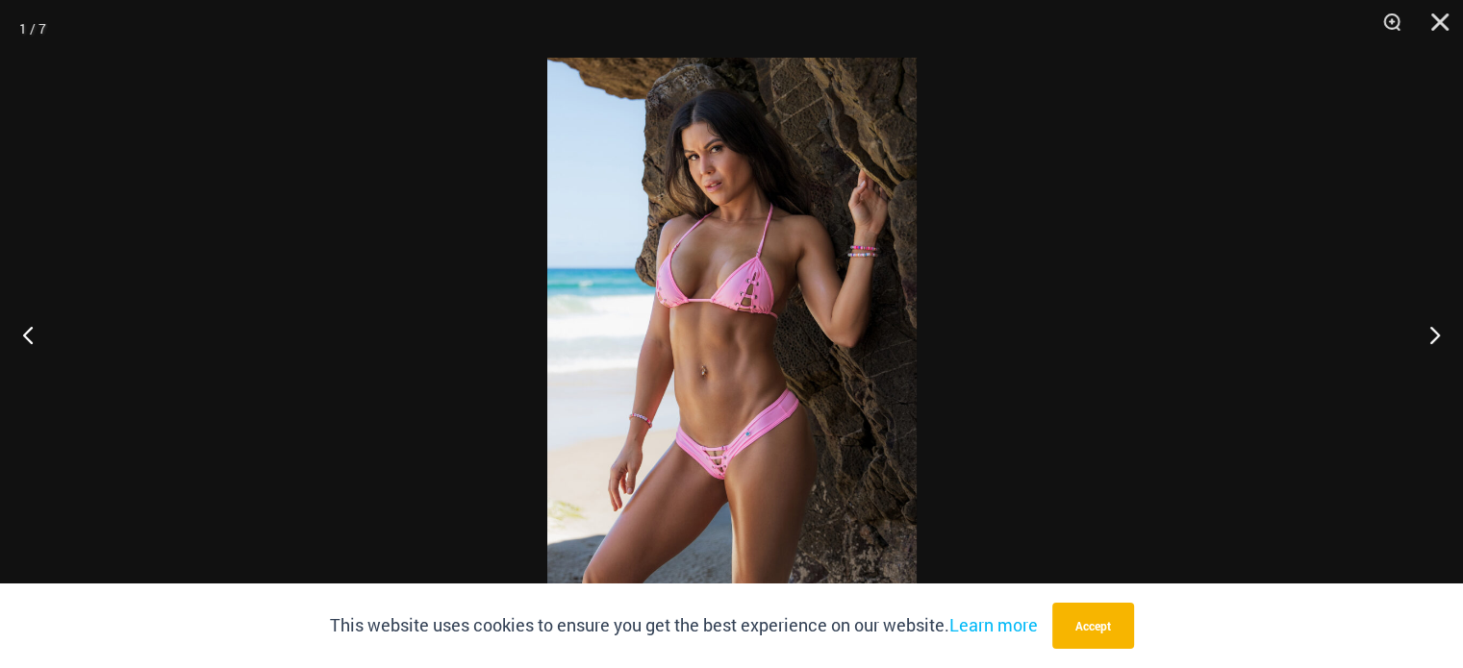
click at [801, 232] on img at bounding box center [731, 334] width 369 height 553
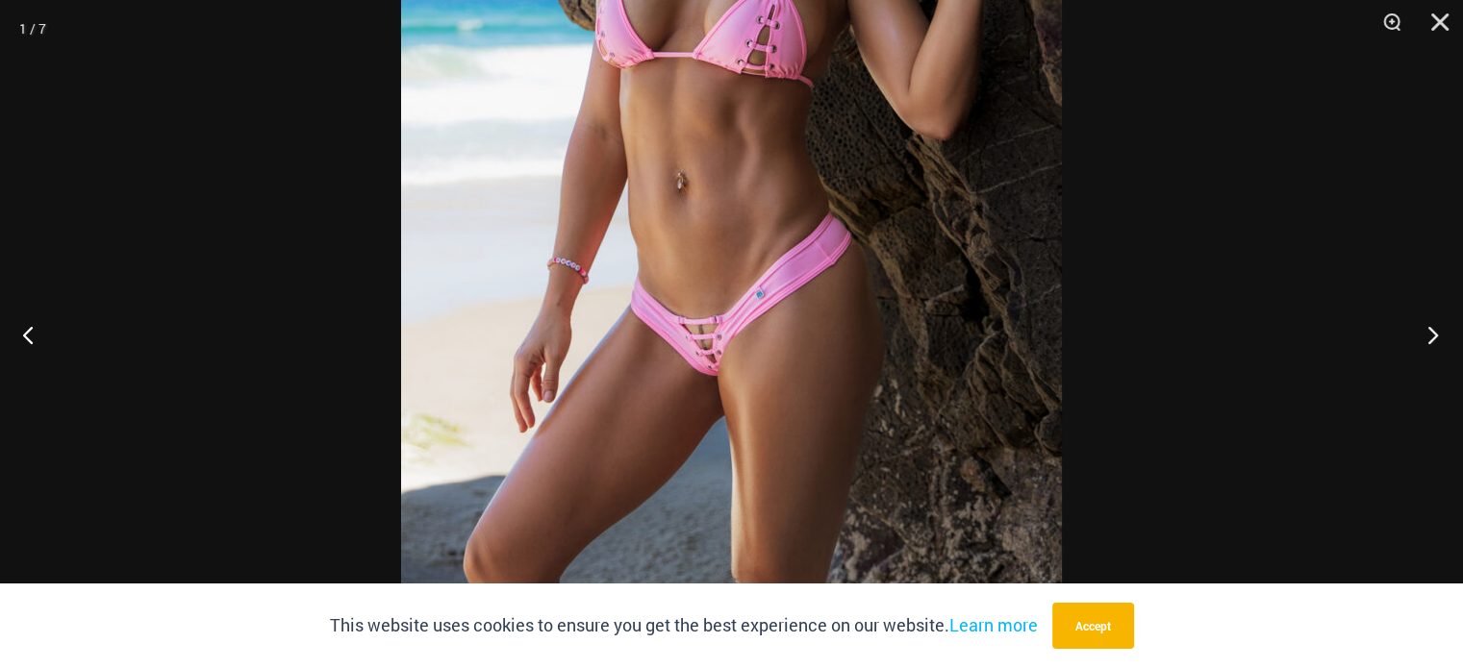
click at [1431, 334] on button "Next" at bounding box center [1427, 335] width 72 height 96
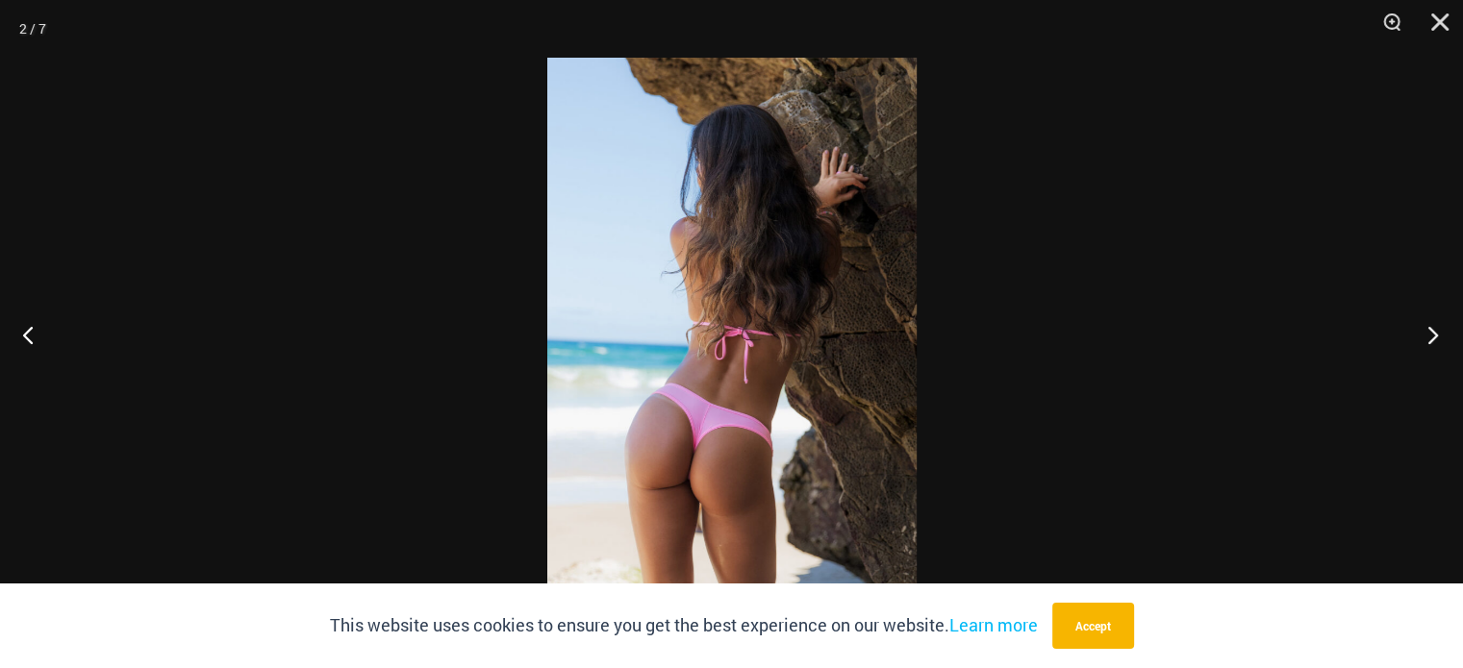
click at [1431, 335] on button "Next" at bounding box center [1427, 335] width 72 height 96
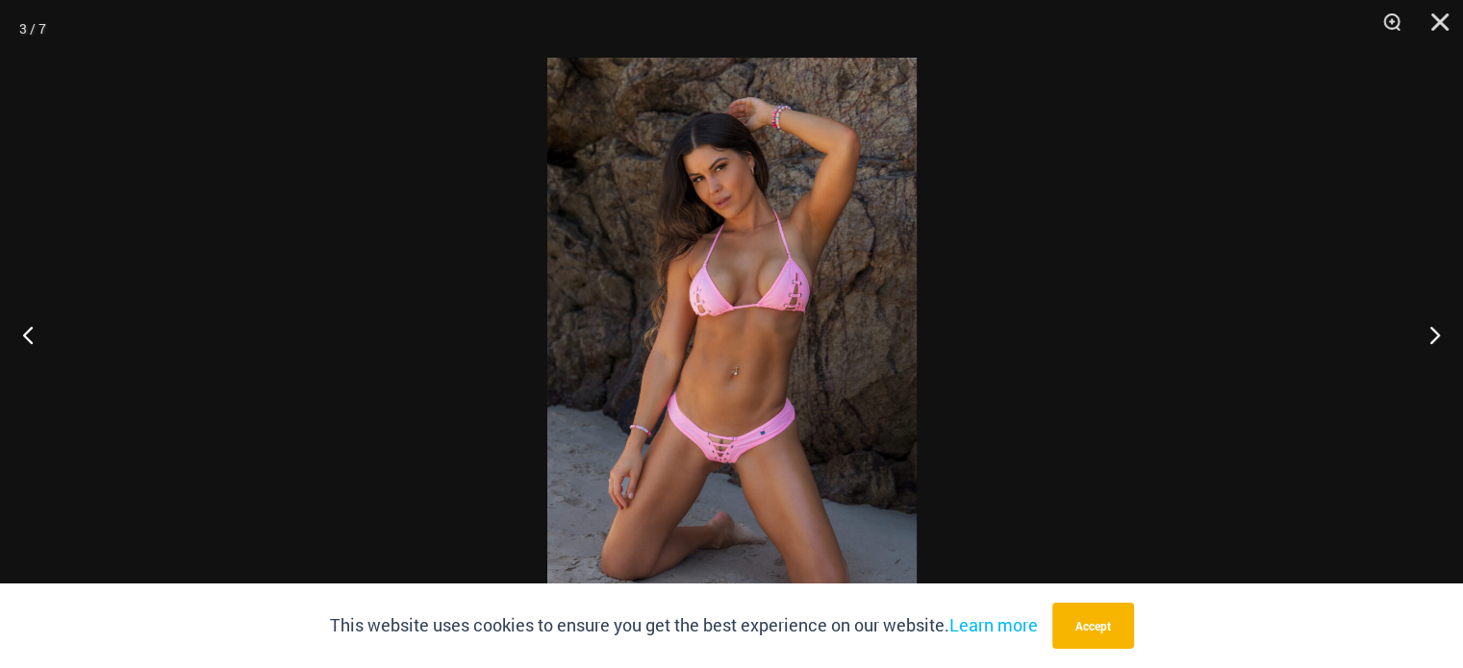
click at [809, 244] on img at bounding box center [731, 334] width 369 height 553
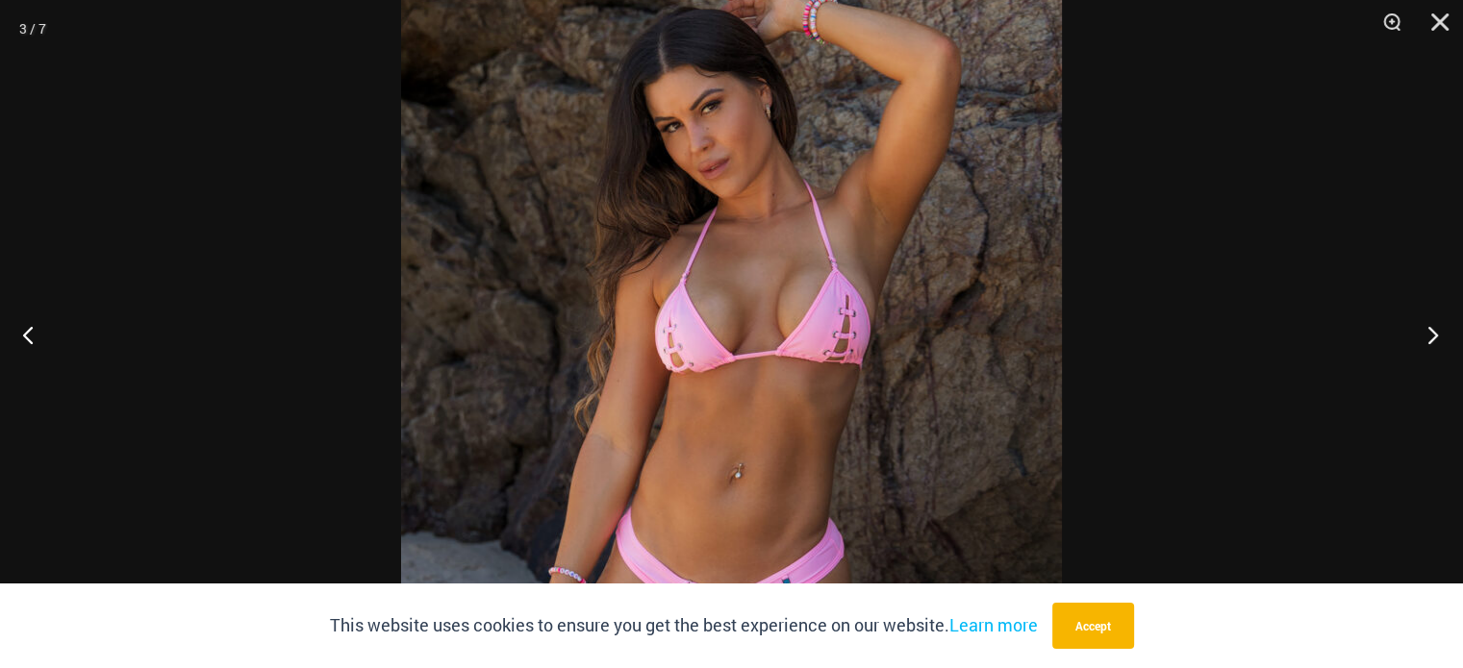
click at [1426, 342] on button "Next" at bounding box center [1427, 335] width 72 height 96
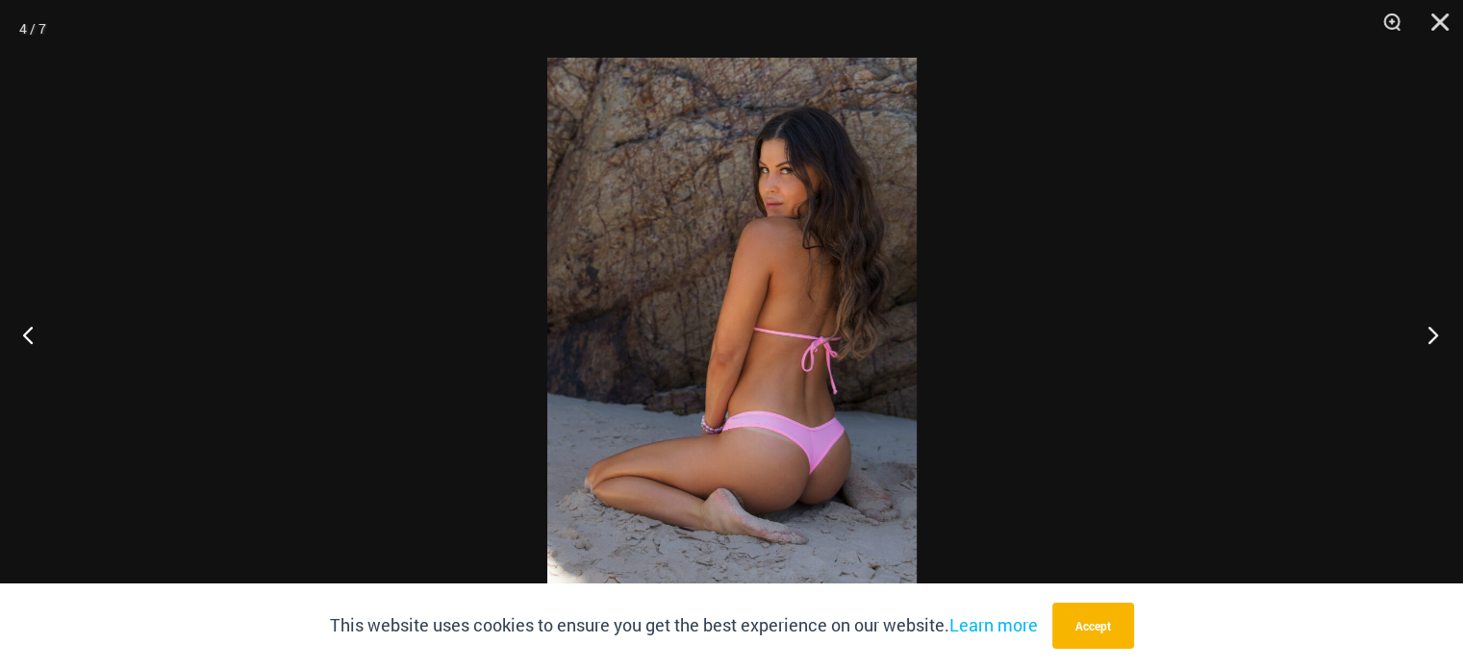
click at [1426, 342] on button "Next" at bounding box center [1427, 335] width 72 height 96
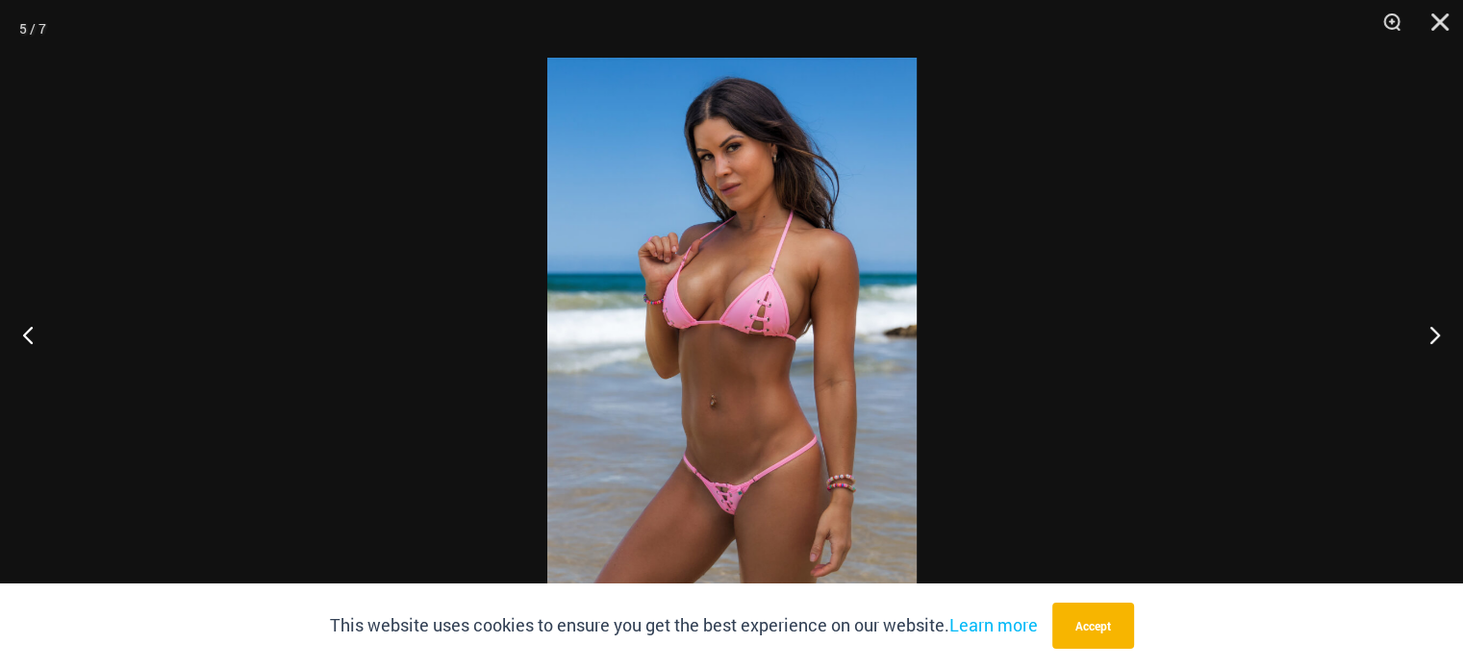
click at [678, 345] on img at bounding box center [731, 334] width 369 height 553
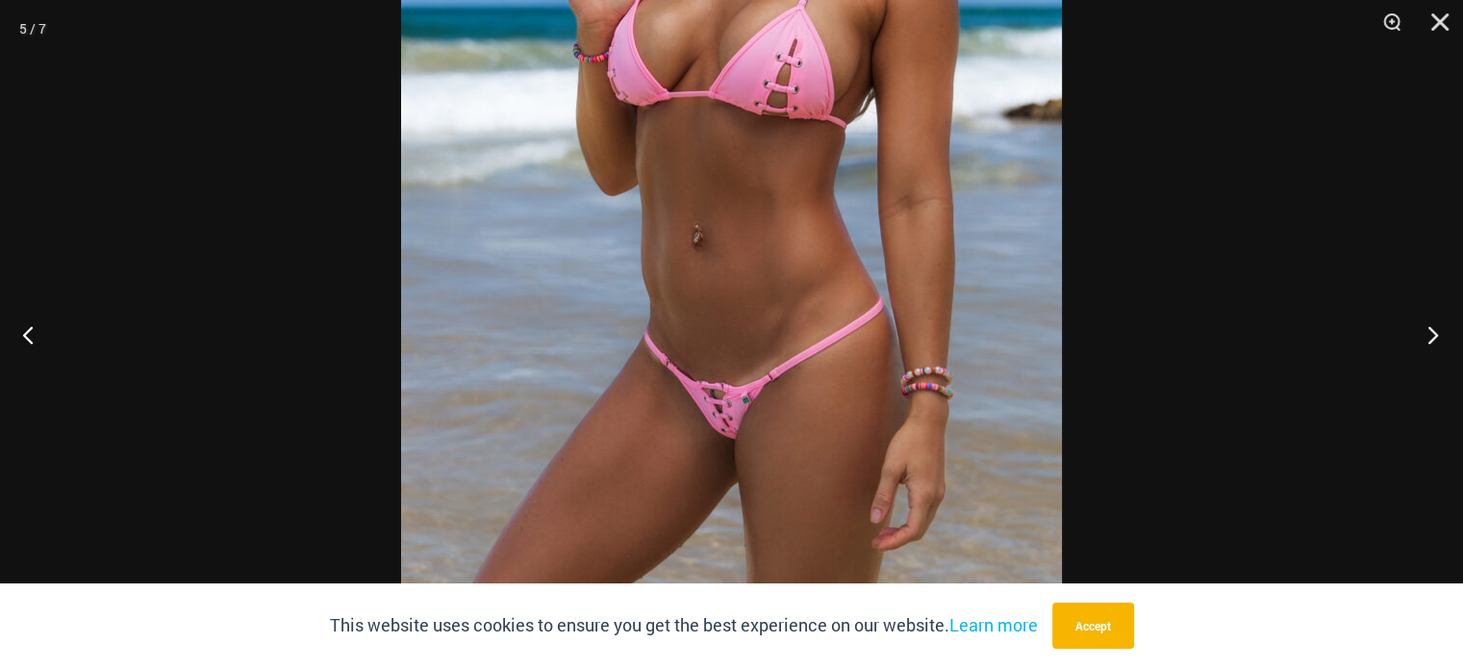
click at [1431, 340] on button "Next" at bounding box center [1427, 335] width 72 height 96
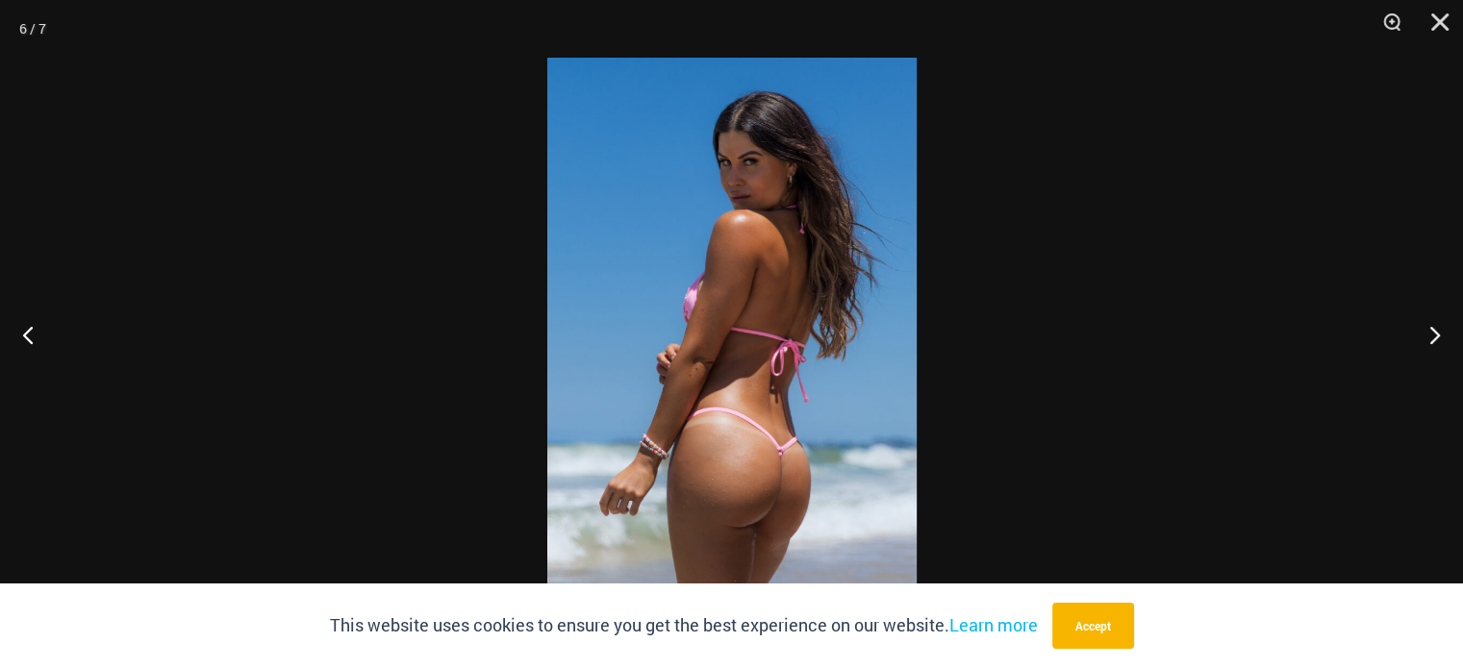
click at [739, 305] on img at bounding box center [731, 334] width 369 height 553
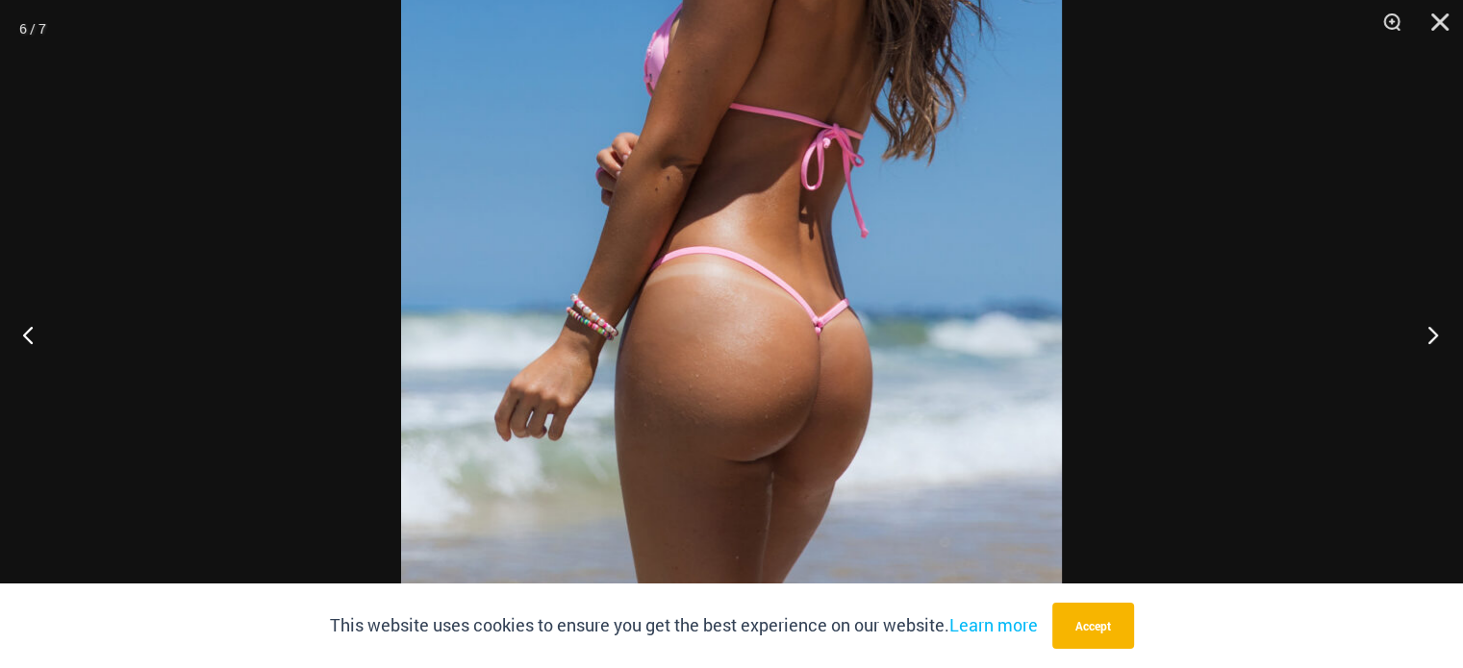
click at [1425, 333] on button "Next" at bounding box center [1427, 335] width 72 height 96
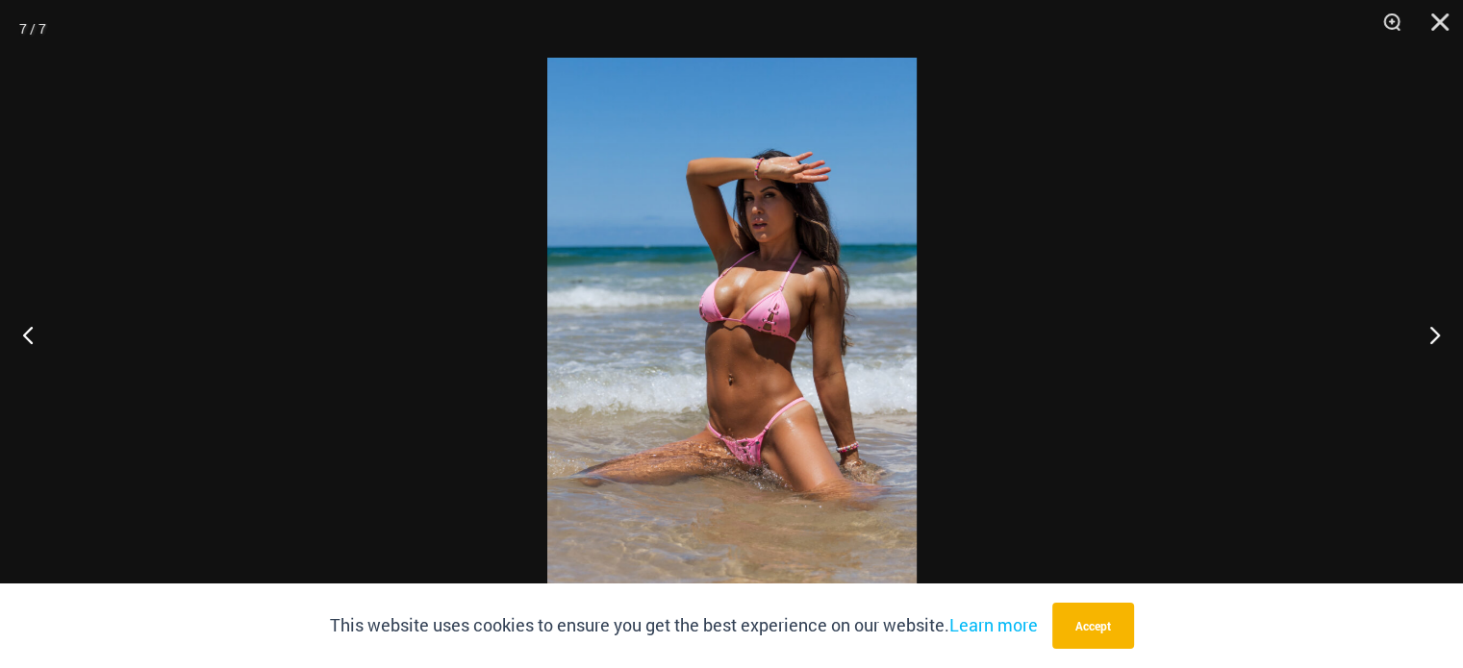
click at [735, 249] on img at bounding box center [731, 334] width 369 height 553
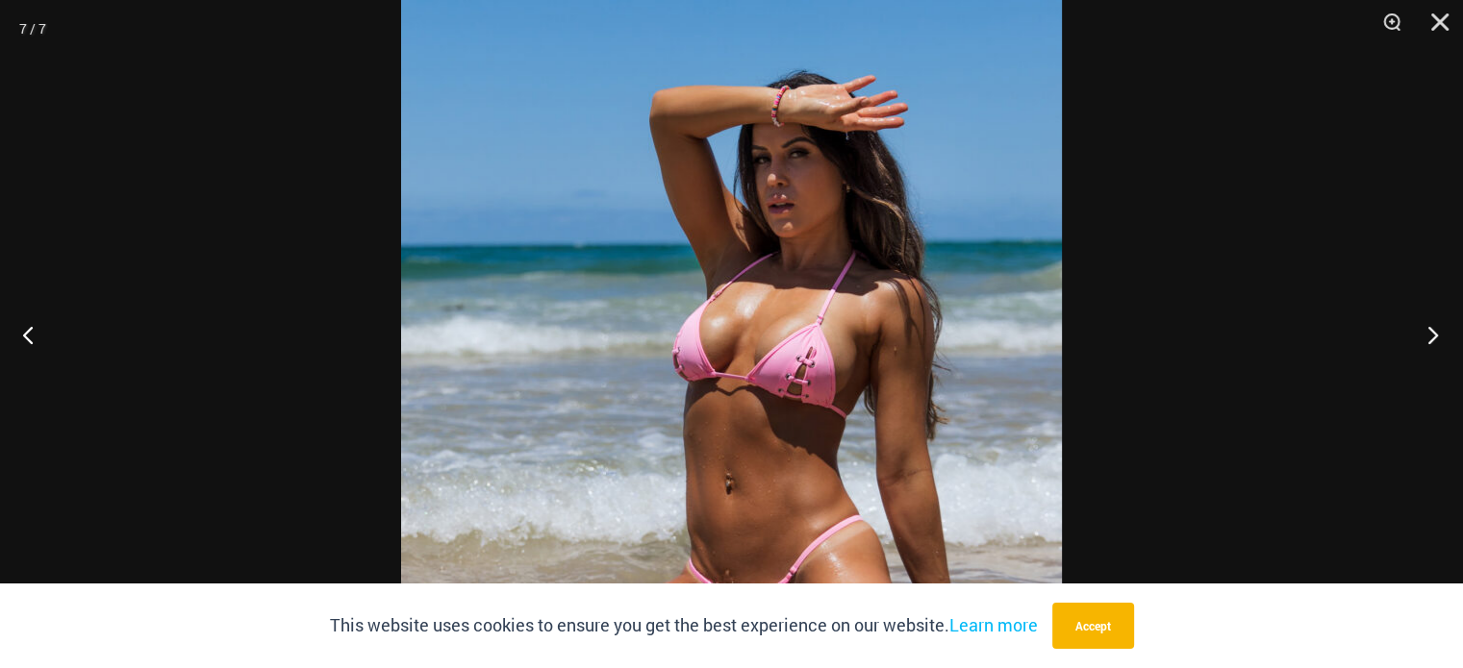
click at [1427, 340] on button "Next" at bounding box center [1427, 335] width 72 height 96
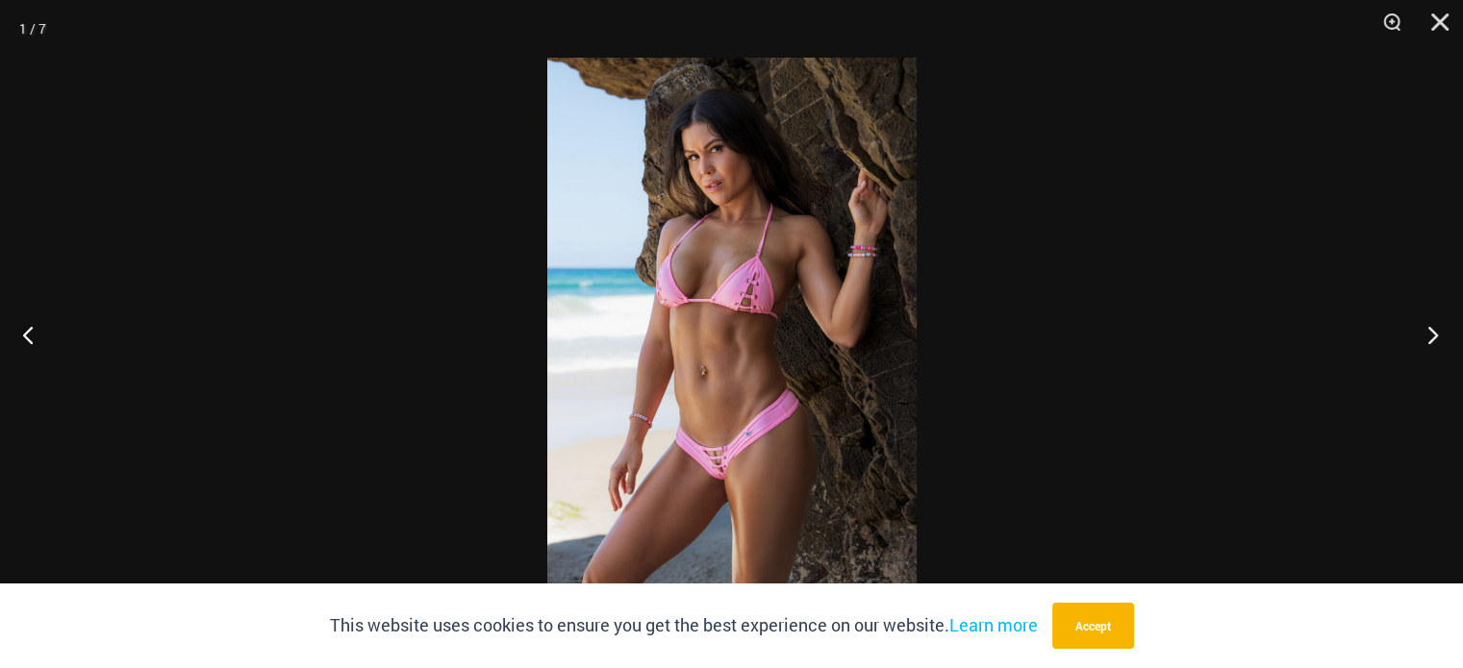
click at [1426, 340] on button "Next" at bounding box center [1427, 335] width 72 height 96
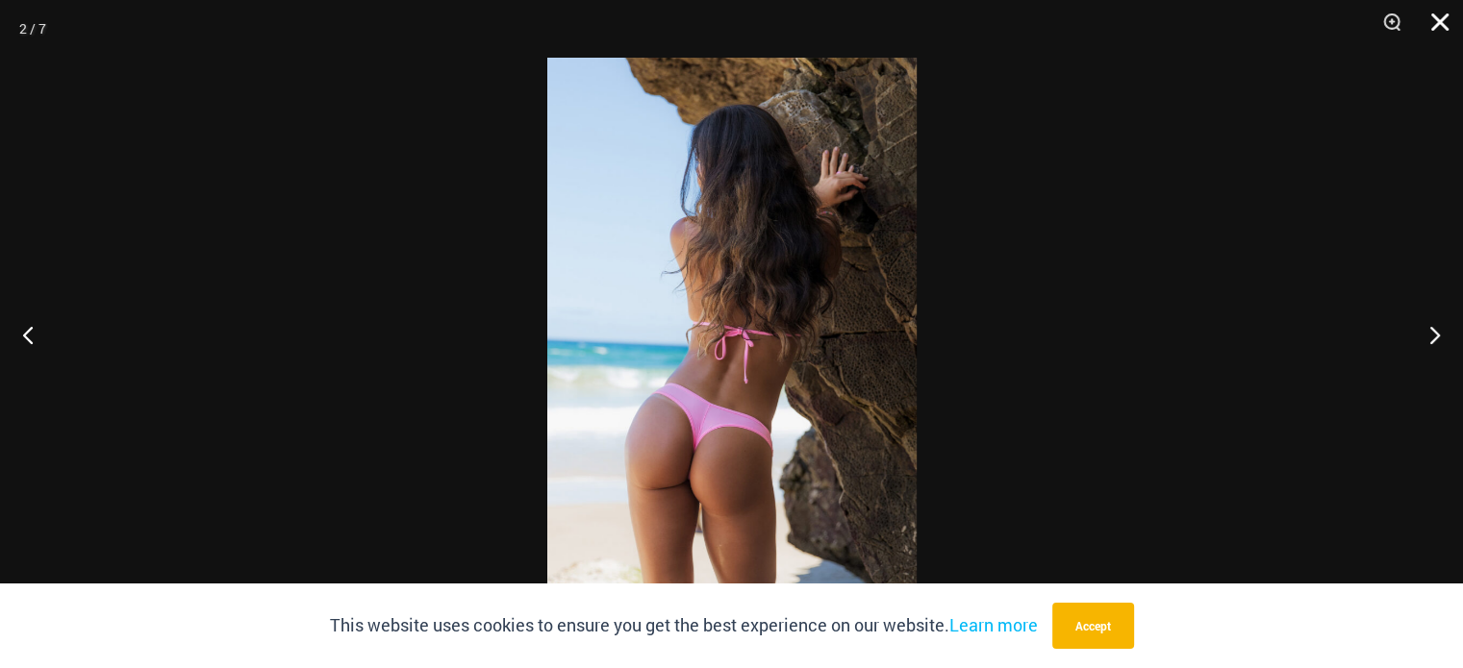
click at [1431, 28] on button "Close" at bounding box center [1433, 29] width 48 height 58
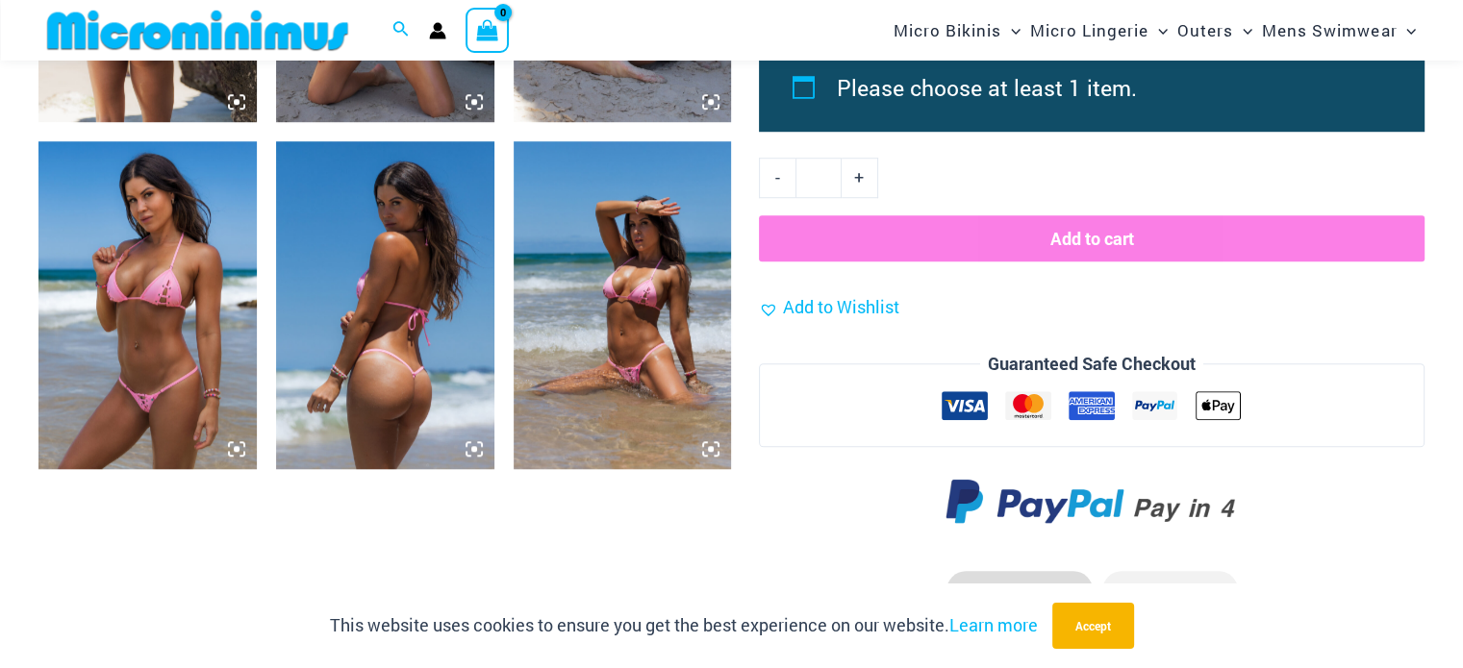
scroll to position [1539, 0]
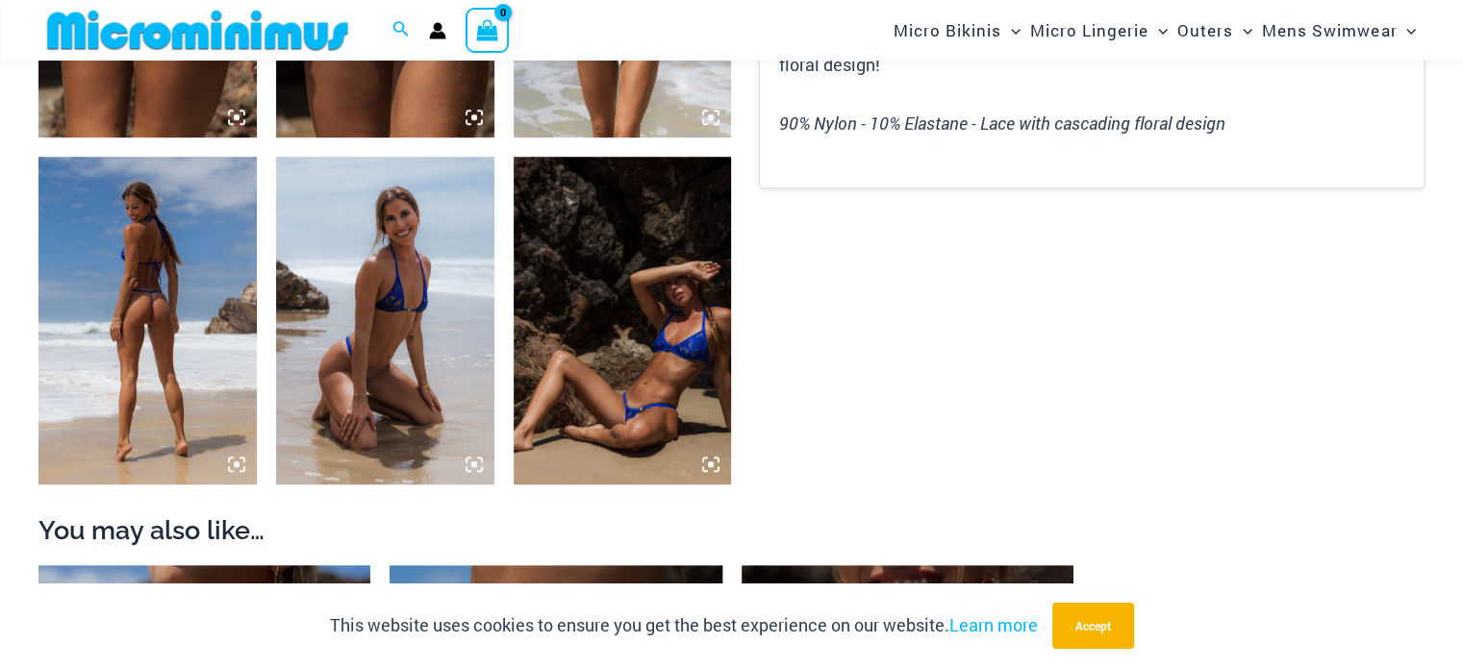
scroll to position [1424, 0]
click at [653, 319] on img at bounding box center [623, 319] width 218 height 327
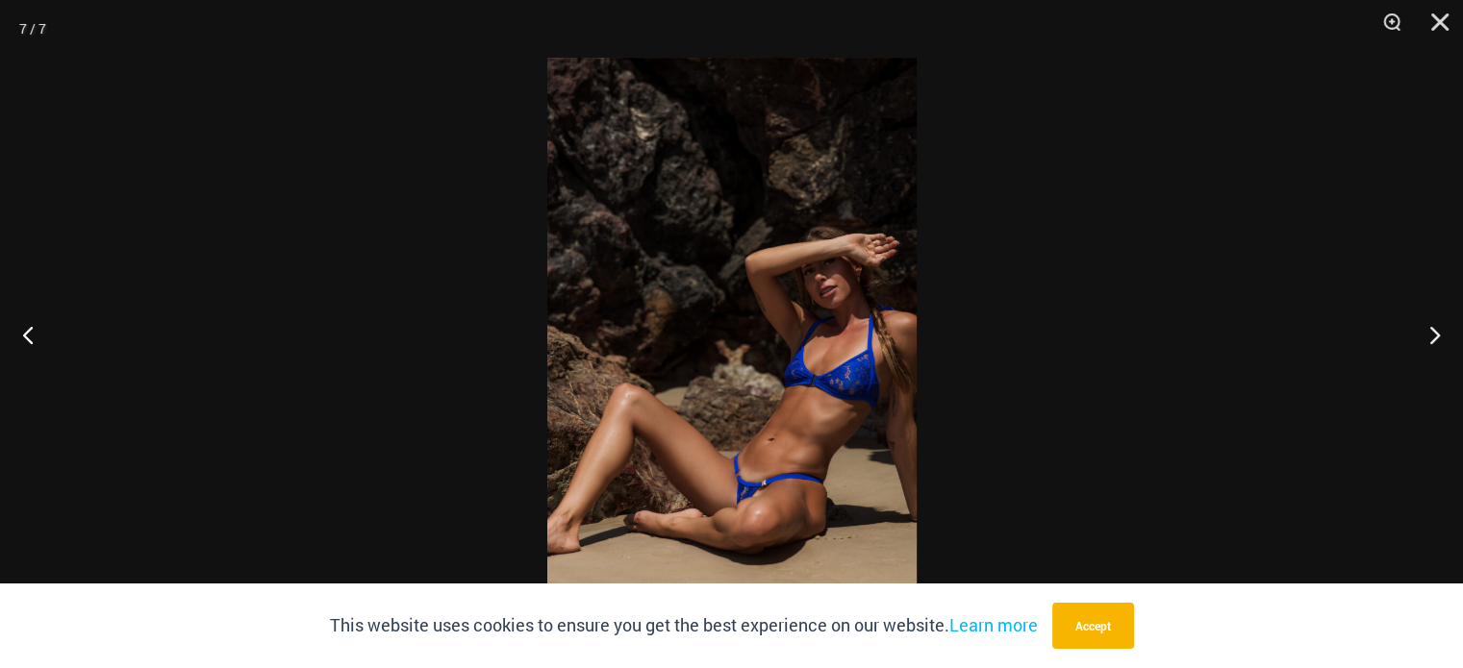
click at [664, 315] on img at bounding box center [731, 334] width 369 height 553
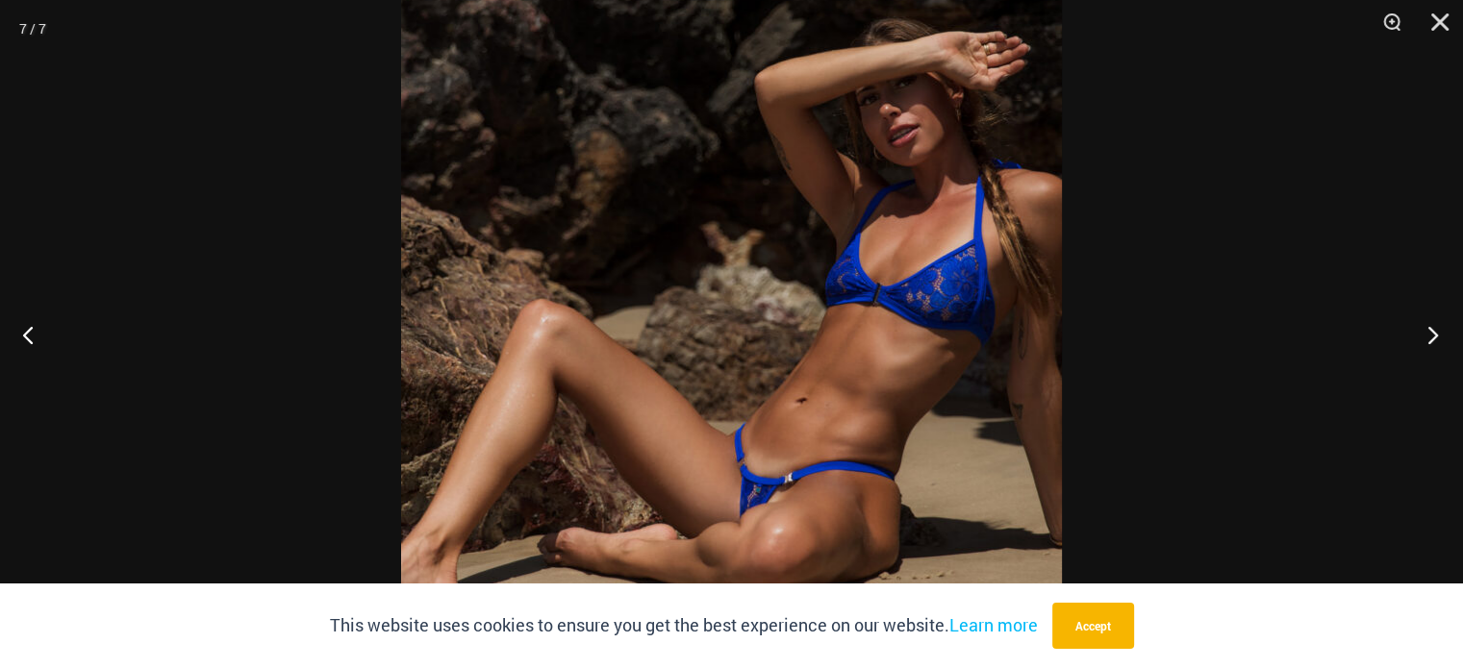
click at [1436, 331] on button "Next" at bounding box center [1427, 335] width 72 height 96
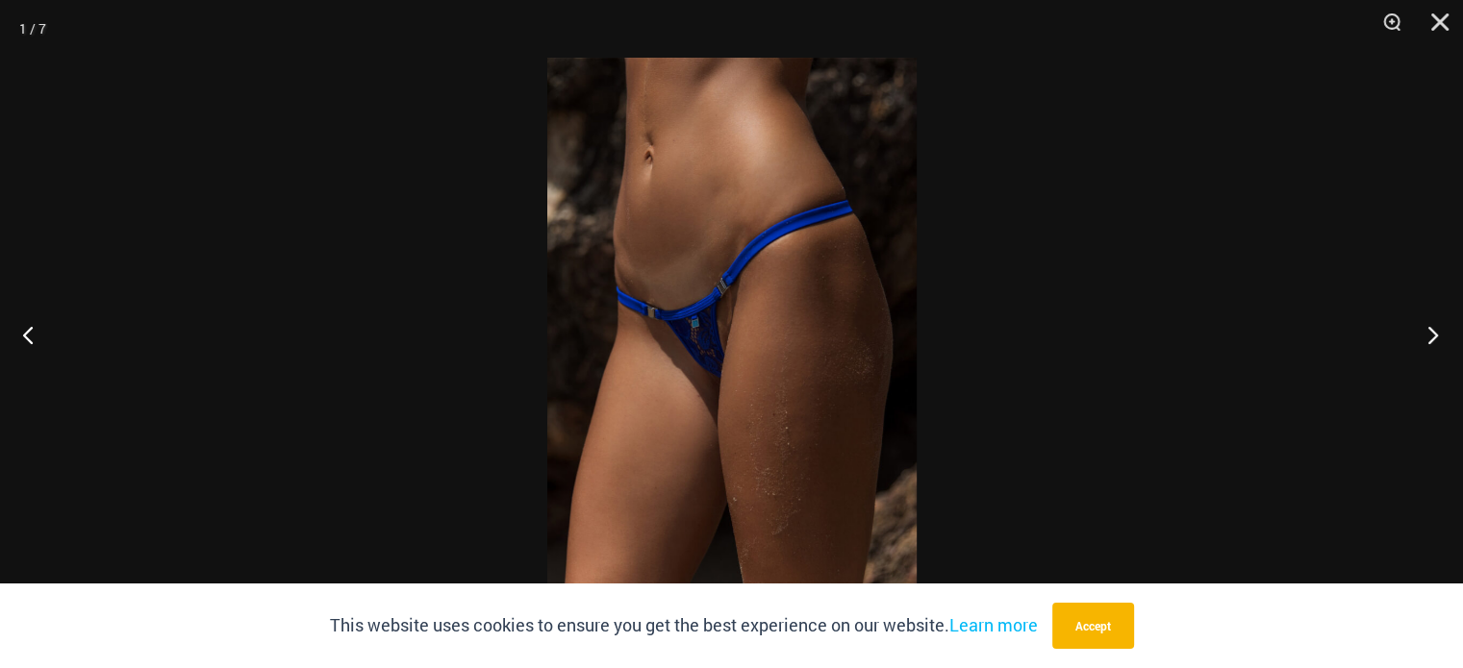
click at [1435, 331] on button "Next" at bounding box center [1427, 335] width 72 height 96
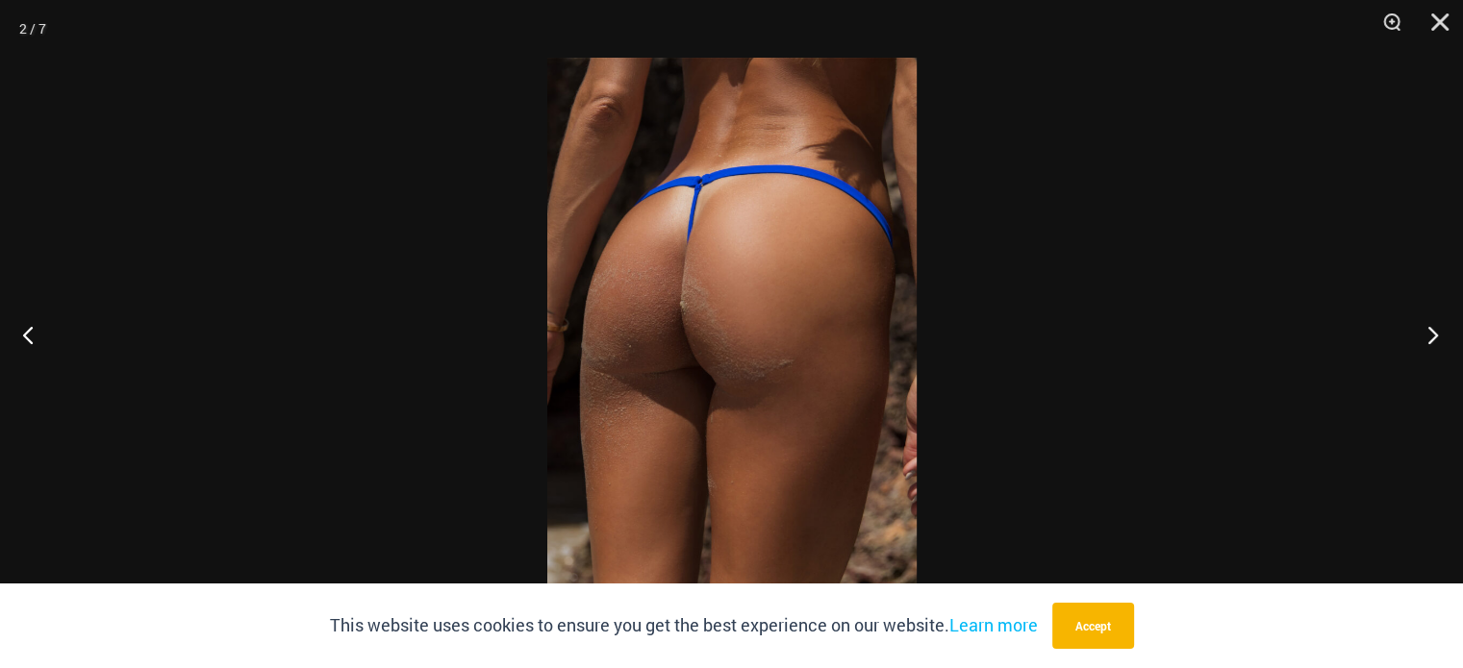
click at [1435, 331] on button "Next" at bounding box center [1427, 335] width 72 height 96
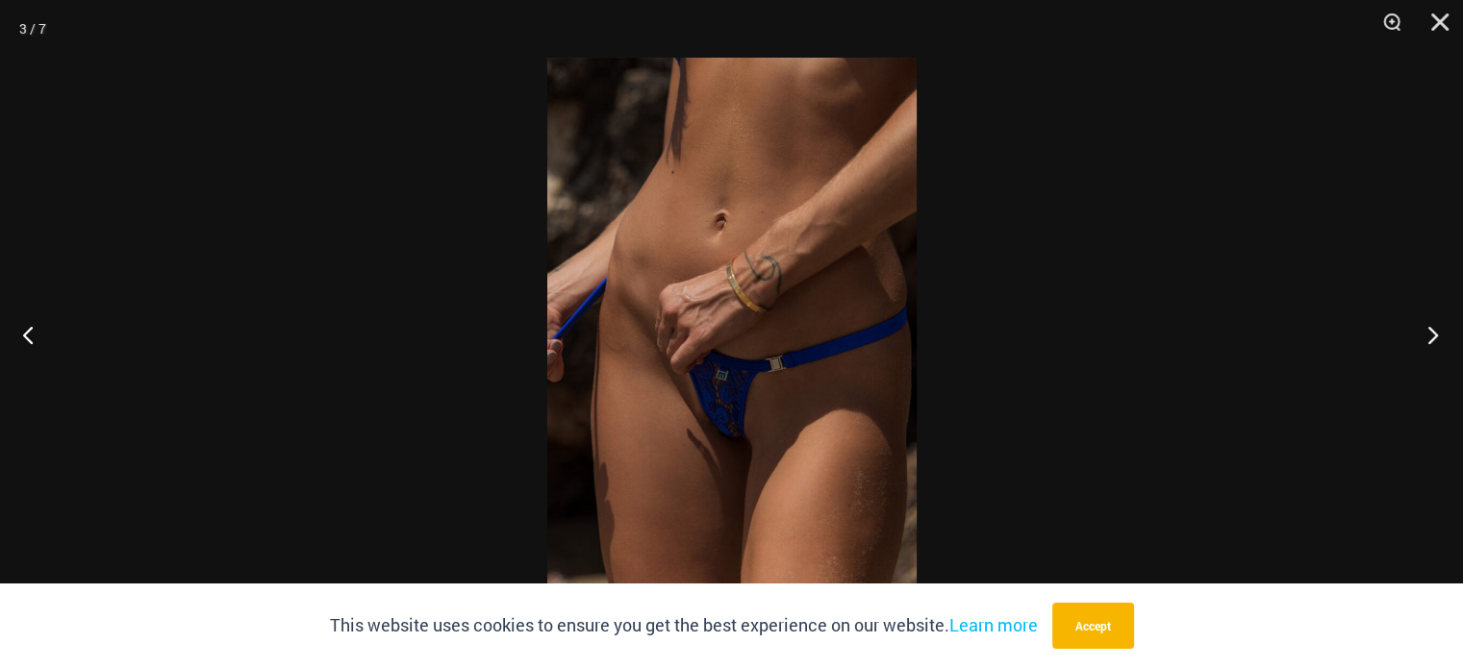
click at [1435, 331] on button "Next" at bounding box center [1427, 335] width 72 height 96
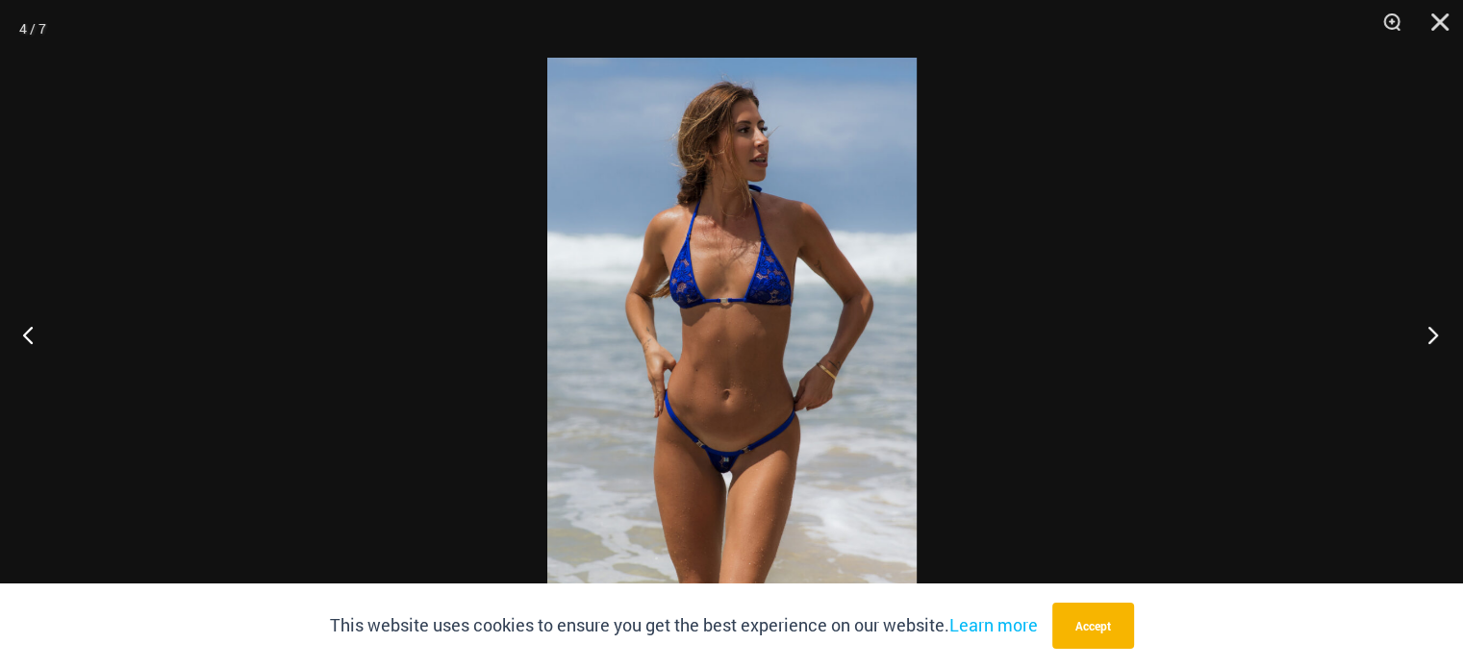
click at [1432, 332] on button "Next" at bounding box center [1427, 335] width 72 height 96
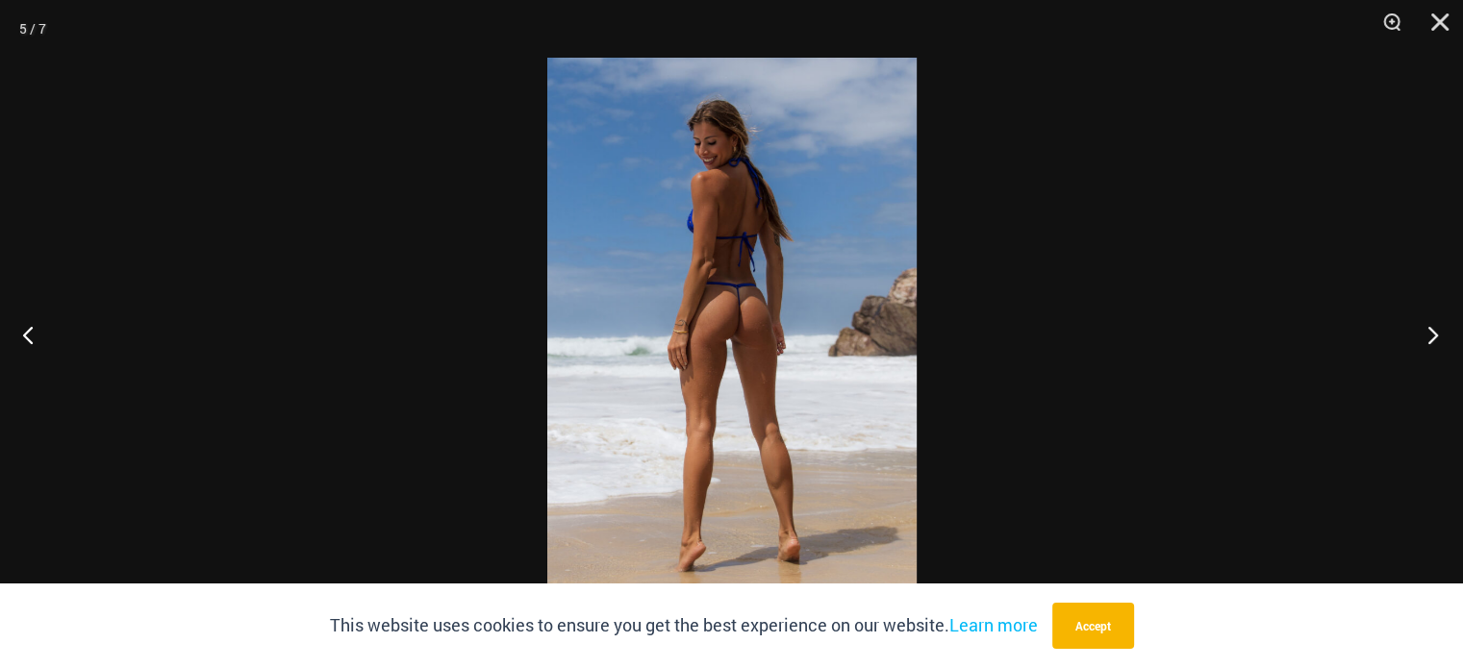
click at [1432, 332] on button "Next" at bounding box center [1427, 335] width 72 height 96
